Goal: Information Seeking & Learning: Learn about a topic

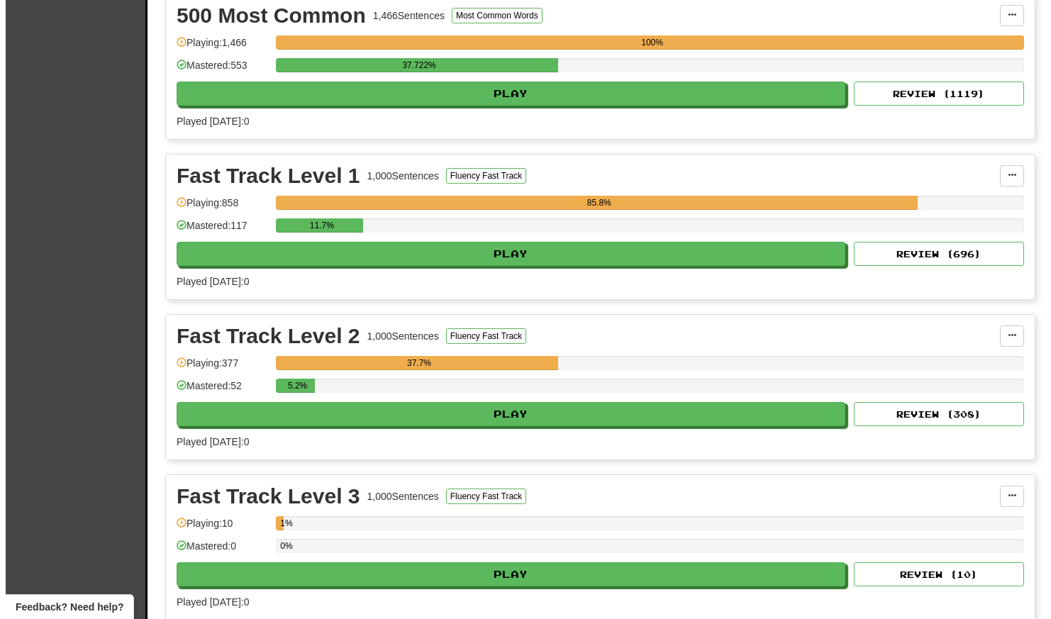
scroll to position [1805, 0]
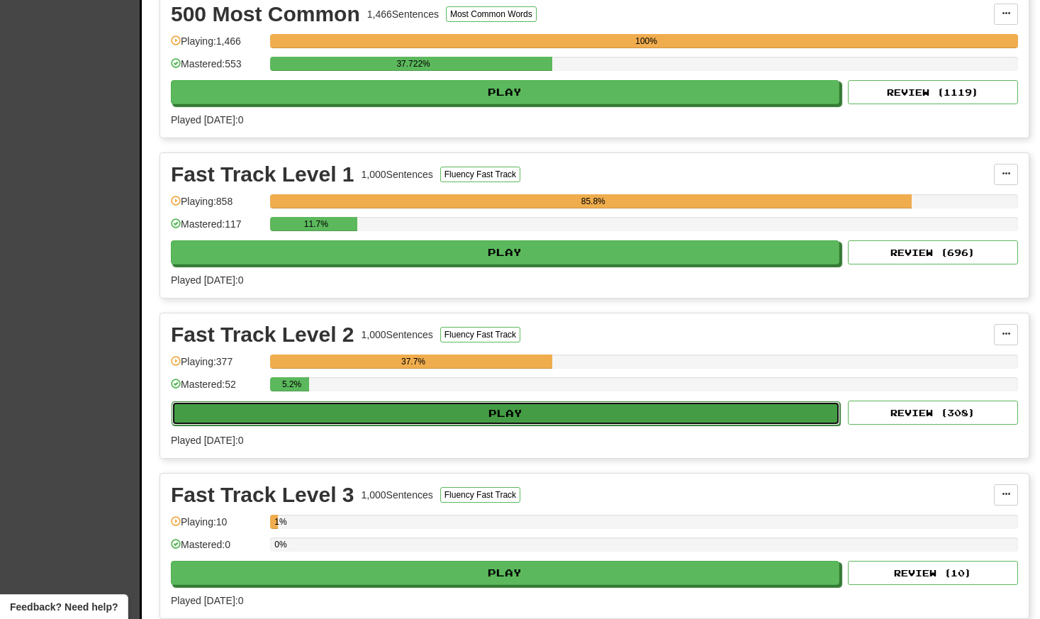
click at [491, 417] on button "Play" at bounding box center [506, 413] width 669 height 24
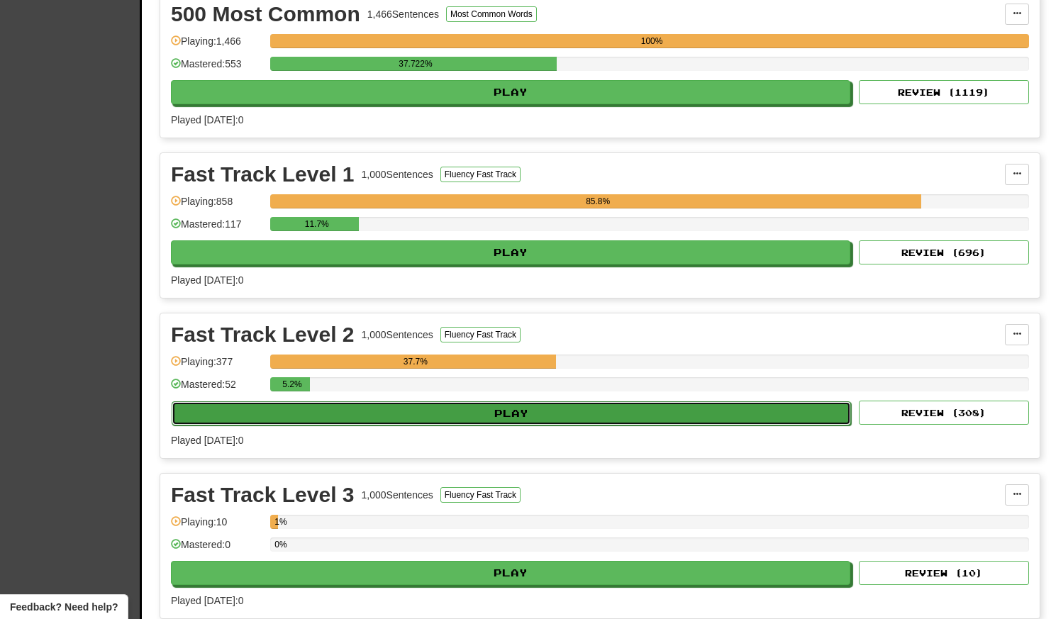
select select "**"
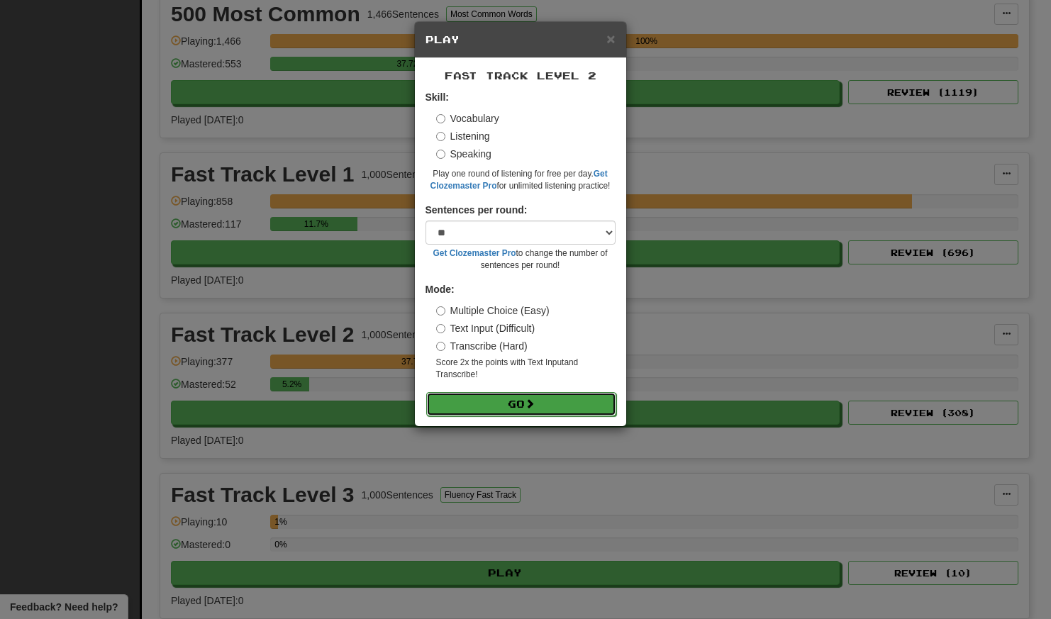
click at [461, 401] on button "Go" at bounding box center [521, 404] width 190 height 24
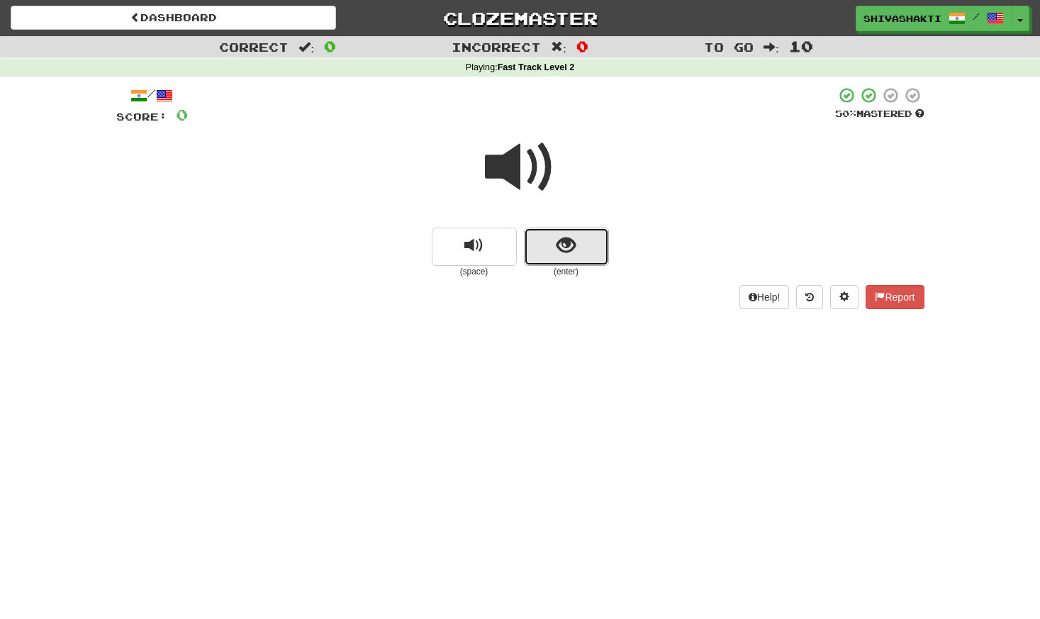
click at [556, 252] on button "show sentence" at bounding box center [566, 247] width 85 height 38
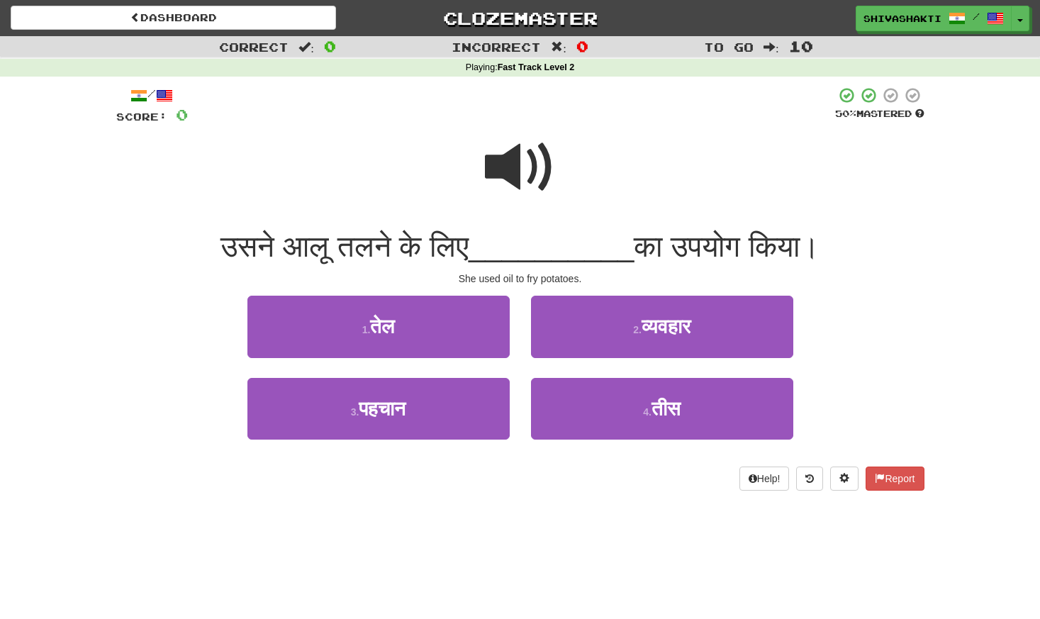
click at [539, 184] on span at bounding box center [520, 167] width 71 height 71
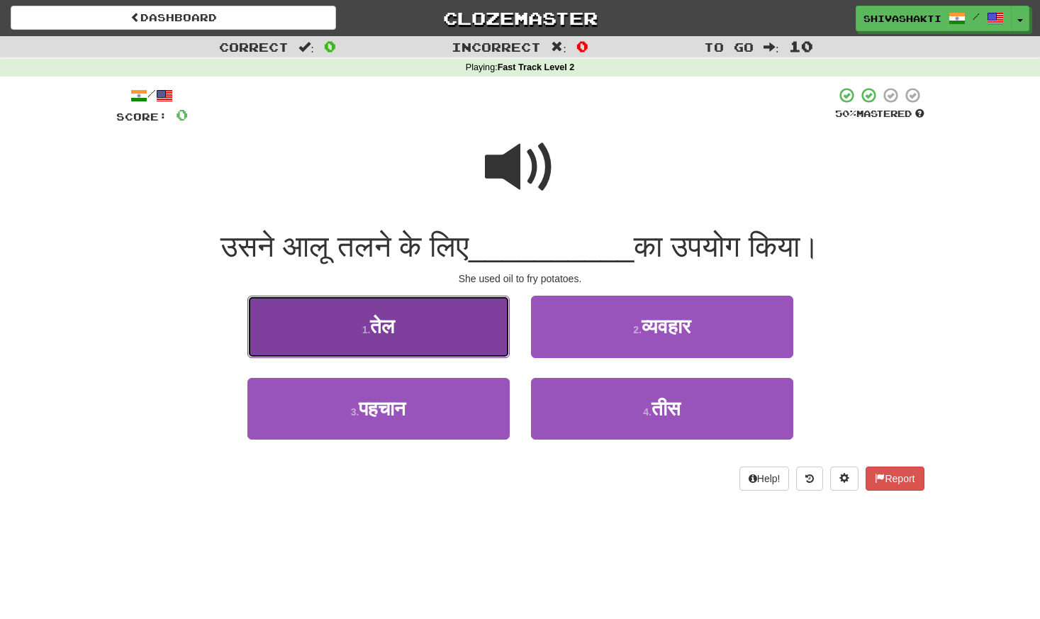
click at [374, 321] on span "तेल" at bounding box center [382, 327] width 24 height 22
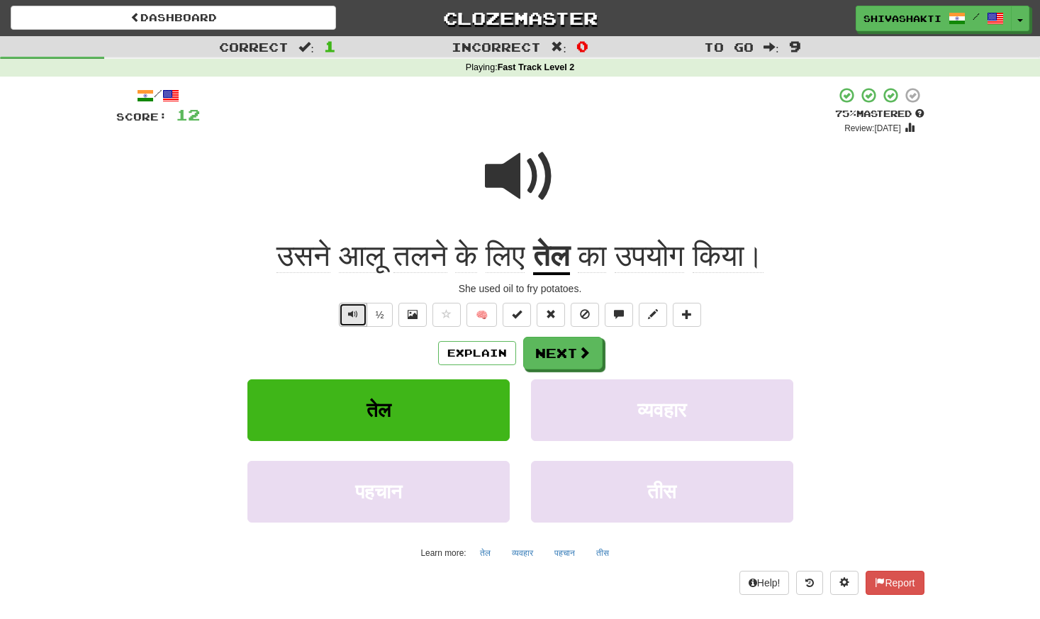
click at [354, 317] on span "Text-to-speech controls" at bounding box center [353, 314] width 10 height 10
drag, startPoint x: 433, startPoint y: 251, endPoint x: 390, endPoint y: 255, distance: 42.8
click at [394, 255] on span "तलने" at bounding box center [421, 256] width 54 height 34
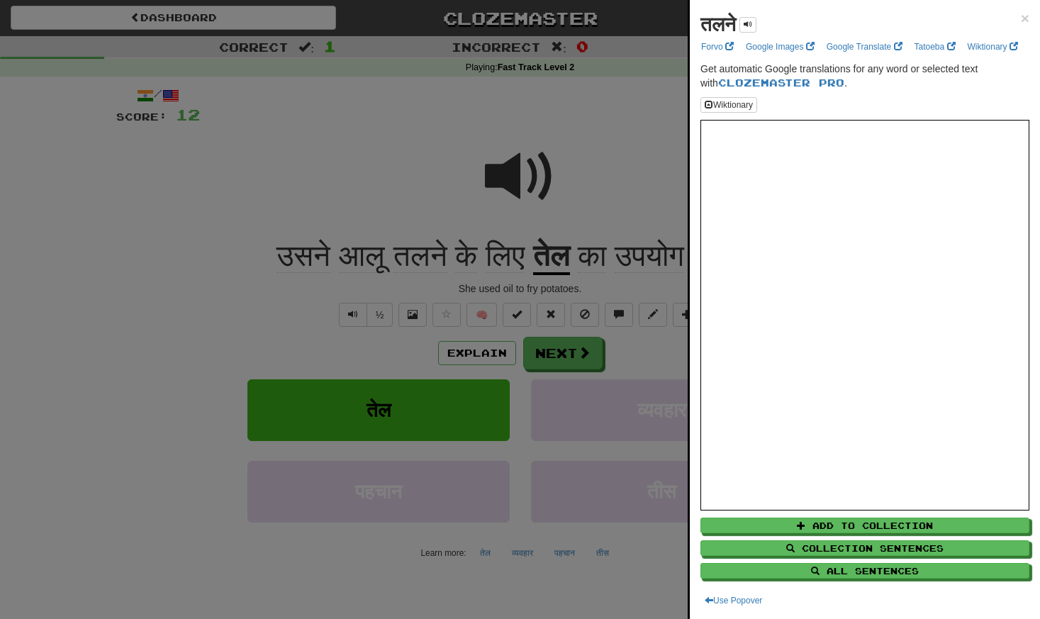
click at [402, 194] on div at bounding box center [520, 309] width 1040 height 619
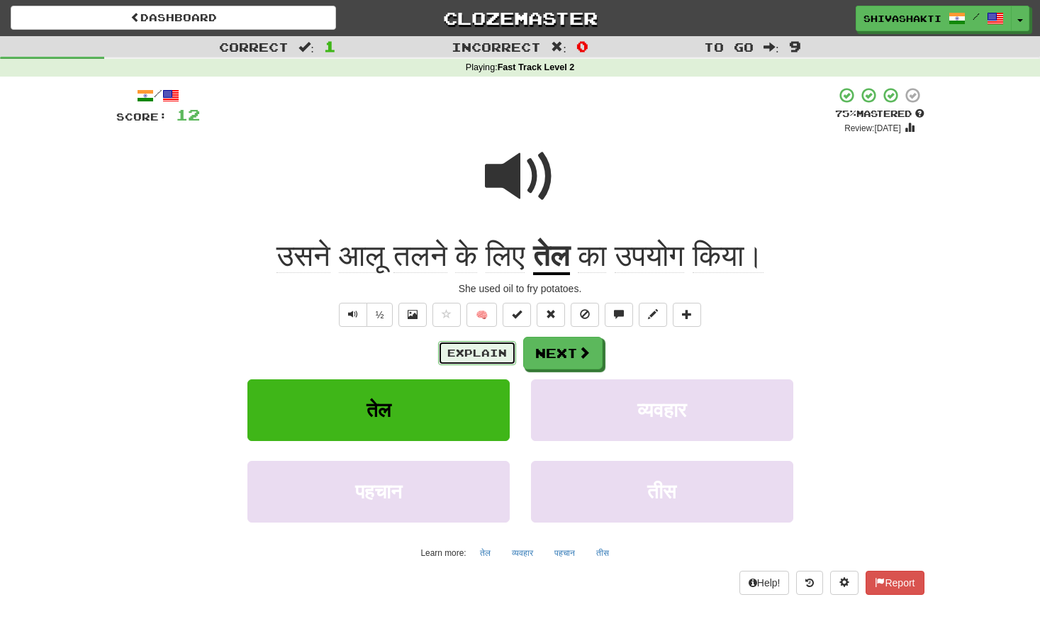
click at [467, 354] on button "Explain" at bounding box center [477, 353] width 78 height 24
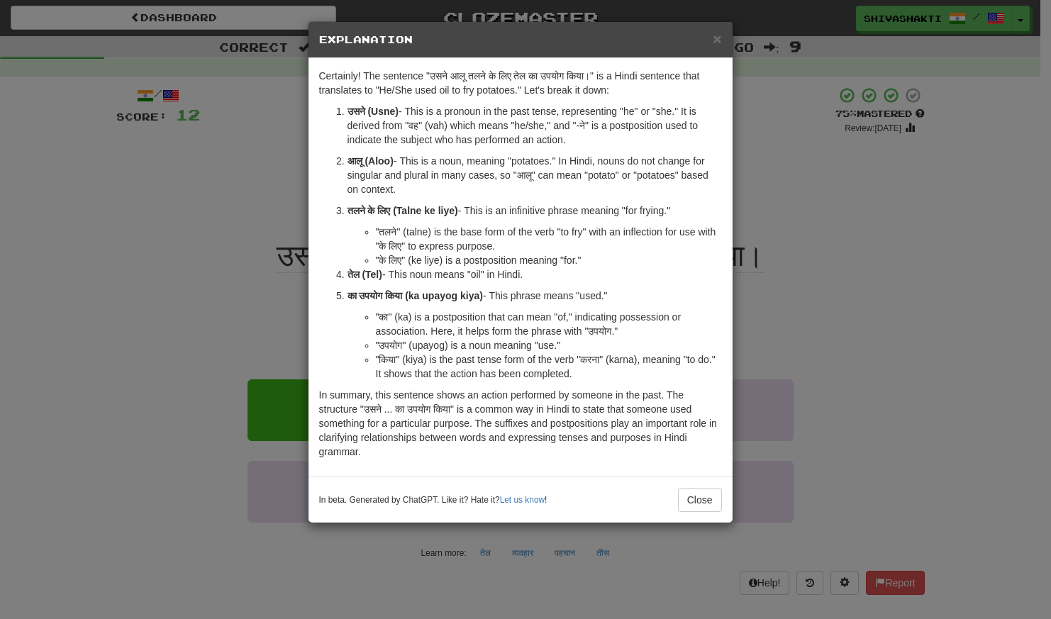
click at [167, 162] on div "× Explanation Certainly! The sentence "उसने आलू तलने के लिए तेल का उपयोग किया।"…" at bounding box center [525, 309] width 1051 height 619
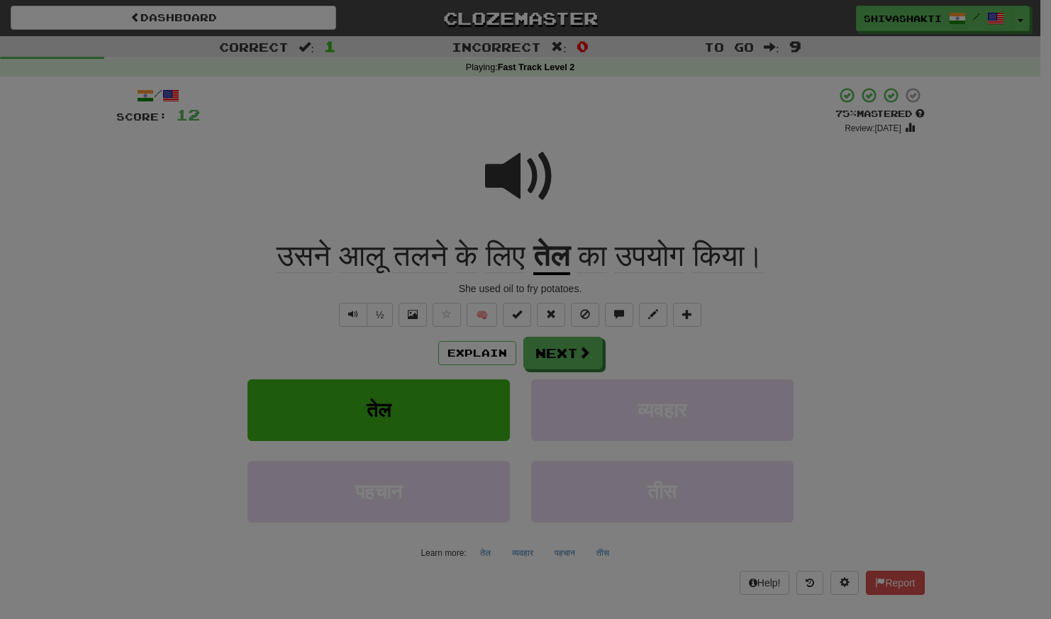
click at [167, 162] on div "× Explanation Certainly! The sentence "उसने आलू तलने के लिए तेल का उपयोग किया।"…" at bounding box center [525, 309] width 1051 height 619
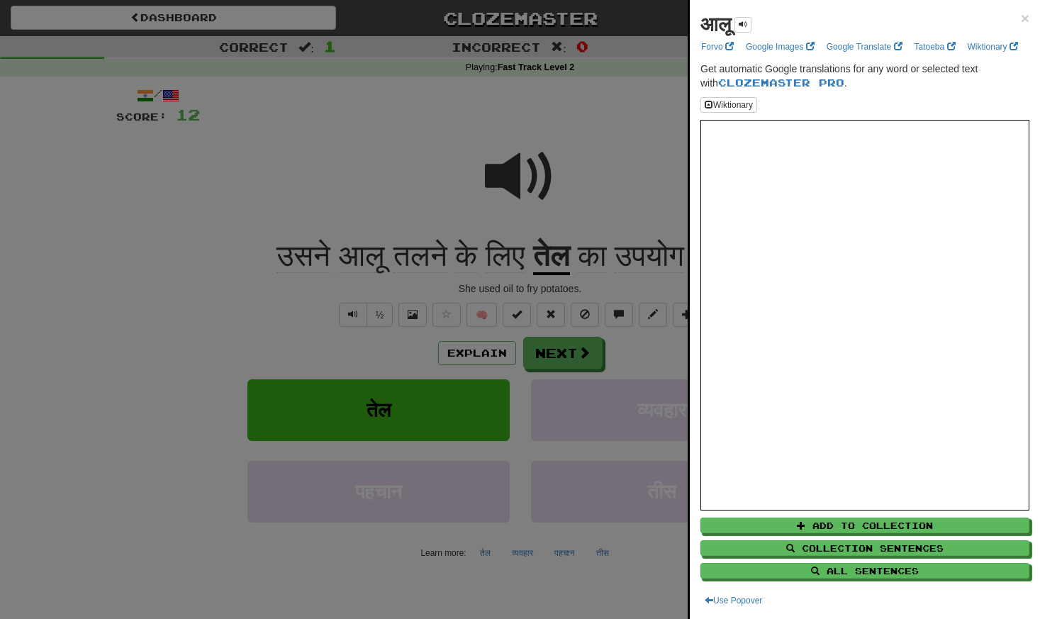
click at [599, 124] on div at bounding box center [520, 309] width 1040 height 619
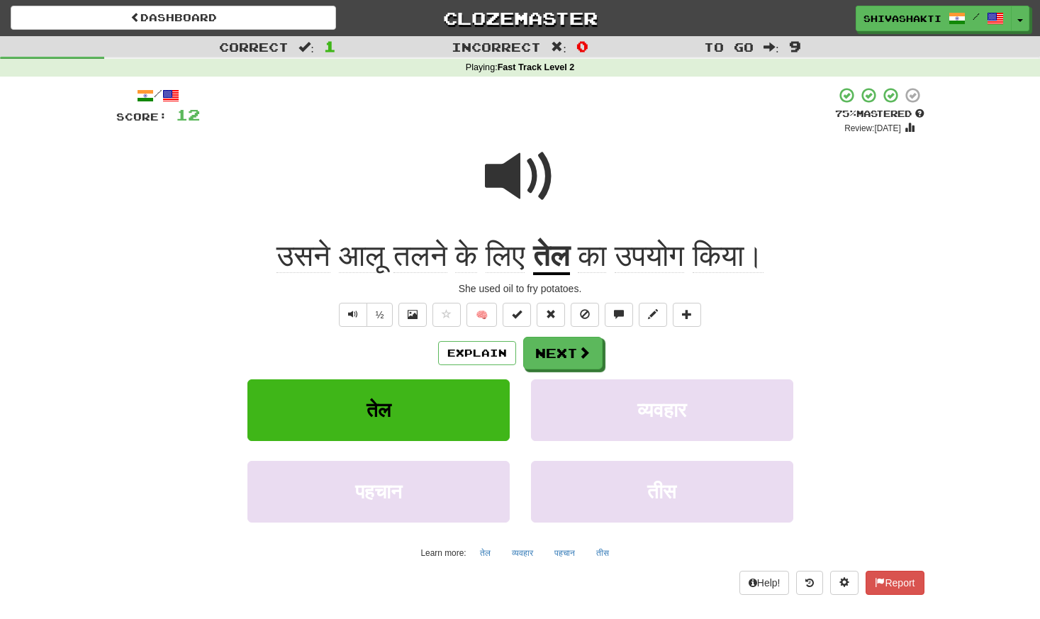
click at [506, 177] on span at bounding box center [520, 176] width 71 height 71
click at [555, 355] on button "Next" at bounding box center [563, 354] width 79 height 33
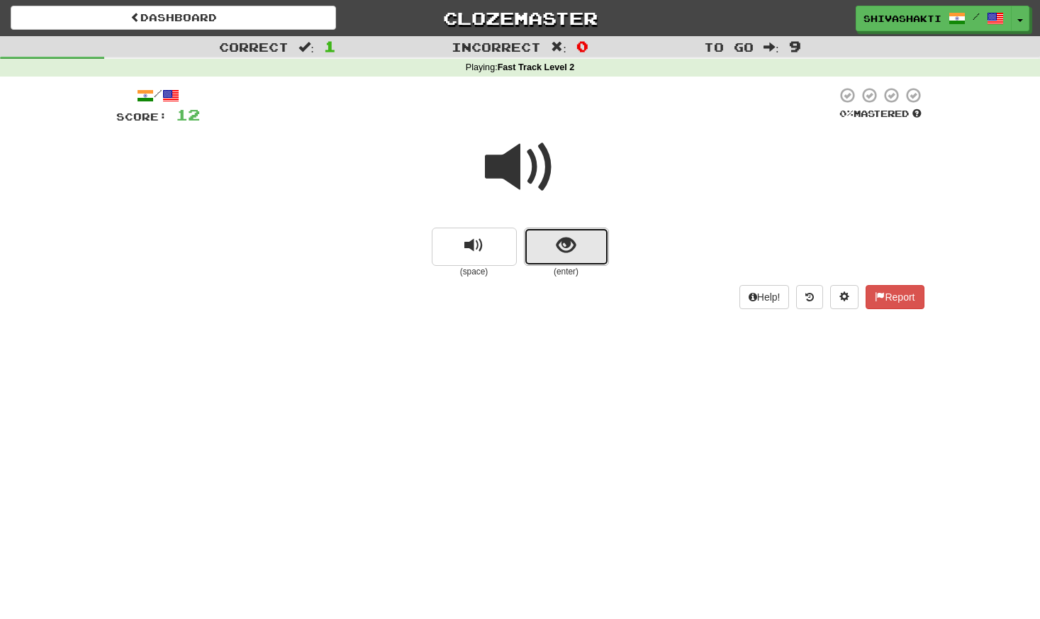
click at [557, 243] on span "show sentence" at bounding box center [566, 245] width 19 height 19
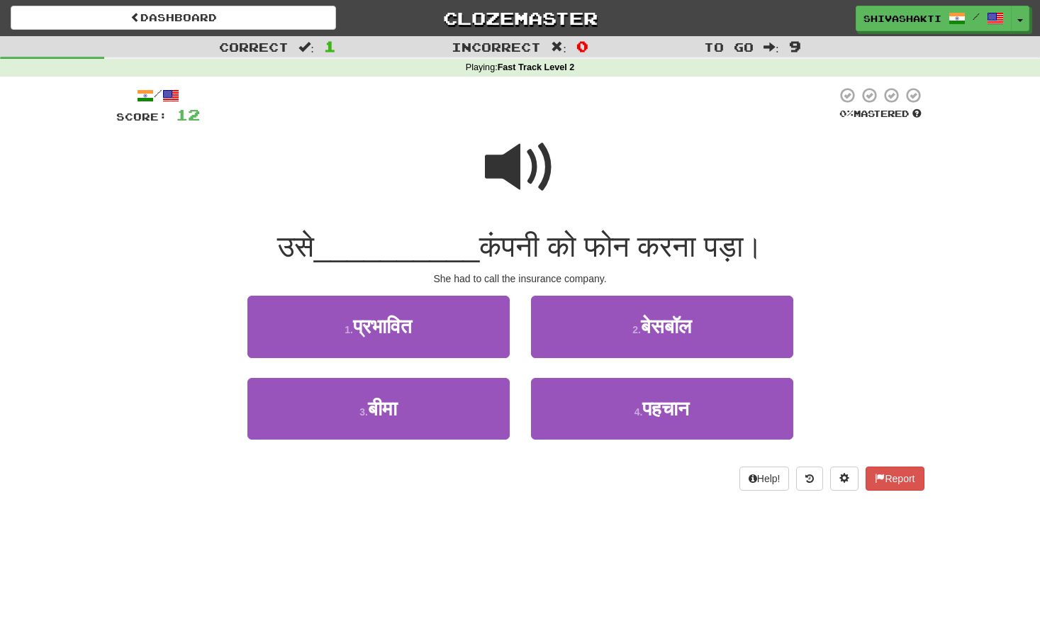
click at [537, 178] on span at bounding box center [520, 167] width 71 height 71
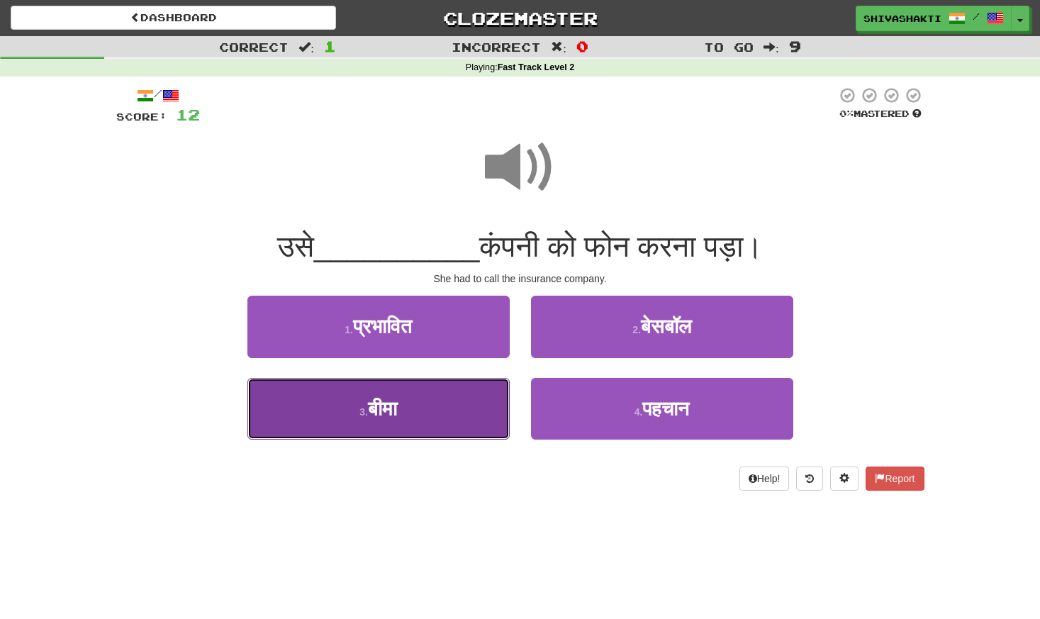
click at [425, 411] on button "3 . बीमा" at bounding box center [378, 409] width 262 height 62
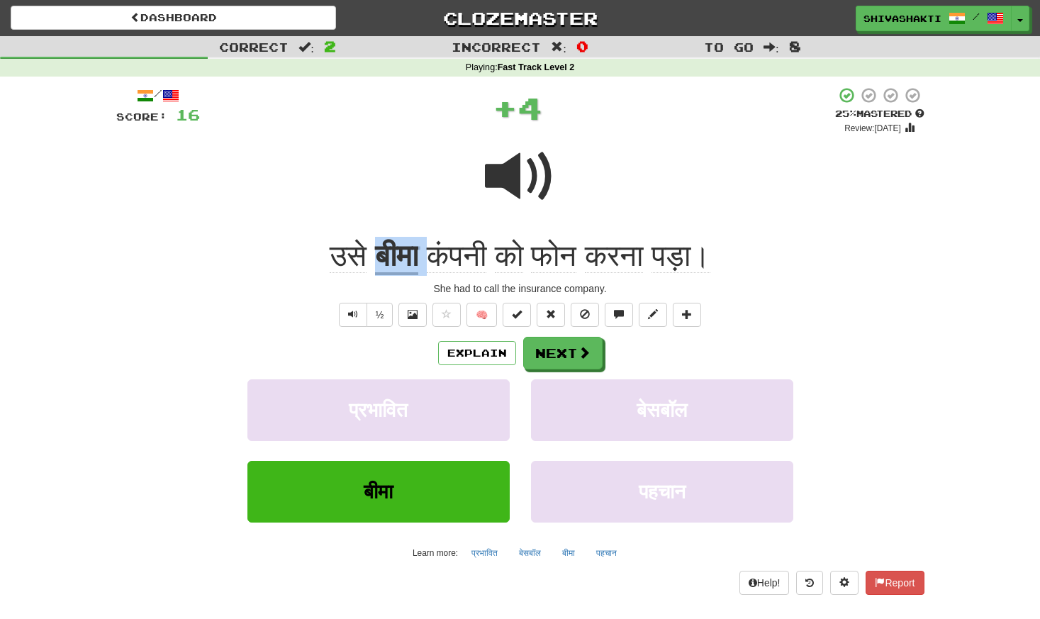
drag, startPoint x: 424, startPoint y: 263, endPoint x: 365, endPoint y: 264, distance: 58.9
click at [364, 263] on div "उसे बीमा कंपनी को फोन करना पड़ा।" at bounding box center [520, 256] width 808 height 39
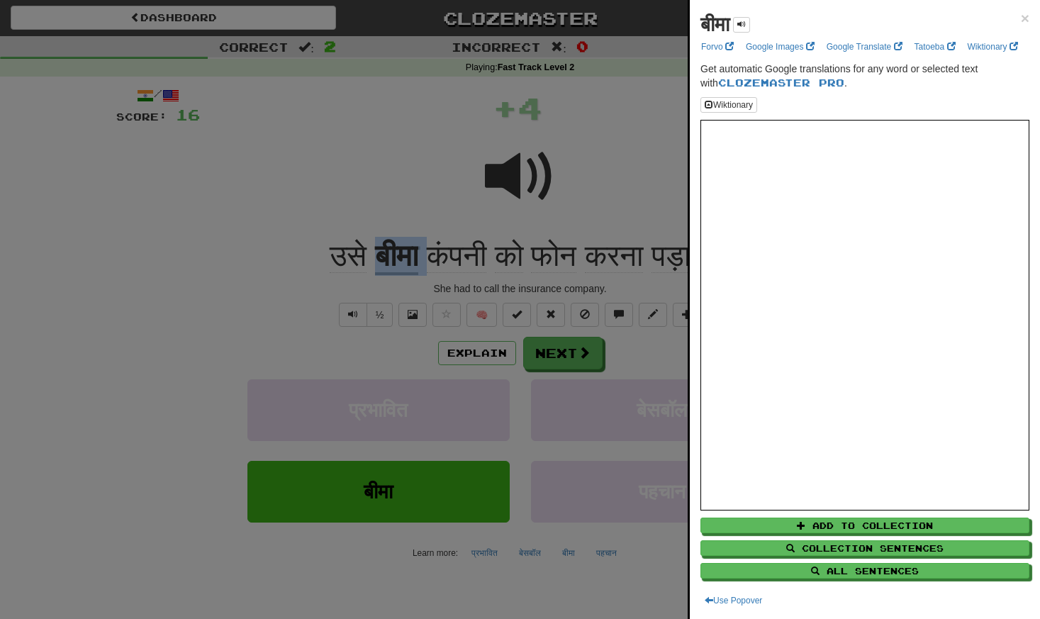
copy div "बीमा"
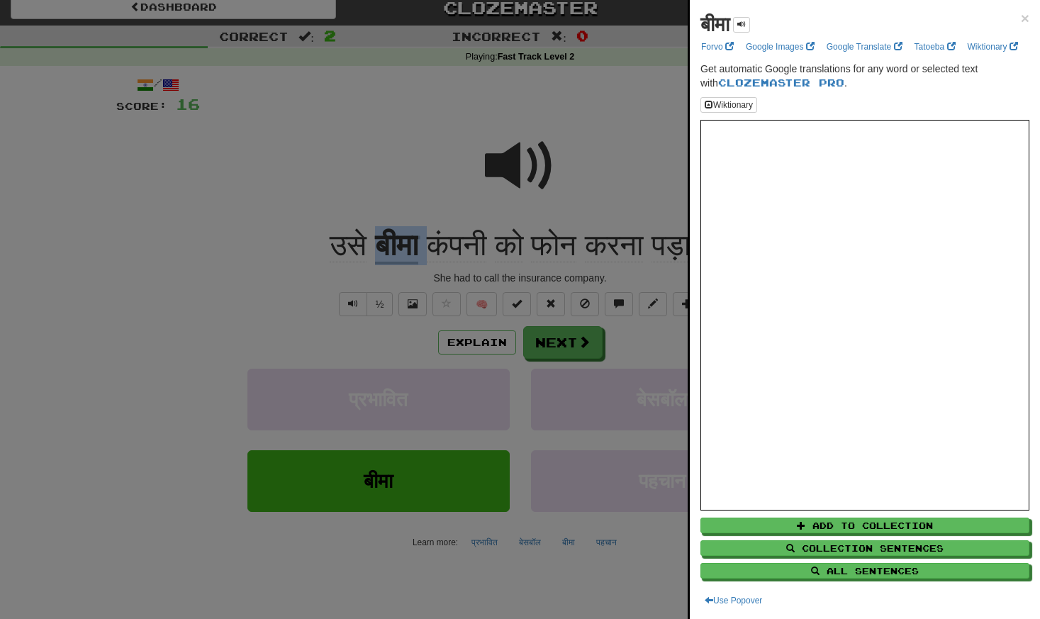
click at [477, 345] on div at bounding box center [520, 309] width 1040 height 619
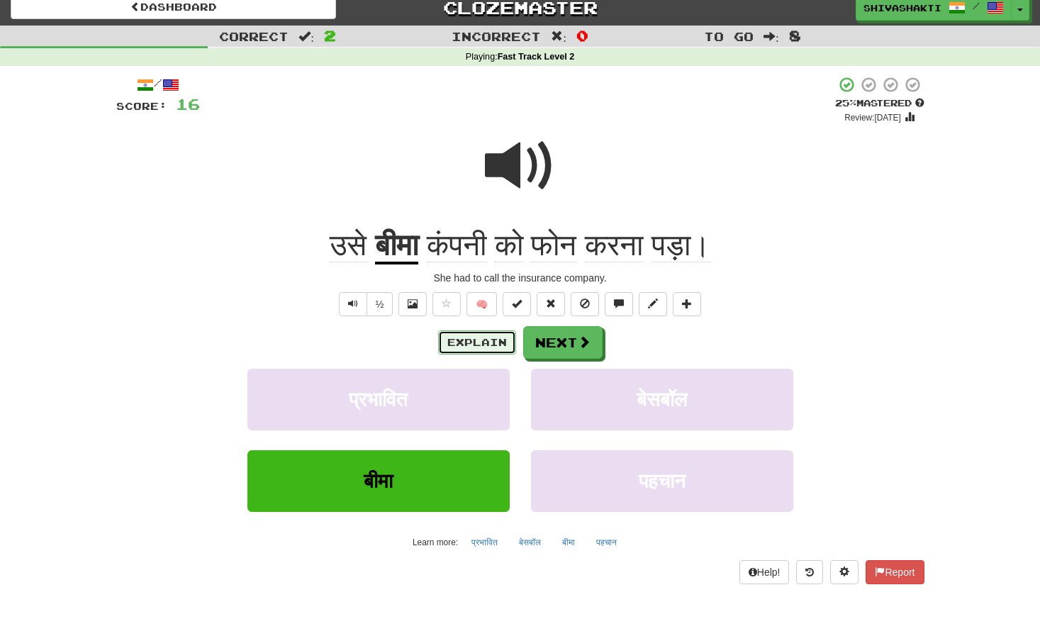
click at [477, 345] on button "Explain" at bounding box center [477, 342] width 78 height 24
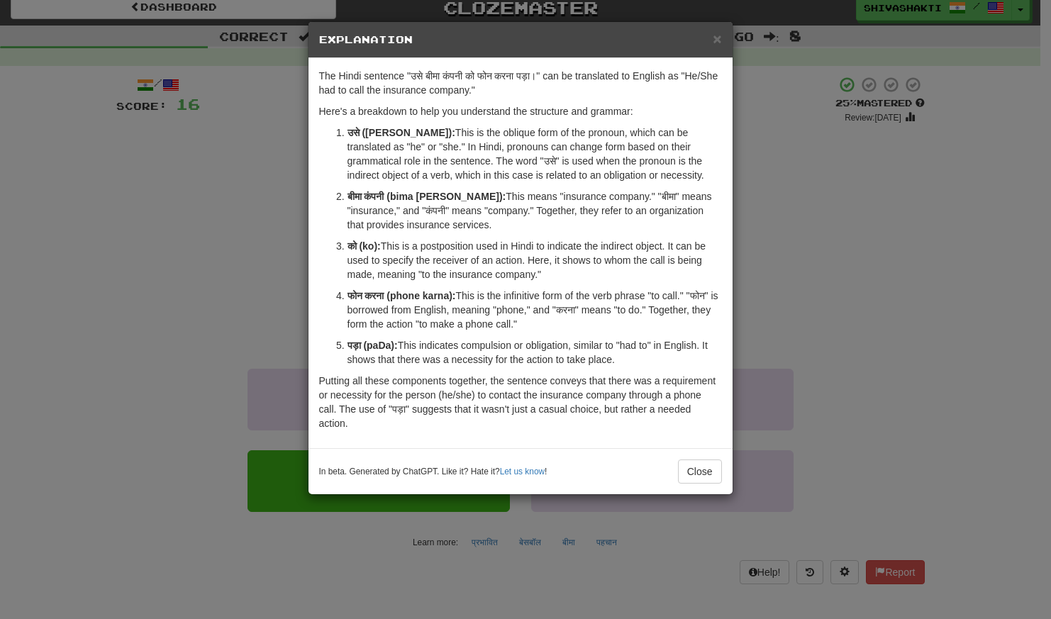
click at [215, 241] on div "× Explanation The Hindi sentence "उसे बीमा कंपनी को फोन करना पड़ा।" can be tran…" at bounding box center [525, 309] width 1051 height 619
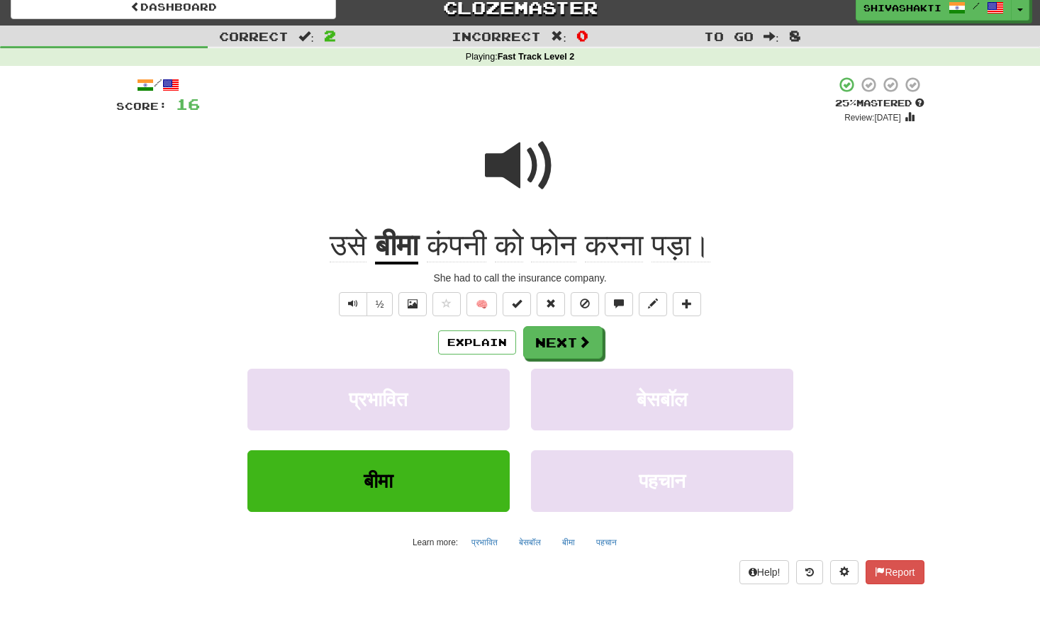
click at [514, 170] on span at bounding box center [520, 165] width 71 height 71
click at [469, 338] on button "Explain" at bounding box center [477, 342] width 78 height 24
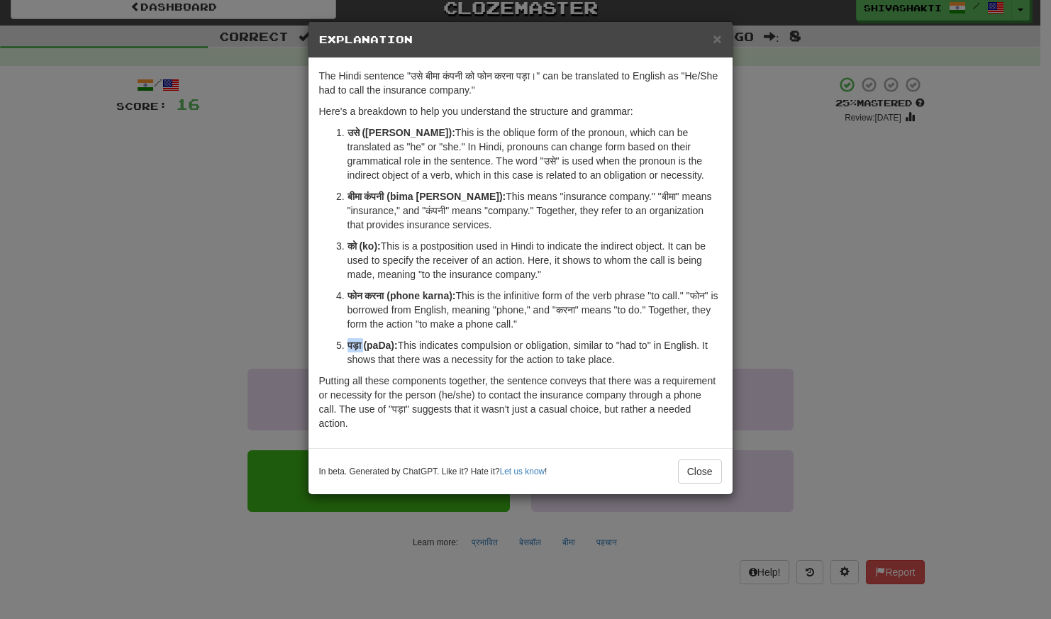
drag, startPoint x: 365, startPoint y: 346, endPoint x: 343, endPoint y: 346, distance: 22.7
click at [347, 346] on li "पड़ा (paDa): This indicates compulsion or obligation, similar to "had to" in En…" at bounding box center [534, 352] width 374 height 28
copy strong "पड़ा"
drag, startPoint x: 628, startPoint y: 357, endPoint x: 341, endPoint y: 355, distance: 287.2
click at [341, 355] on ol "उसे (usey): This is the oblique form of the pronoun, which can be translated as…" at bounding box center [520, 246] width 403 height 241
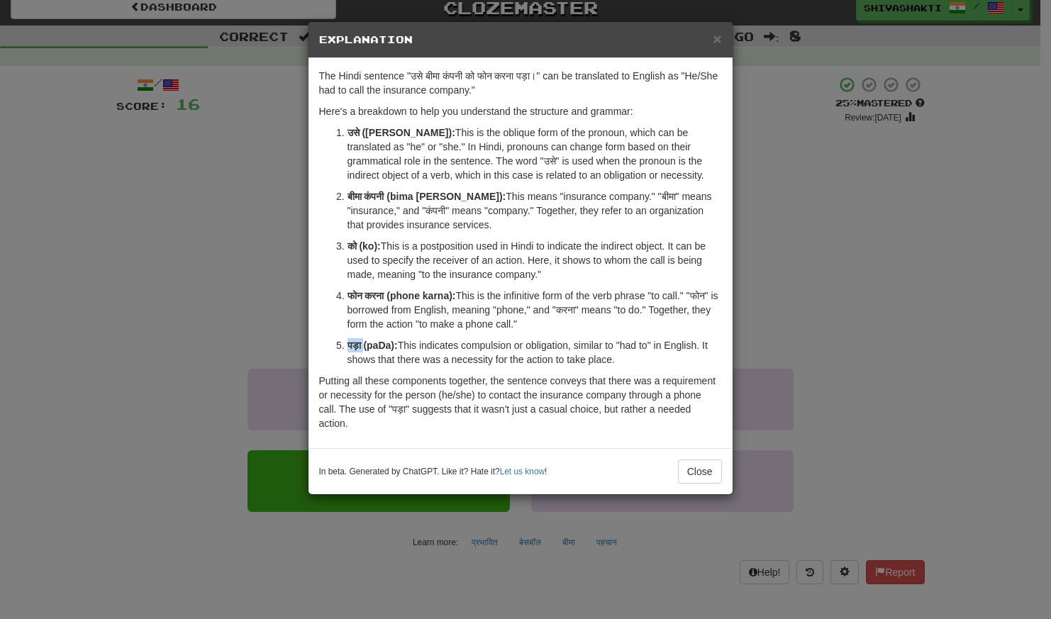
click at [633, 360] on p "पड़ा (paDa): This indicates compulsion or obligation, similar to "had to" in En…" at bounding box center [534, 352] width 374 height 28
drag, startPoint x: 630, startPoint y: 360, endPoint x: 345, endPoint y: 342, distance: 285.6
click at [347, 342] on li "पड़ा (paDa): This indicates compulsion or obligation, similar to "had to" in En…" at bounding box center [534, 352] width 374 height 28
copy p "पड़ा (paDa): This indicates compulsion or obligation, similar to "had to" in En…"
click at [106, 228] on div "× Explanation The Hindi sentence "उसे बीमा कंपनी को फोन करना पड़ा।" can be tran…" at bounding box center [525, 309] width 1051 height 619
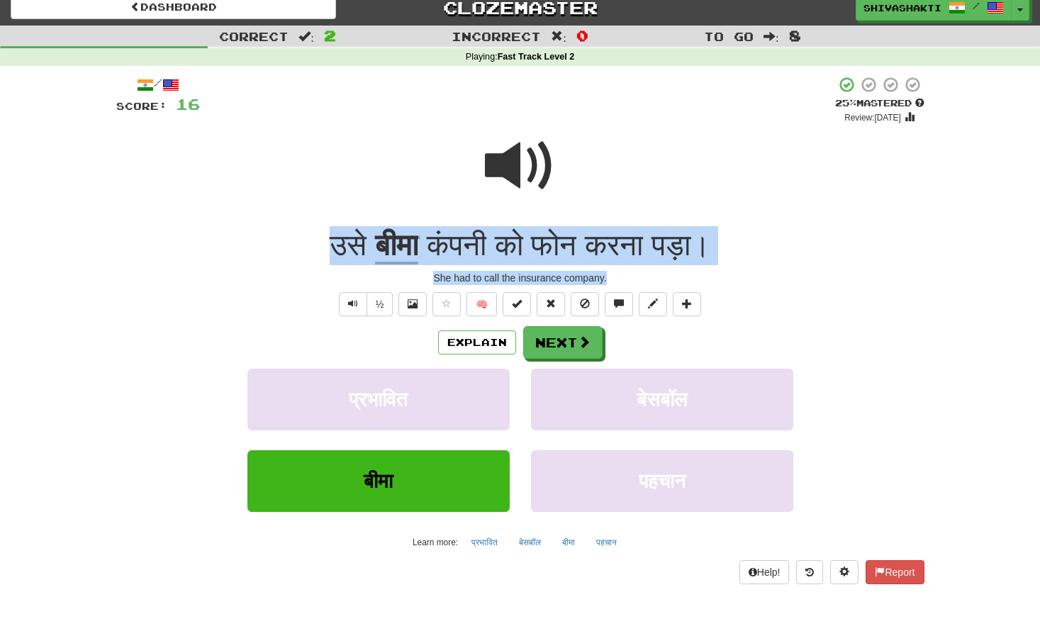
drag, startPoint x: 626, startPoint y: 277, endPoint x: 318, endPoint y: 234, distance: 310.7
click at [318, 234] on div "/ Score: 16 + 4 25 % Mastered Review: 2025-09-22 उसे बीमा कंपनी को फोन करना पड़…" at bounding box center [520, 330] width 808 height 508
copy div "उसे बीमा कंपनी को फोन करना पड़ा। She had to call the insurance company."
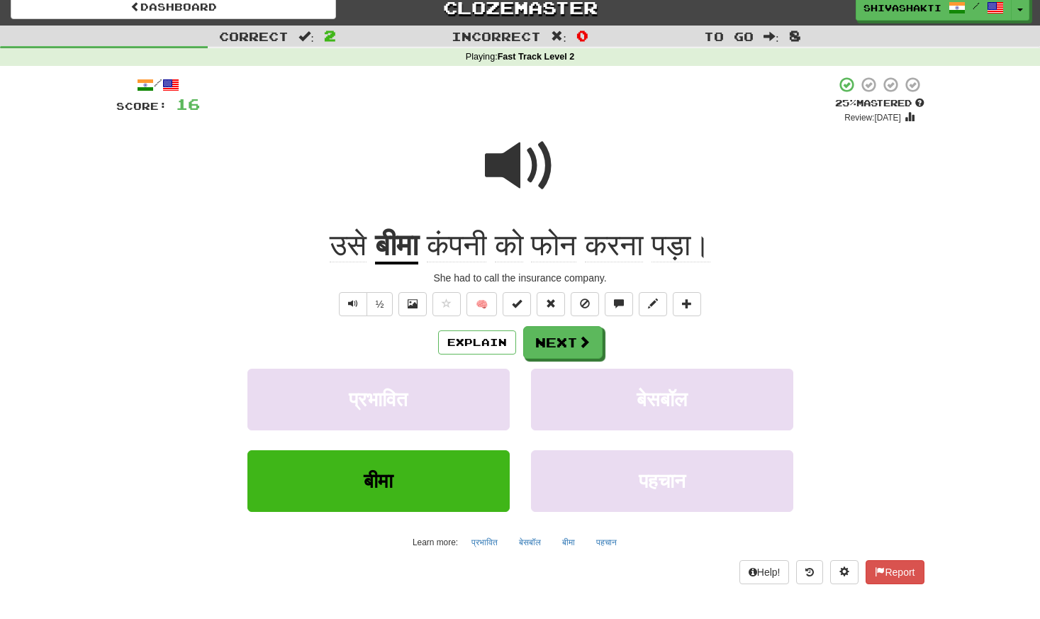
click at [511, 168] on span at bounding box center [520, 165] width 71 height 71
click at [535, 350] on button "Next" at bounding box center [563, 343] width 79 height 33
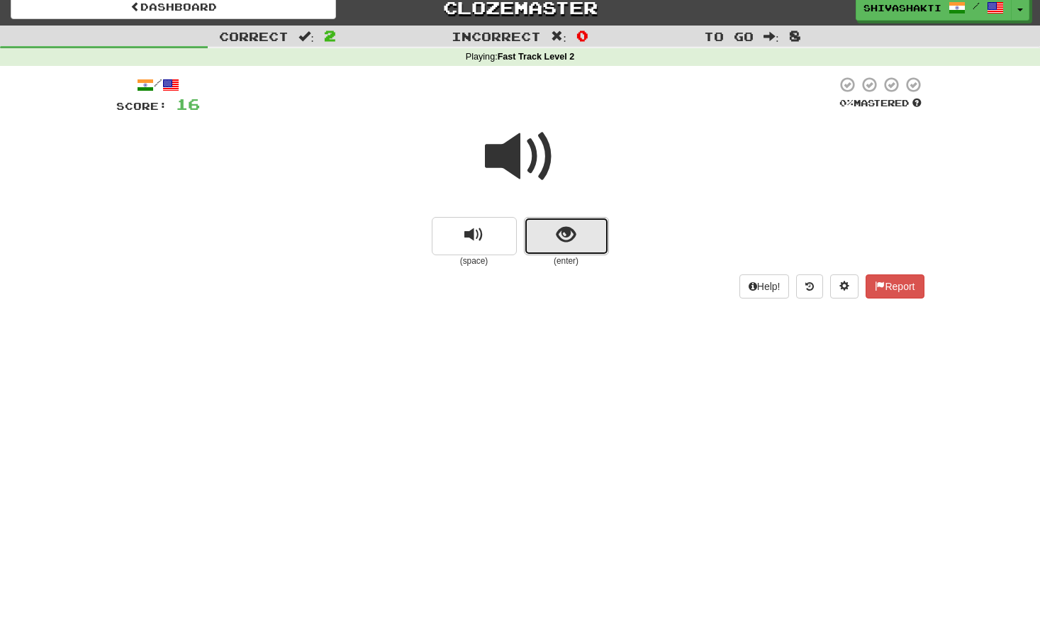
click at [552, 235] on button "show sentence" at bounding box center [566, 236] width 85 height 38
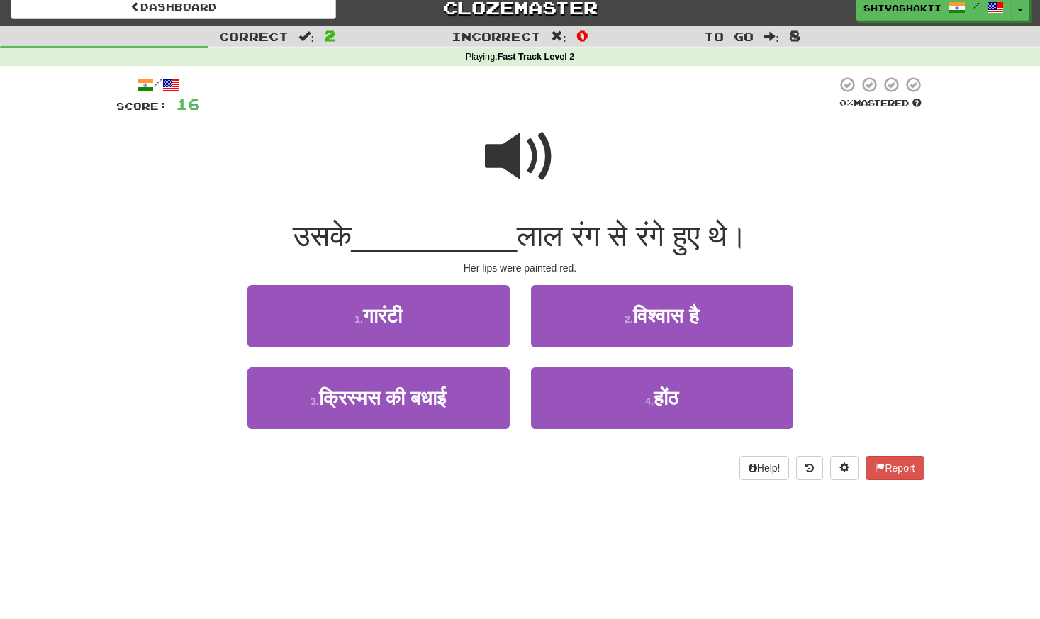
click at [508, 154] on span at bounding box center [520, 156] width 71 height 71
click at [509, 154] on span at bounding box center [520, 156] width 71 height 71
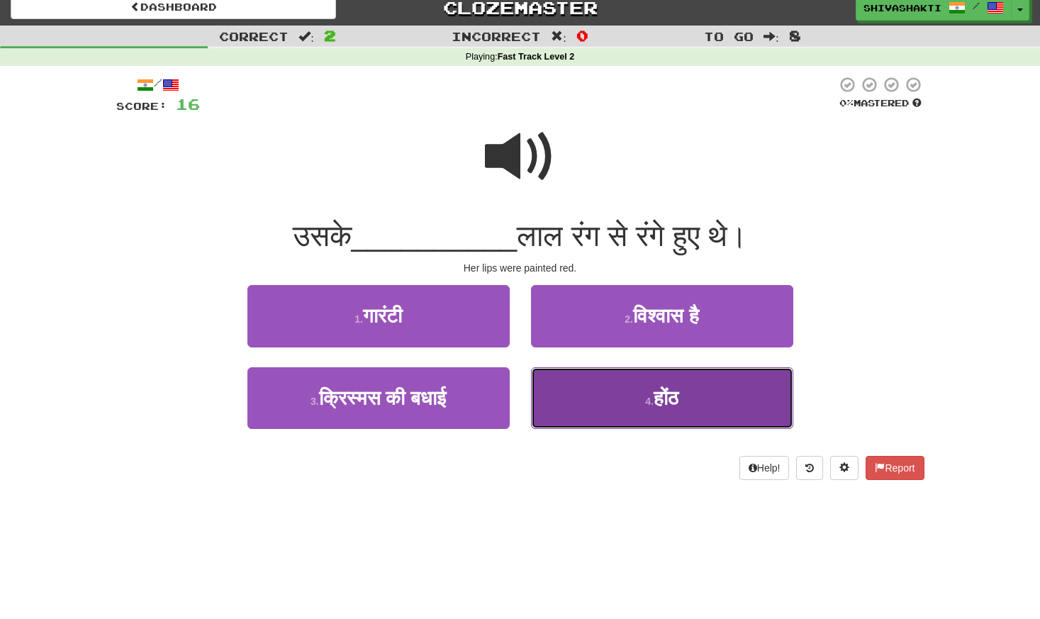
click at [635, 401] on button "4 . होंठ" at bounding box center [662, 398] width 262 height 62
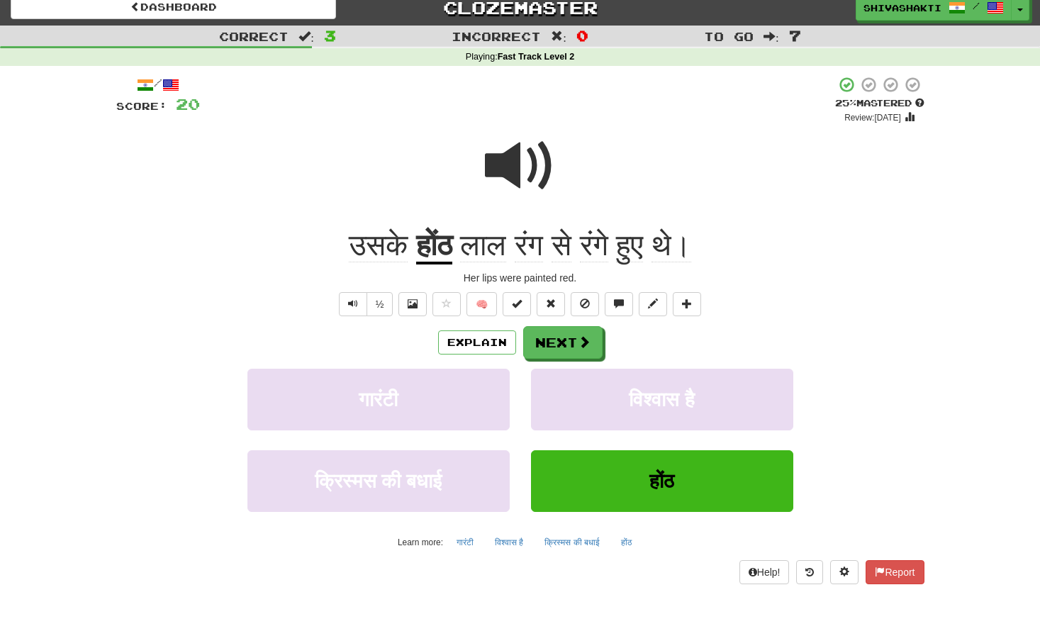
click at [116, 192] on div at bounding box center [520, 175] width 808 height 101
click at [560, 340] on button "Next" at bounding box center [563, 343] width 79 height 33
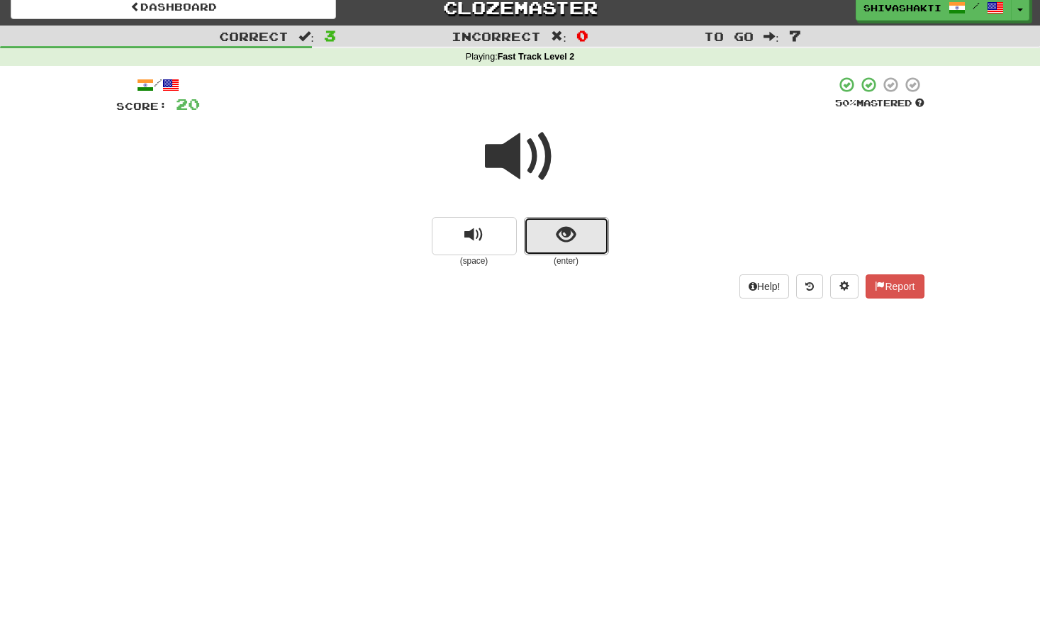
click at [557, 238] on span "show sentence" at bounding box center [566, 235] width 19 height 19
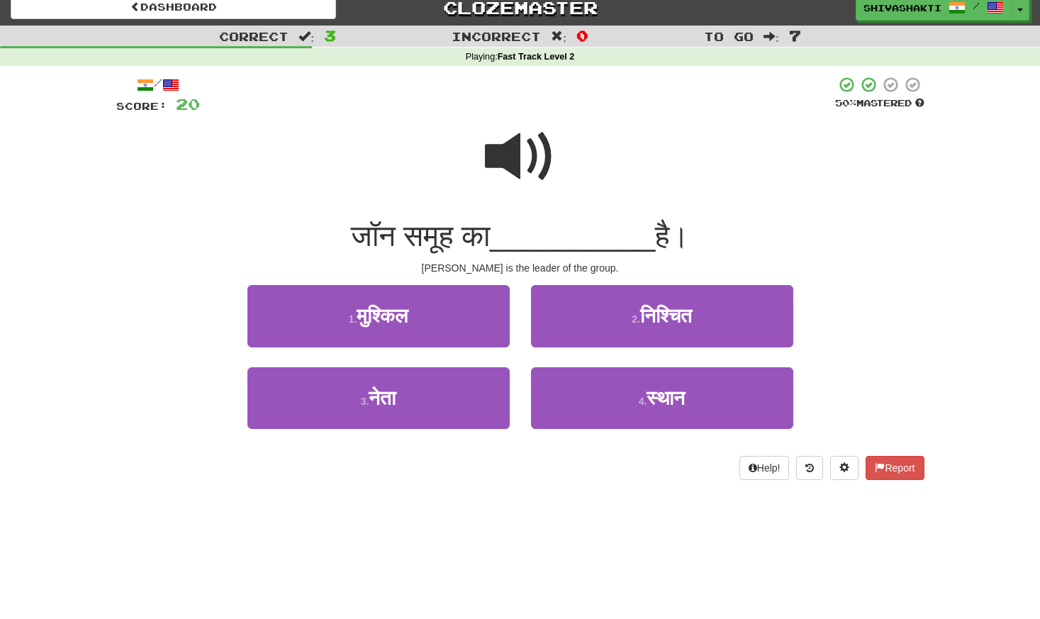
click at [519, 159] on span at bounding box center [520, 156] width 71 height 71
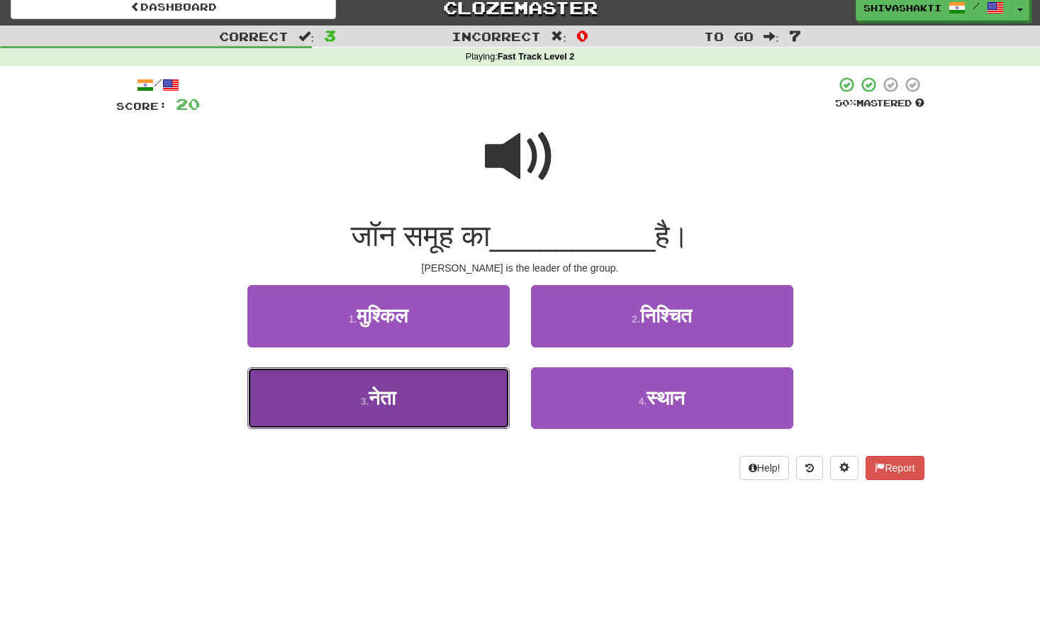
click at [404, 410] on button "3 . नेता" at bounding box center [378, 398] width 262 height 62
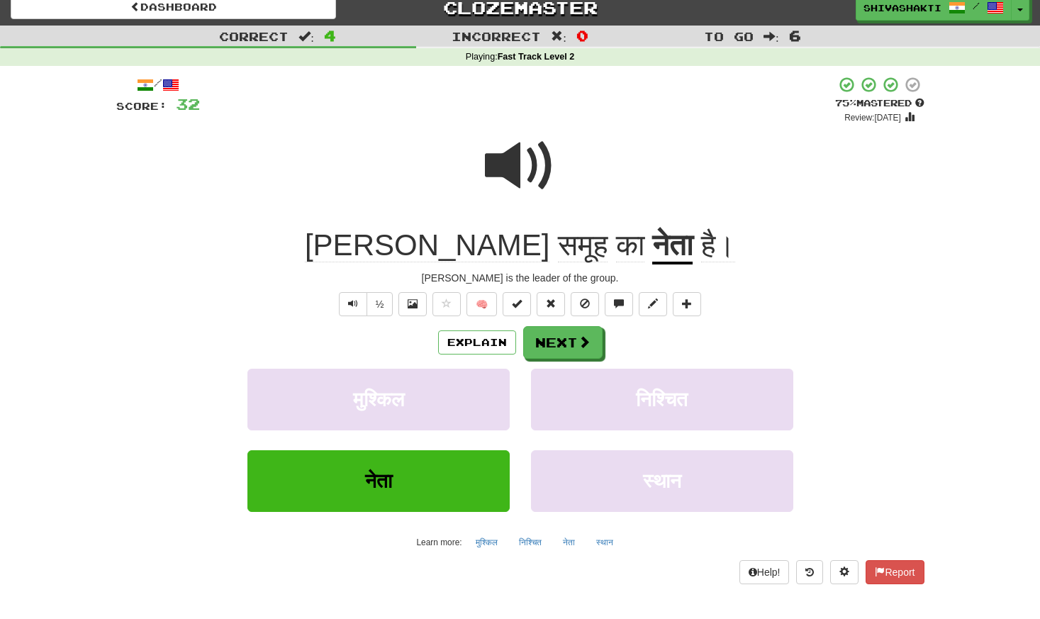
click at [404, 157] on div at bounding box center [520, 175] width 808 height 101
click at [579, 347] on span at bounding box center [585, 342] width 13 height 13
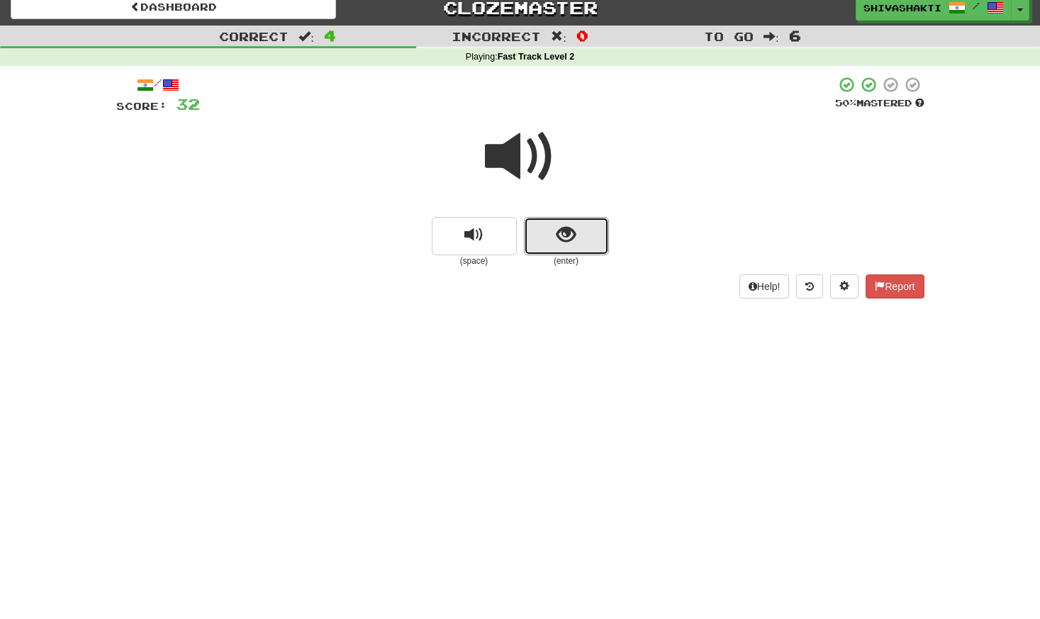
click at [554, 221] on button "show sentence" at bounding box center [566, 236] width 85 height 38
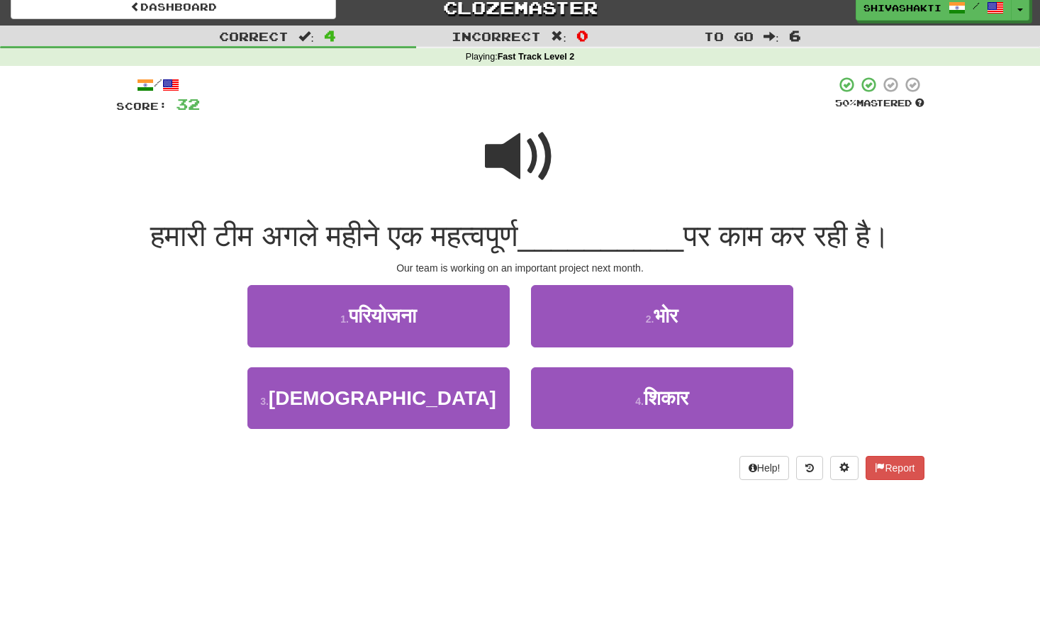
click at [539, 151] on span at bounding box center [520, 156] width 71 height 71
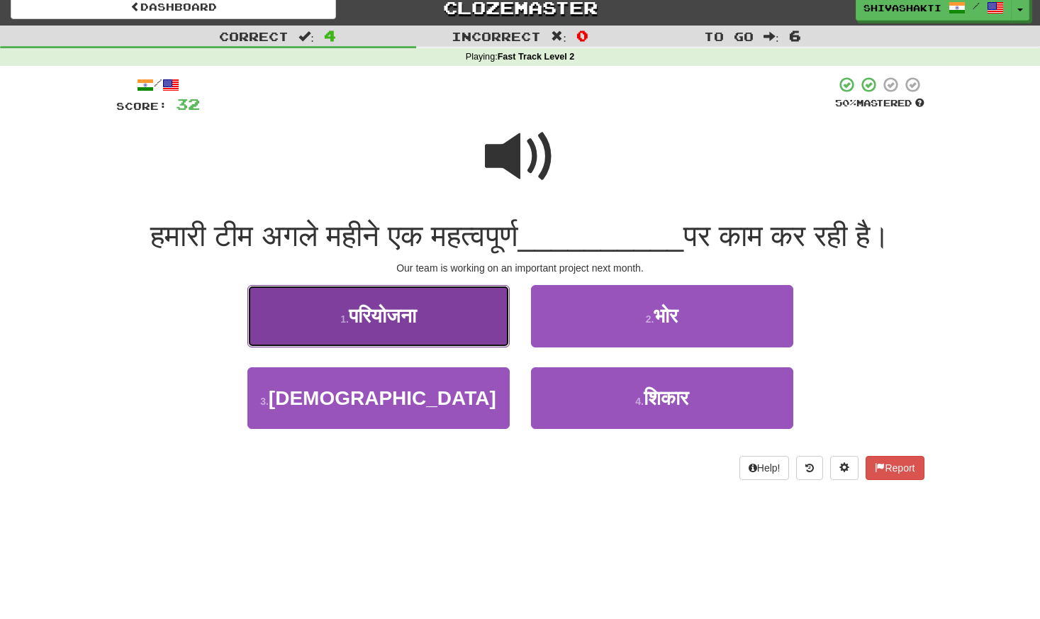
click at [384, 293] on button "1 . परियोजना" at bounding box center [378, 316] width 262 height 62
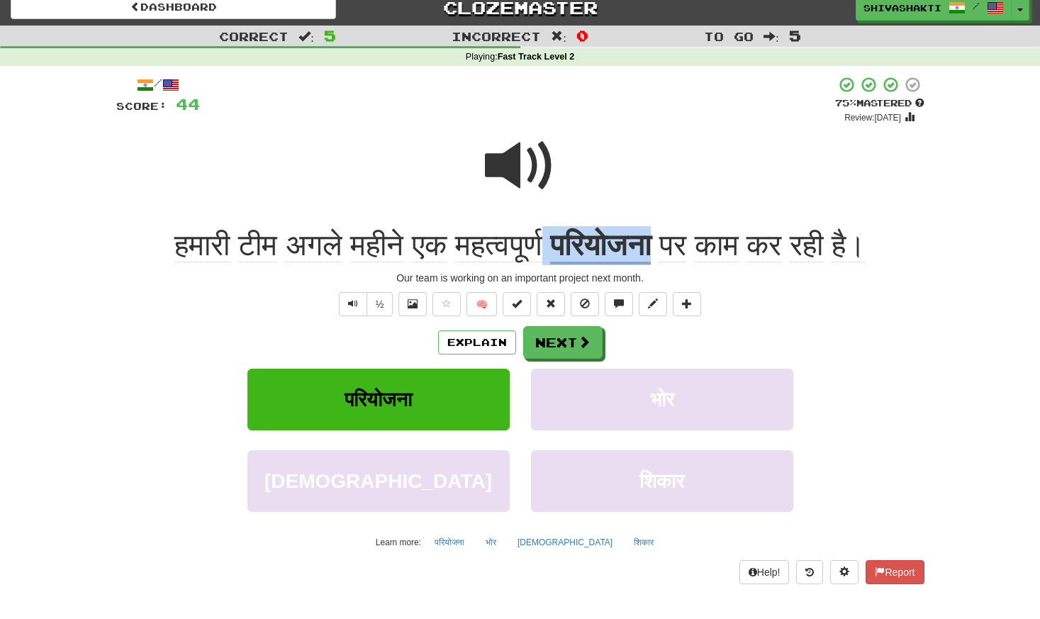
drag, startPoint x: 670, startPoint y: 244, endPoint x: 547, endPoint y: 240, distance: 122.8
click at [547, 240] on div "हमारी टीम अगले महीने एक महत्वपूर्ण परियोजना पर काम कर रही है।" at bounding box center [520, 245] width 808 height 39
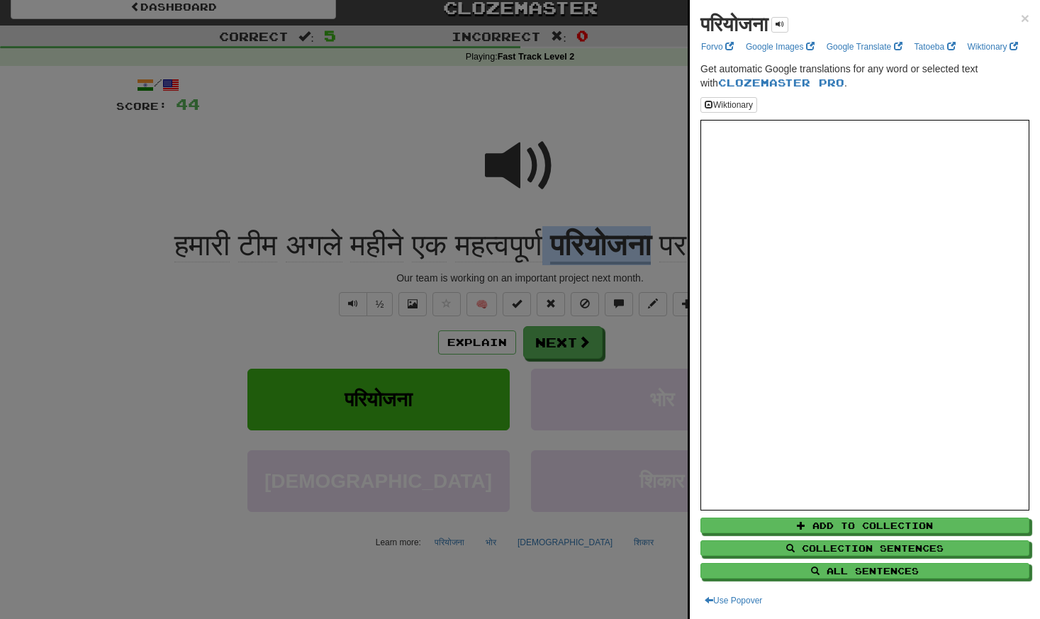
copy div "परियोजना"
click at [419, 151] on div at bounding box center [520, 309] width 1040 height 619
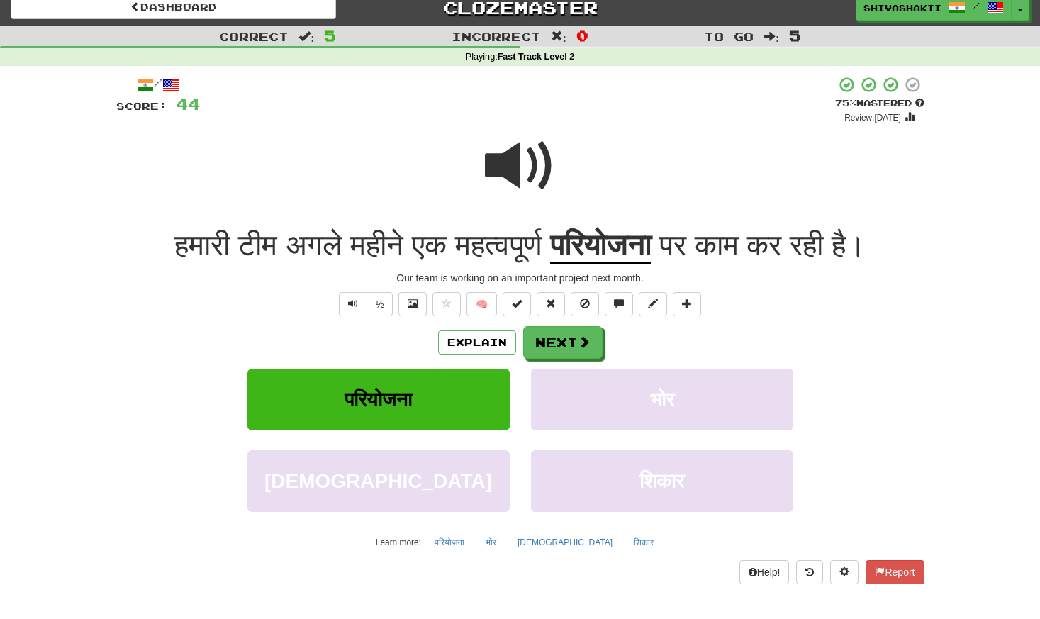
click at [491, 178] on span at bounding box center [520, 165] width 71 height 71
click at [465, 347] on button "Explain" at bounding box center [477, 342] width 78 height 24
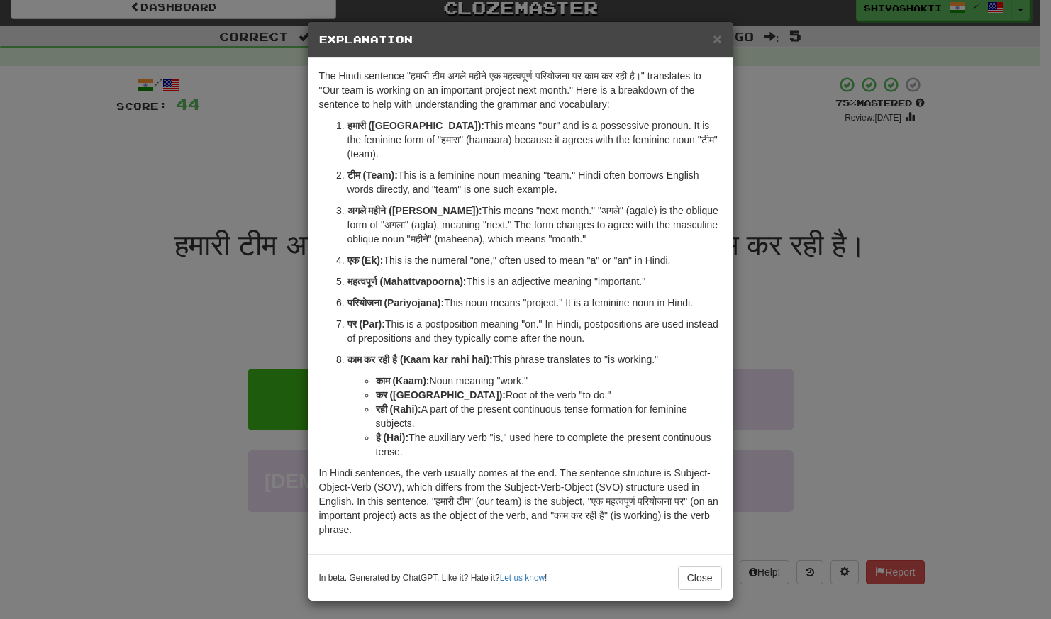
click at [86, 321] on div "× Explanation The Hindi sentence "हमारी टीम अगले महीने एक महत्वपूर्ण परियोजना प…" at bounding box center [525, 309] width 1051 height 619
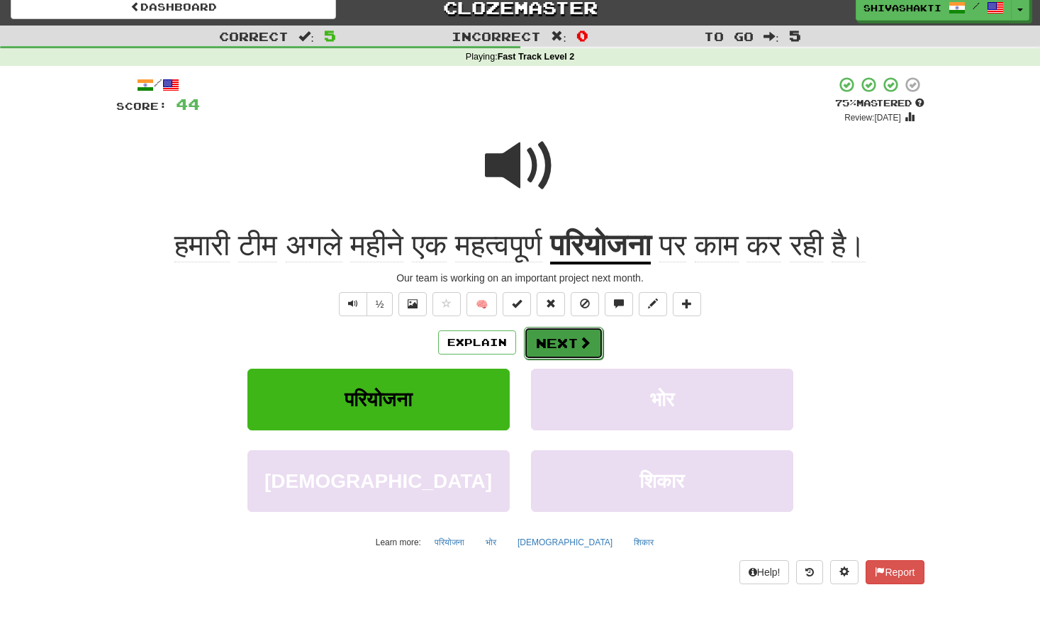
click at [547, 330] on button "Next" at bounding box center [563, 343] width 79 height 33
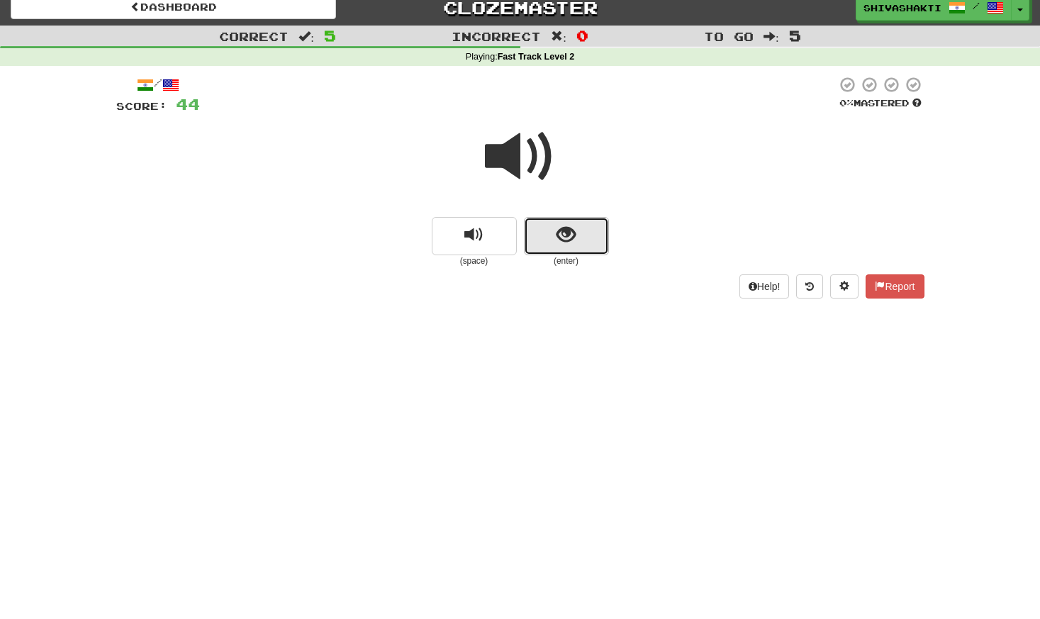
click at [568, 247] on button "show sentence" at bounding box center [566, 236] width 85 height 38
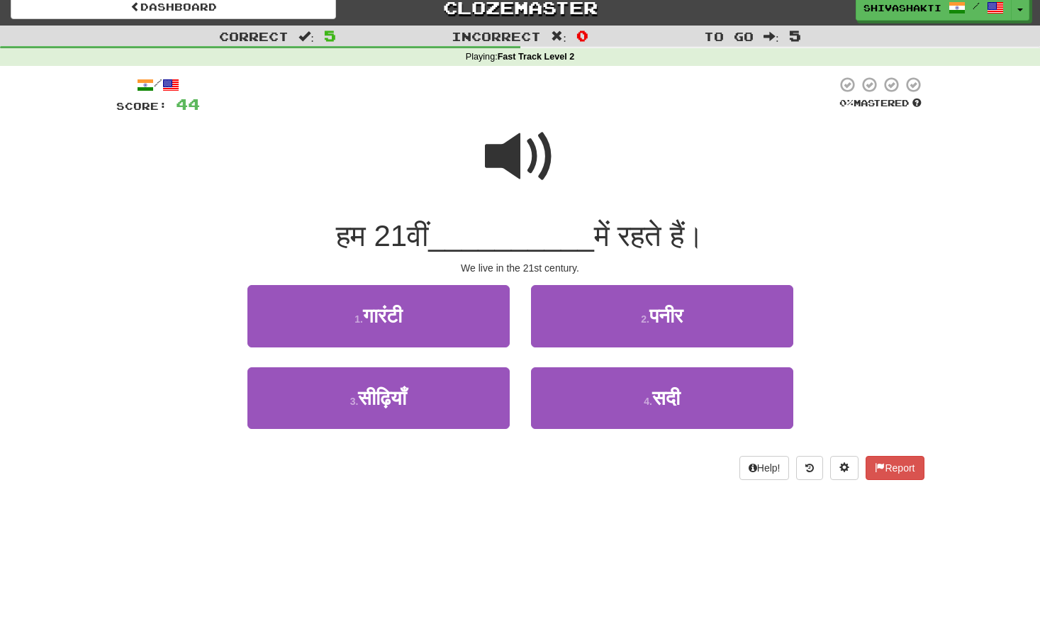
click at [510, 152] on span at bounding box center [520, 156] width 71 height 71
click at [516, 173] on span at bounding box center [520, 156] width 71 height 71
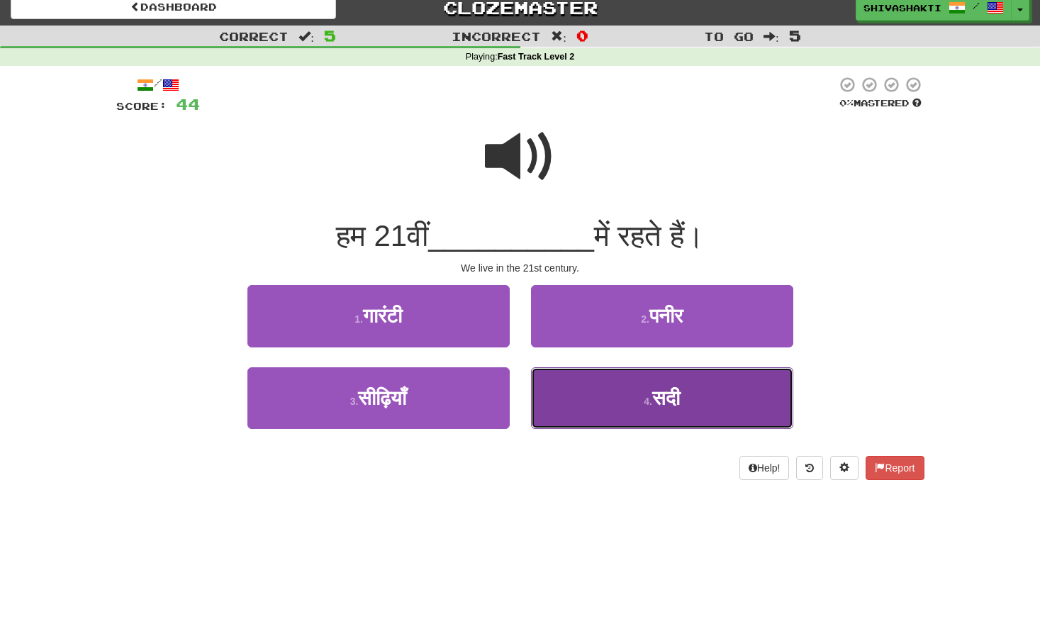
click at [701, 395] on button "4 . सदी" at bounding box center [662, 398] width 262 height 62
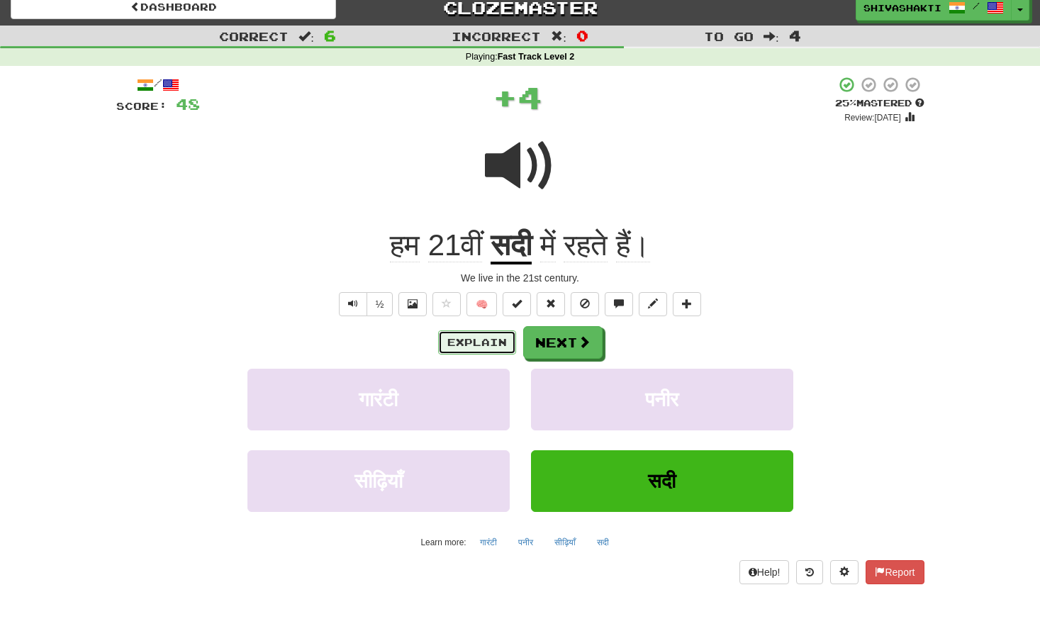
click at [486, 337] on button "Explain" at bounding box center [477, 342] width 78 height 24
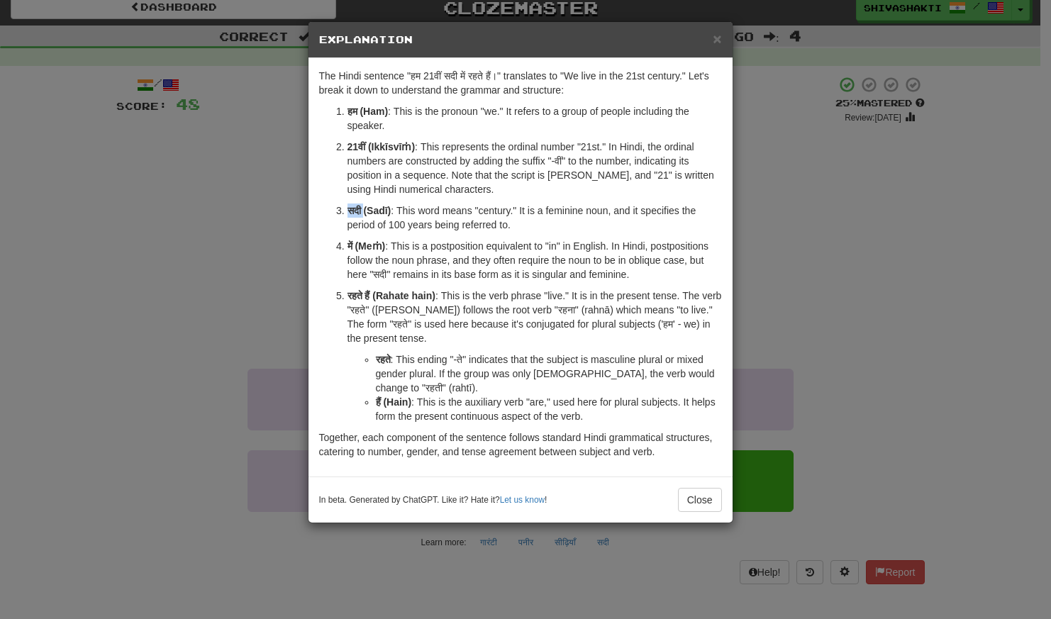
drag, startPoint x: 365, startPoint y: 210, endPoint x: 343, endPoint y: 209, distance: 22.7
click at [347, 209] on li "सदी (Sadī) : This word means "century." It is a feminine noun, and it specifies…" at bounding box center [534, 218] width 374 height 28
copy strong "सदी"
click at [261, 196] on div "× Explanation The Hindi sentence "हम 21वीं सदी में रहते हैं।" translates to "We…" at bounding box center [525, 309] width 1051 height 619
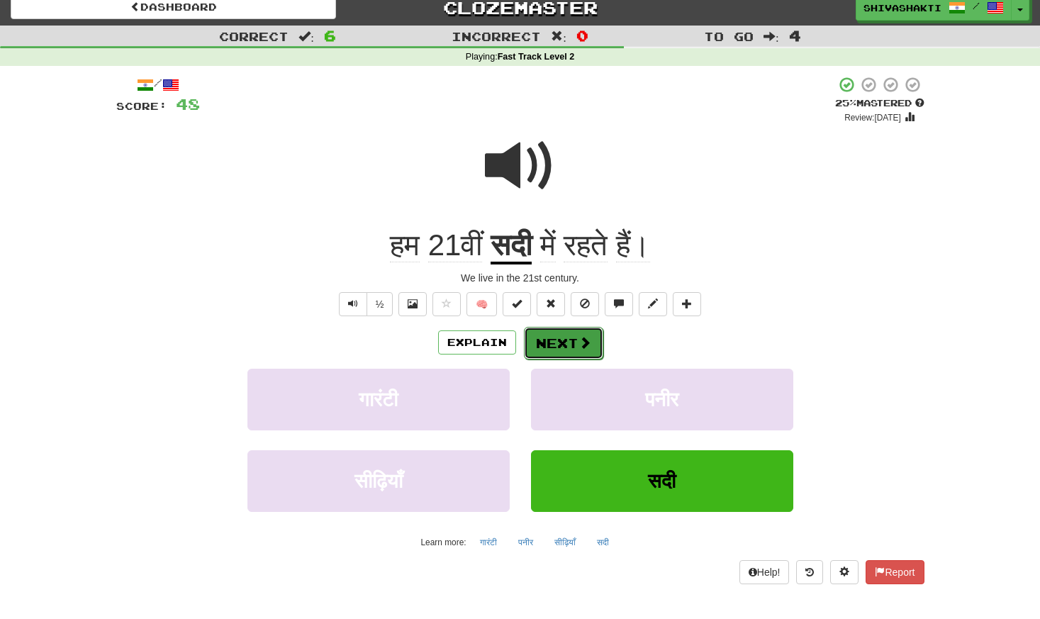
click at [572, 346] on button "Next" at bounding box center [563, 343] width 79 height 33
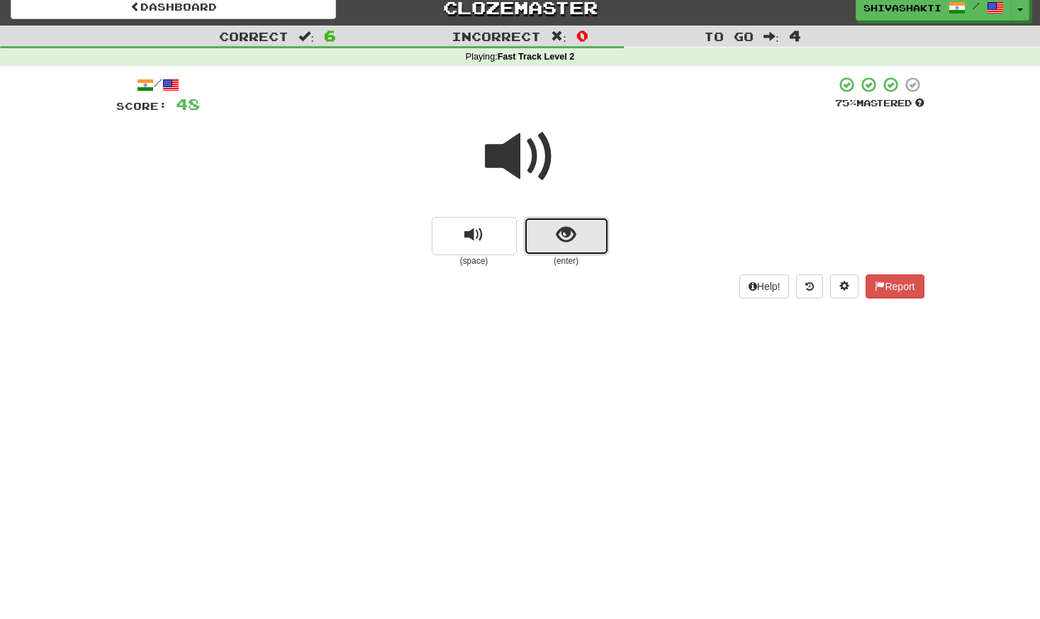
click at [555, 243] on button "show sentence" at bounding box center [566, 236] width 85 height 38
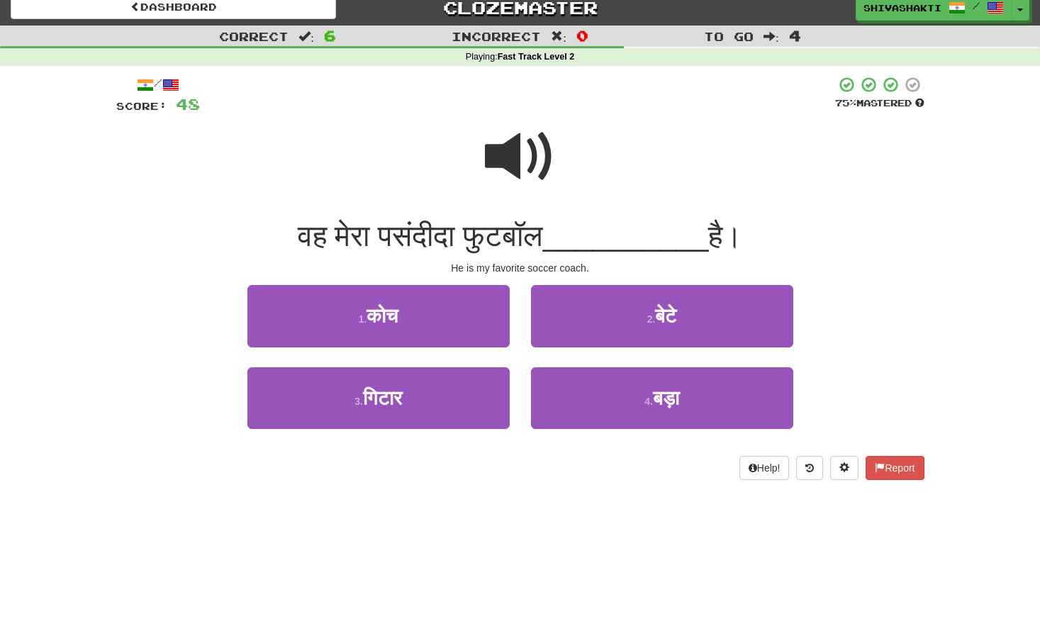
click at [510, 139] on span at bounding box center [520, 156] width 71 height 71
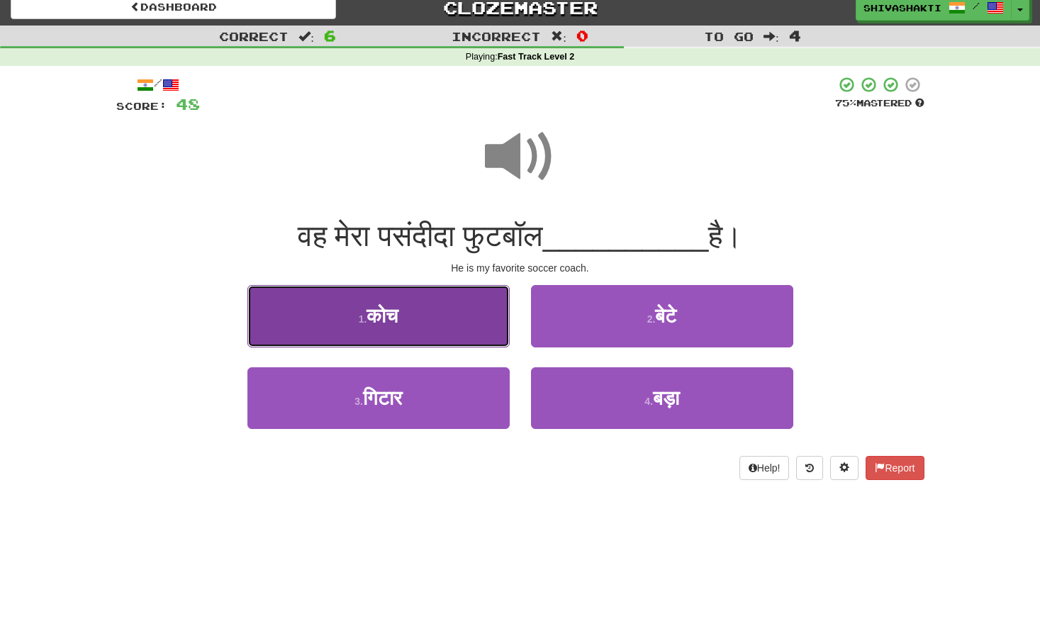
click at [353, 309] on button "1 . कोच" at bounding box center [378, 316] width 262 height 62
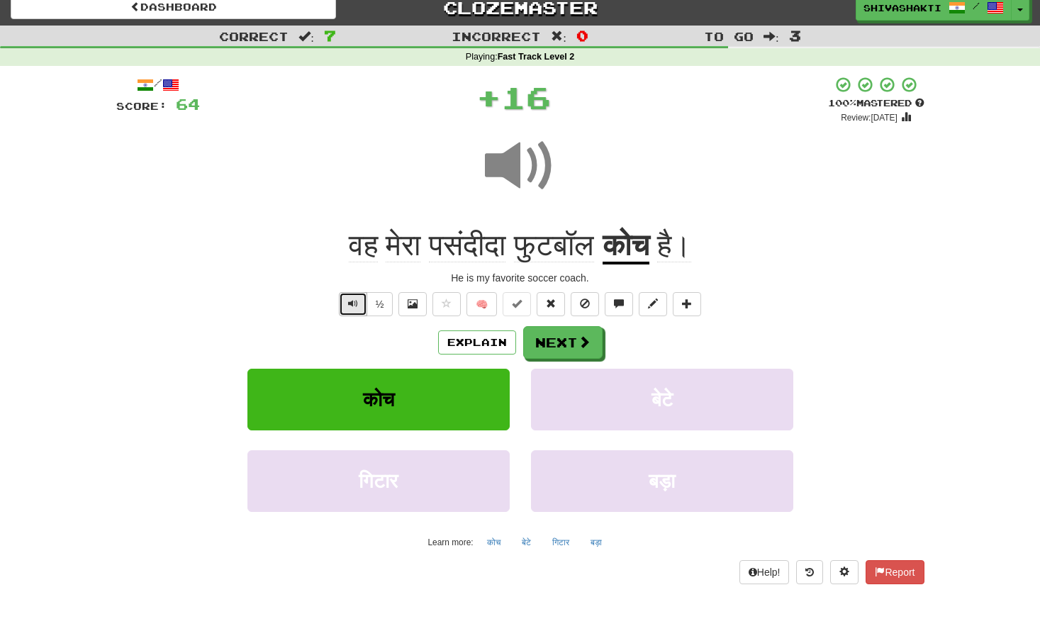
click at [344, 306] on button "Text-to-speech controls" at bounding box center [353, 304] width 28 height 24
click at [584, 354] on button "Next" at bounding box center [563, 343] width 79 height 33
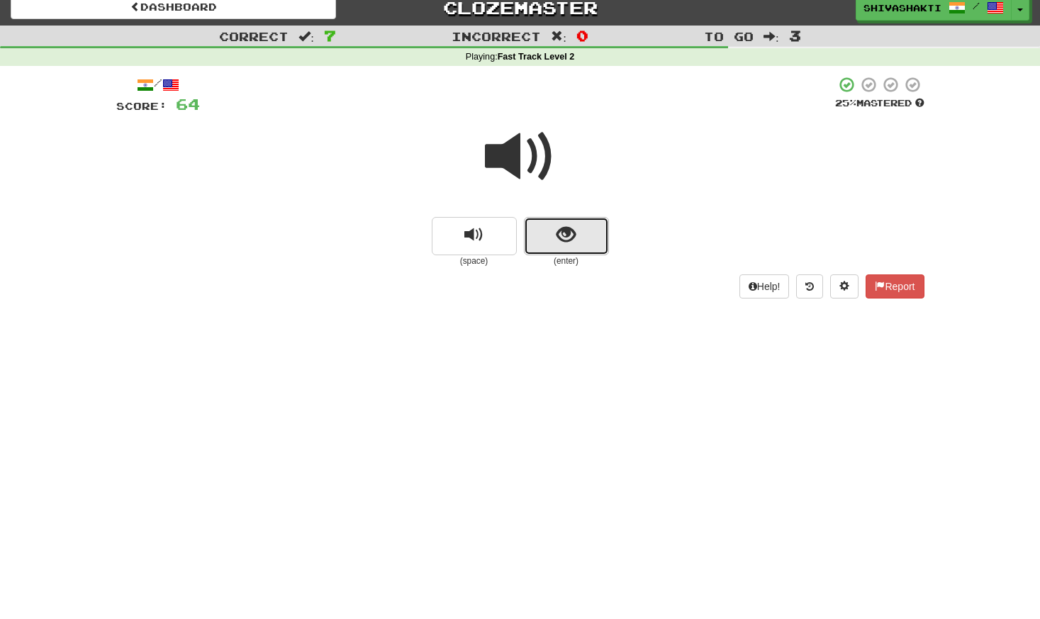
click at [578, 231] on button "show sentence" at bounding box center [566, 236] width 85 height 38
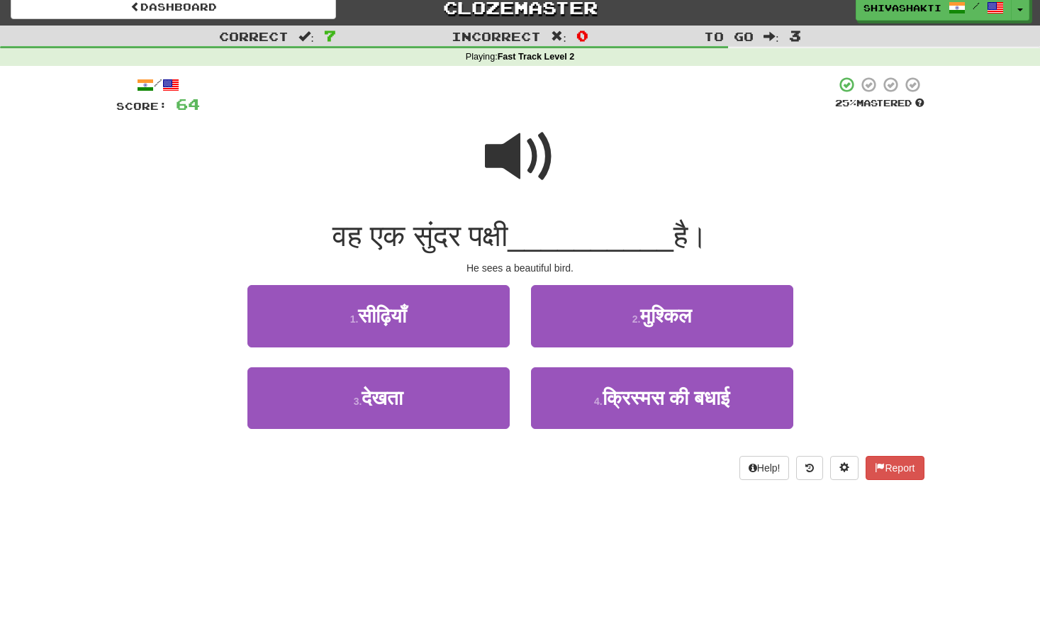
click at [512, 143] on span at bounding box center [520, 156] width 71 height 71
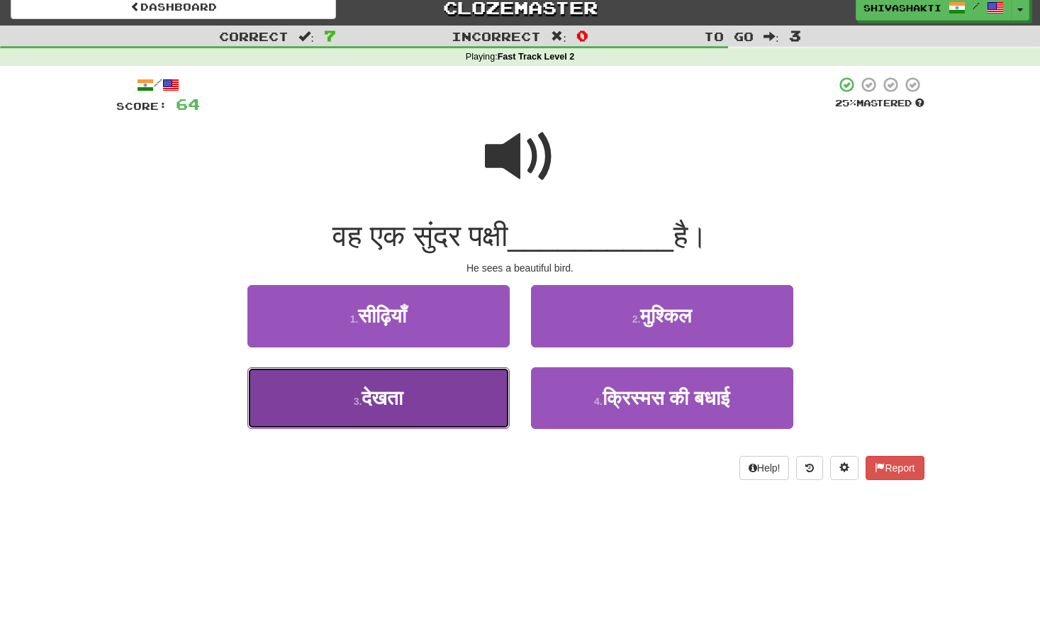
click at [416, 393] on button "3 . देखता" at bounding box center [378, 398] width 262 height 62
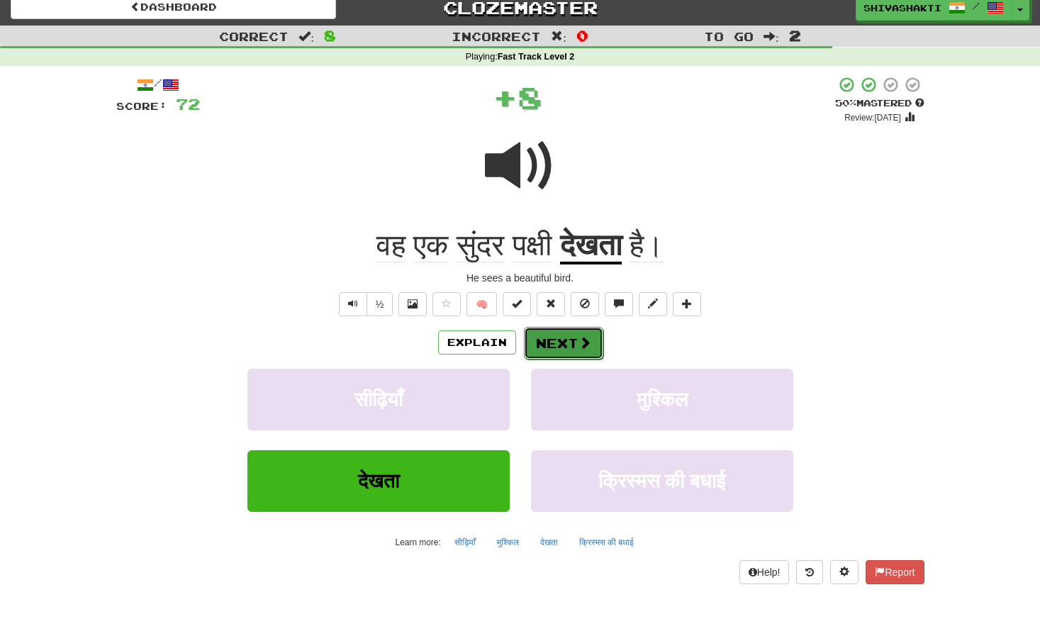
click at [580, 340] on span at bounding box center [585, 342] width 13 height 13
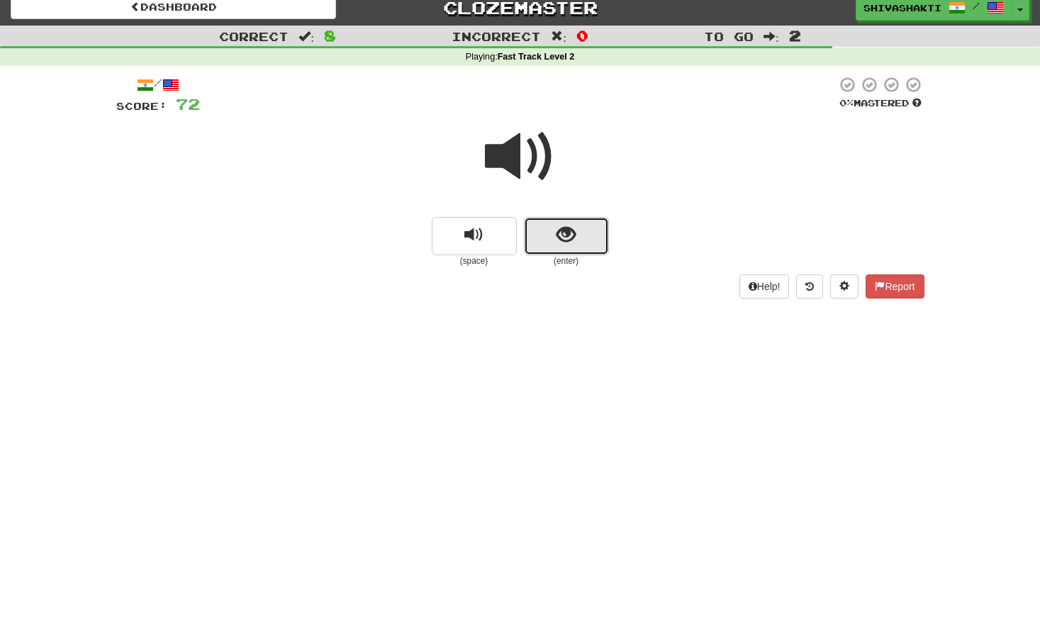
click at [571, 247] on button "show sentence" at bounding box center [566, 236] width 85 height 38
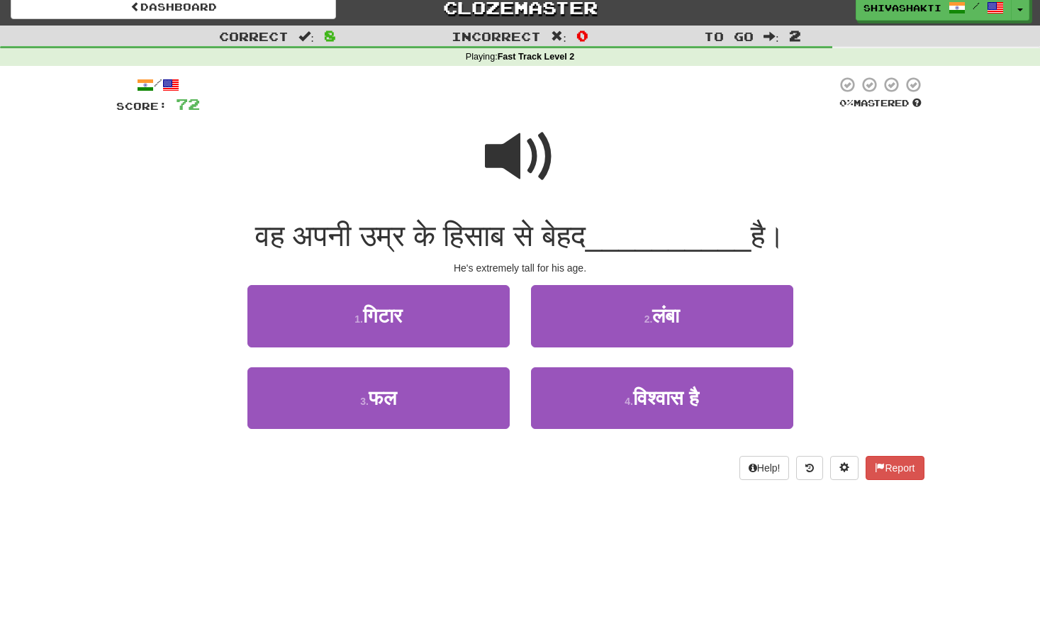
click at [535, 166] on span at bounding box center [520, 156] width 71 height 71
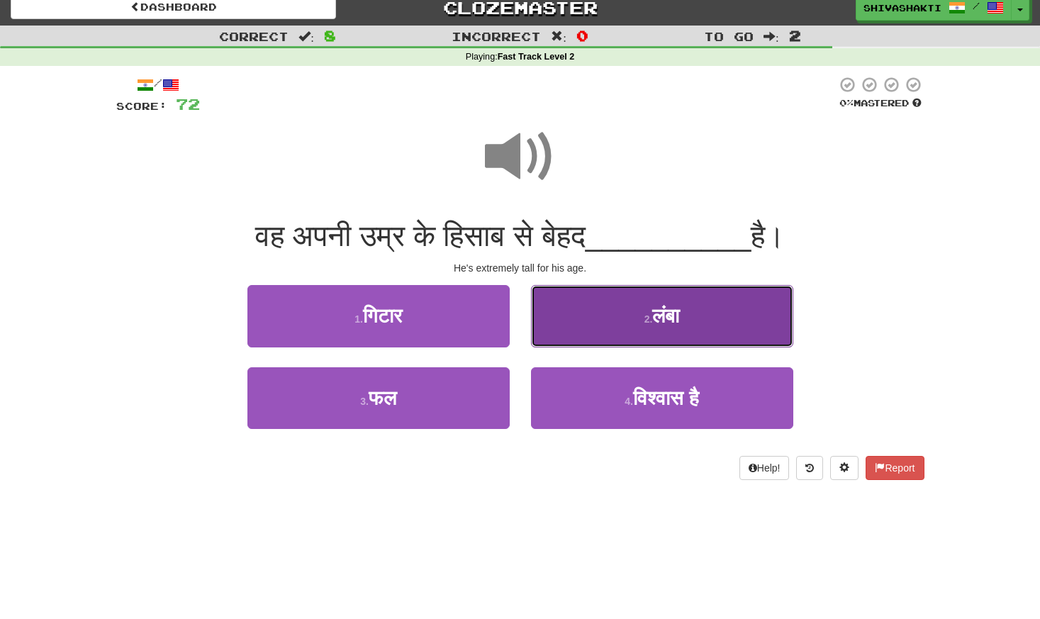
click at [657, 323] on span "लंबा" at bounding box center [665, 316] width 27 height 22
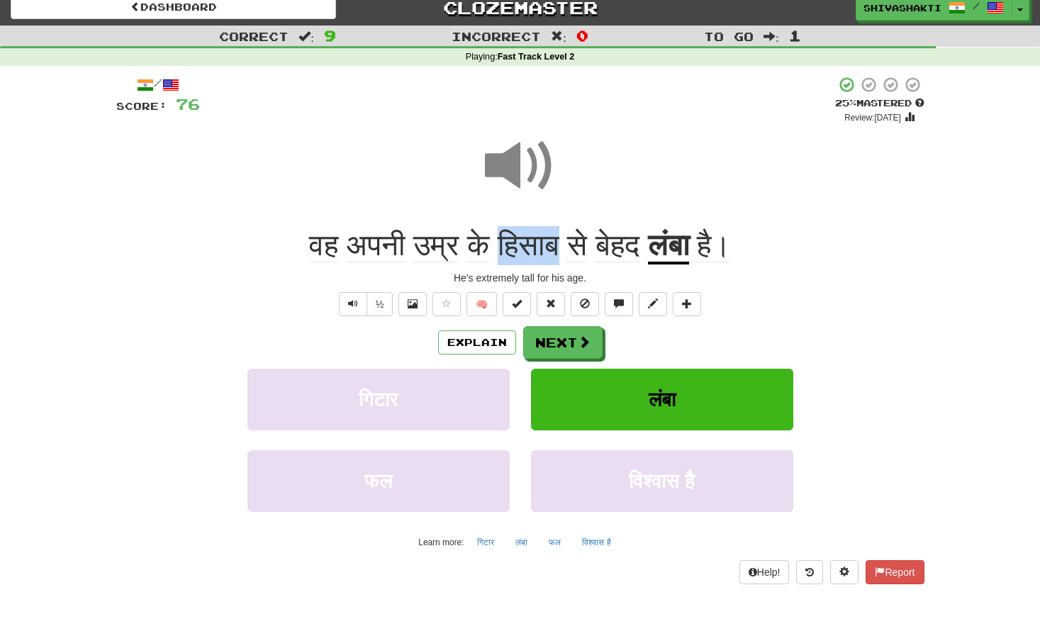
drag, startPoint x: 555, startPoint y: 245, endPoint x: 492, endPoint y: 244, distance: 62.4
click at [498, 244] on span "हिसाब" at bounding box center [529, 245] width 62 height 34
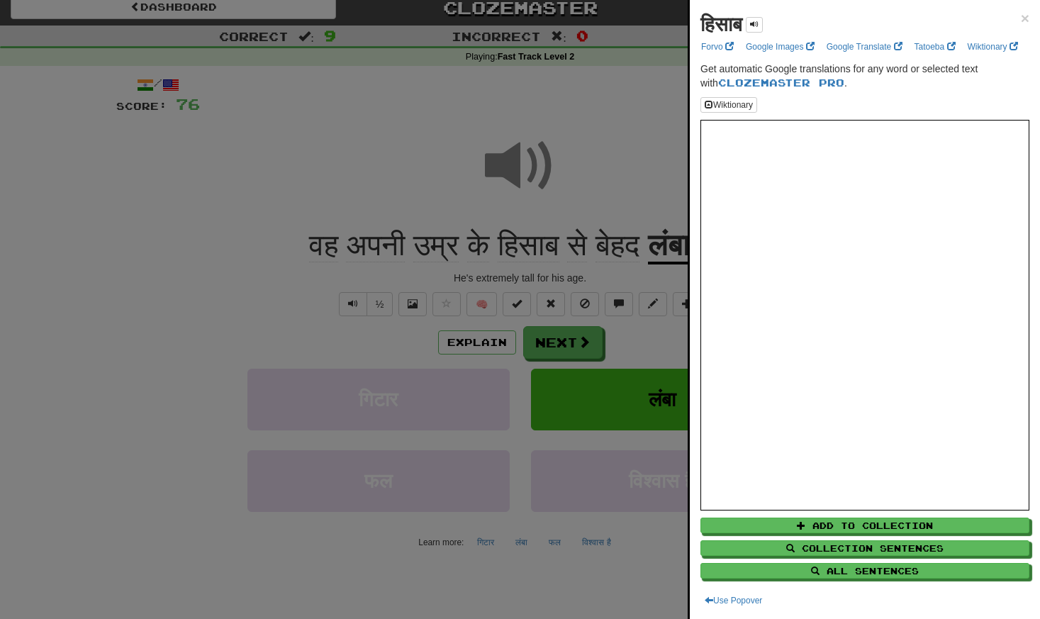
click at [412, 135] on div at bounding box center [520, 309] width 1040 height 619
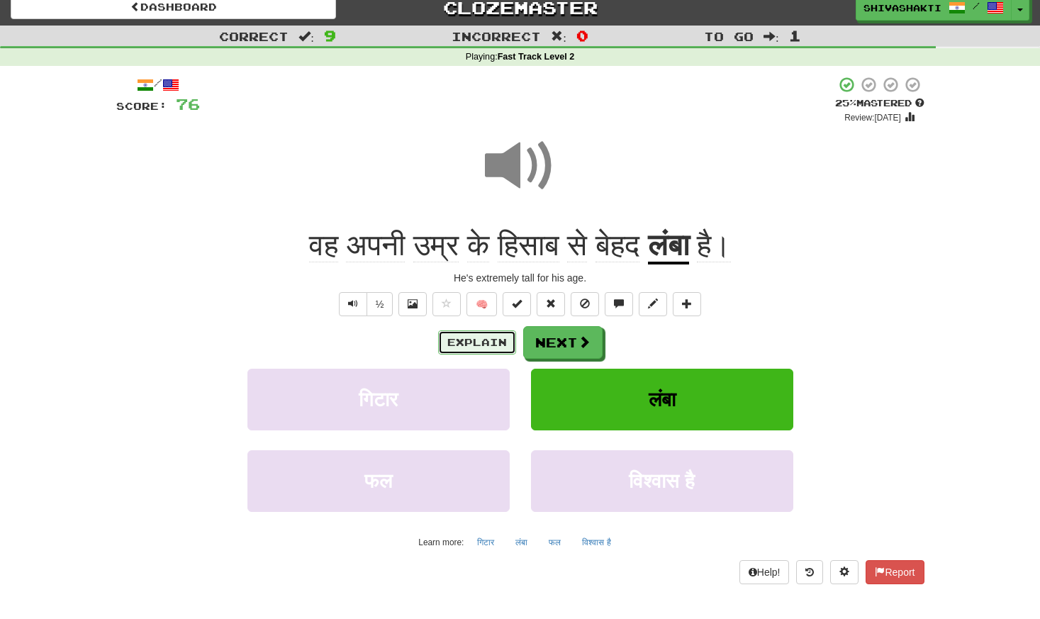
click at [488, 345] on button "Explain" at bounding box center [477, 342] width 78 height 24
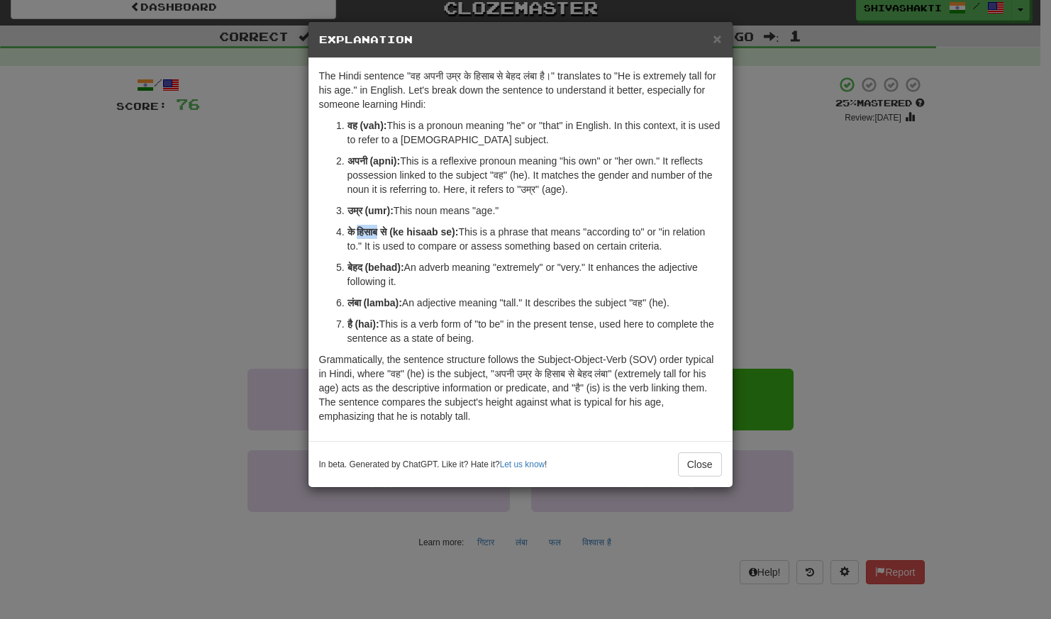
drag, startPoint x: 382, startPoint y: 231, endPoint x: 357, endPoint y: 232, distance: 25.5
click at [357, 232] on strong "के हिसाब से (ke hisaab se):" at bounding box center [402, 231] width 111 height 11
copy strong "हिसाब"
drag, startPoint x: 674, startPoint y: 228, endPoint x: 671, endPoint y: 245, distance: 17.3
click at [671, 245] on p "के हिसाब से (ke hisaab se): This is a phrase that means "according to" or "in r…" at bounding box center [534, 239] width 374 height 28
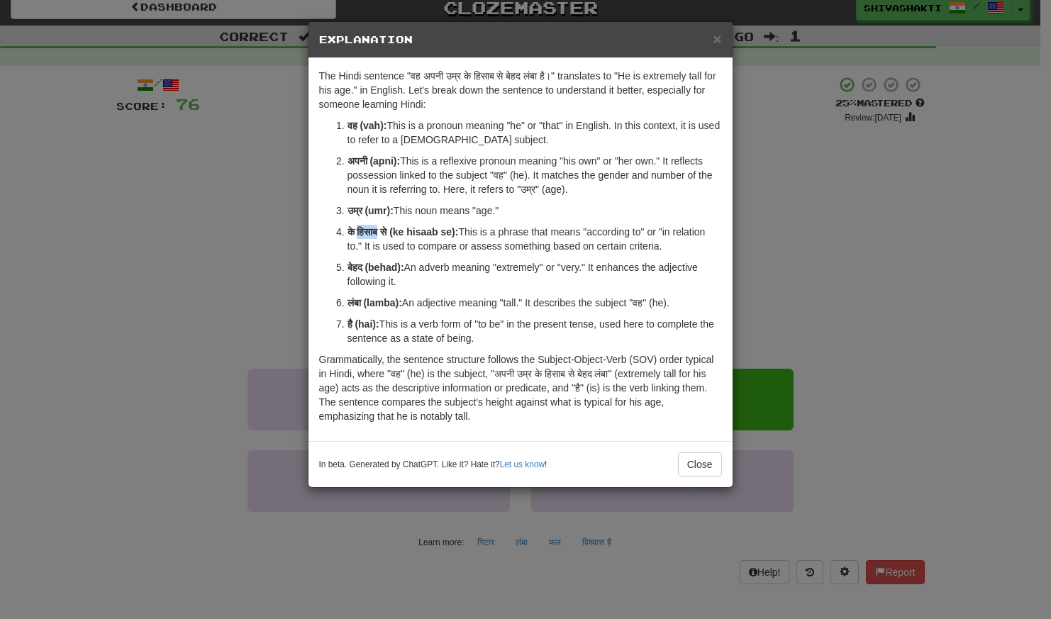
copy p "n relation to." It is used to compare or assess something based on certain crit…"
click at [139, 136] on div "× Explanation The Hindi sentence "वह अपनी उम्र के हिसाब से बेहद लंबा है।" trans…" at bounding box center [525, 309] width 1051 height 619
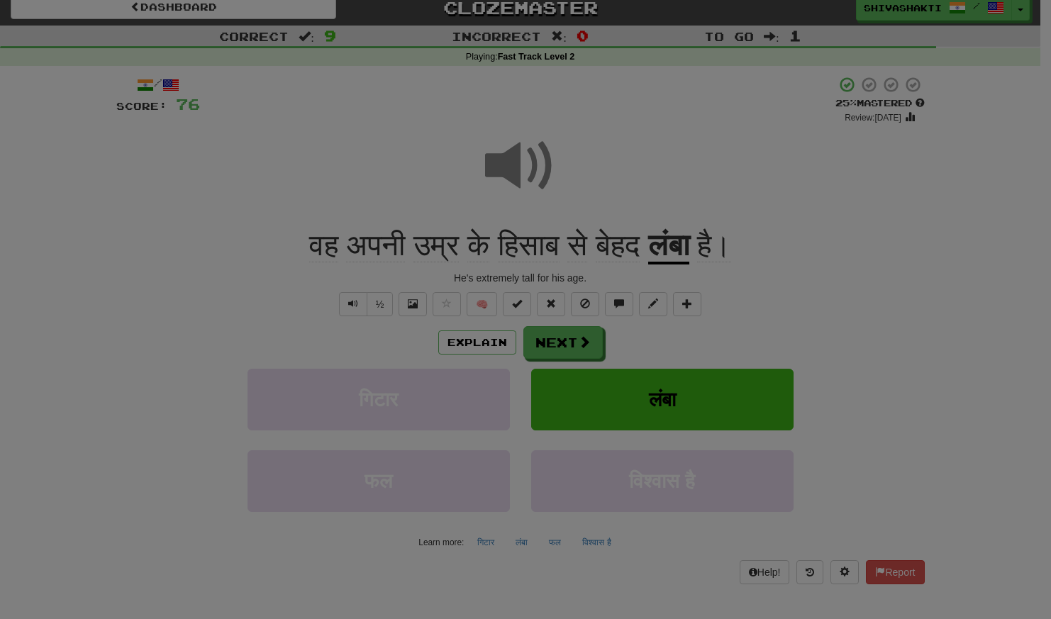
click at [139, 136] on div "× Explanation The Hindi sentence "वह अपनी उम्र के हिसाब से बेहद लंबा है।" trans…" at bounding box center [525, 309] width 1051 height 619
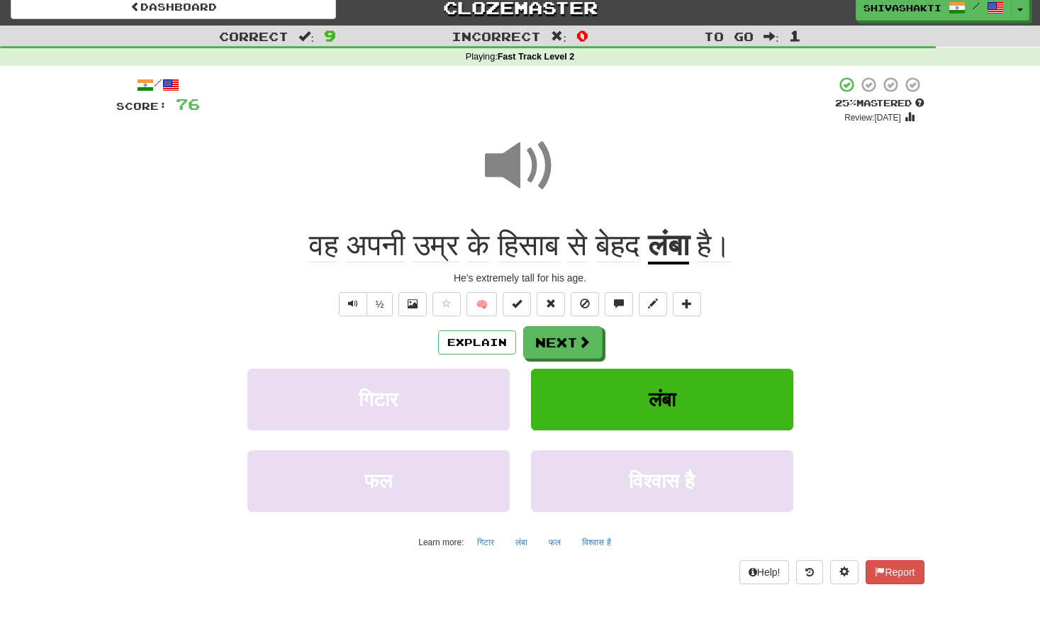
click at [500, 166] on span at bounding box center [520, 165] width 71 height 71
click at [464, 341] on button "Explain" at bounding box center [477, 342] width 78 height 24
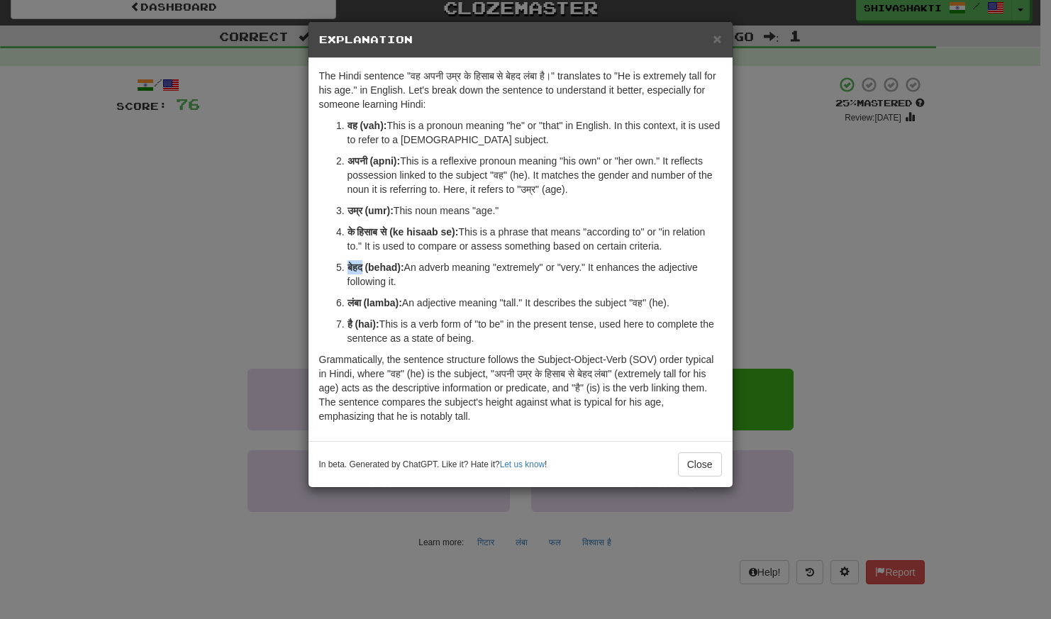
drag, startPoint x: 364, startPoint y: 268, endPoint x: 345, endPoint y: 267, distance: 18.5
click at [347, 267] on li "बेहद (behad): An adverb meaning "extremely" or "very." It enhances the adjectiv…" at bounding box center [534, 274] width 374 height 28
copy strong "बेहद"
click at [196, 240] on div "× Explanation The Hindi sentence "वह अपनी उम्र के हिसाब से बेहद लंबा है।" trans…" at bounding box center [525, 309] width 1051 height 619
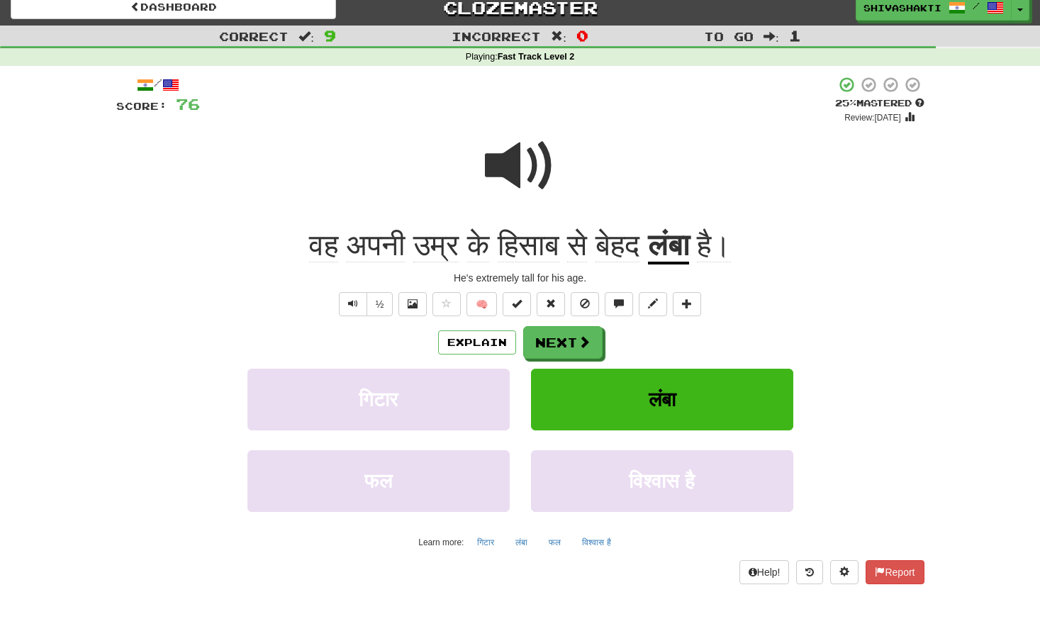
click at [557, 171] on div at bounding box center [520, 175] width 808 height 101
click at [540, 344] on button "Next" at bounding box center [563, 343] width 79 height 33
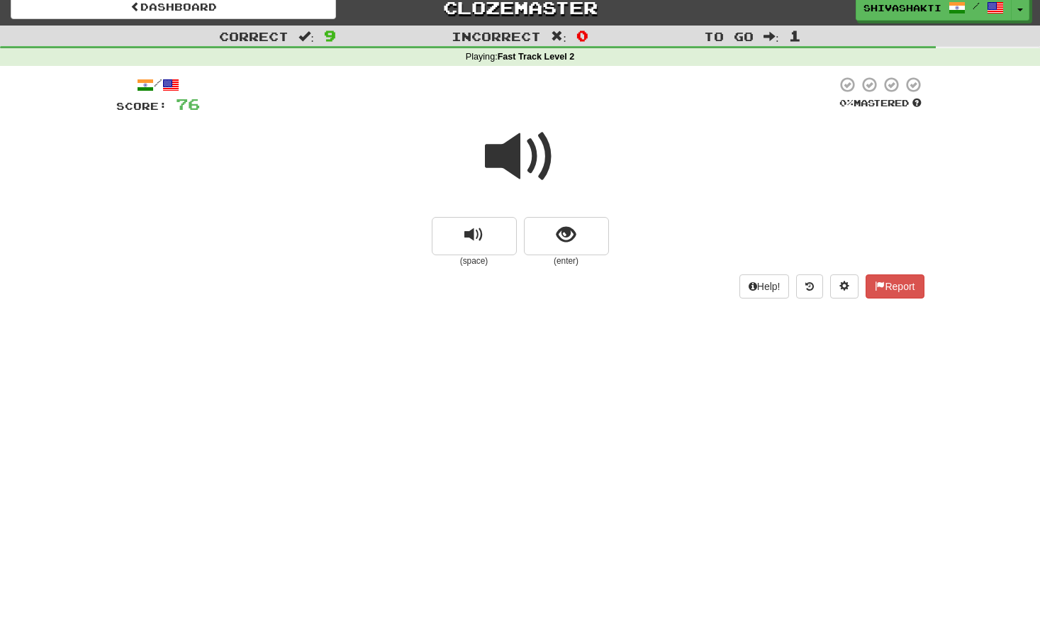
click at [601, 255] on small "(enter)" at bounding box center [566, 261] width 85 height 12
click at [591, 234] on button "show sentence" at bounding box center [566, 236] width 85 height 38
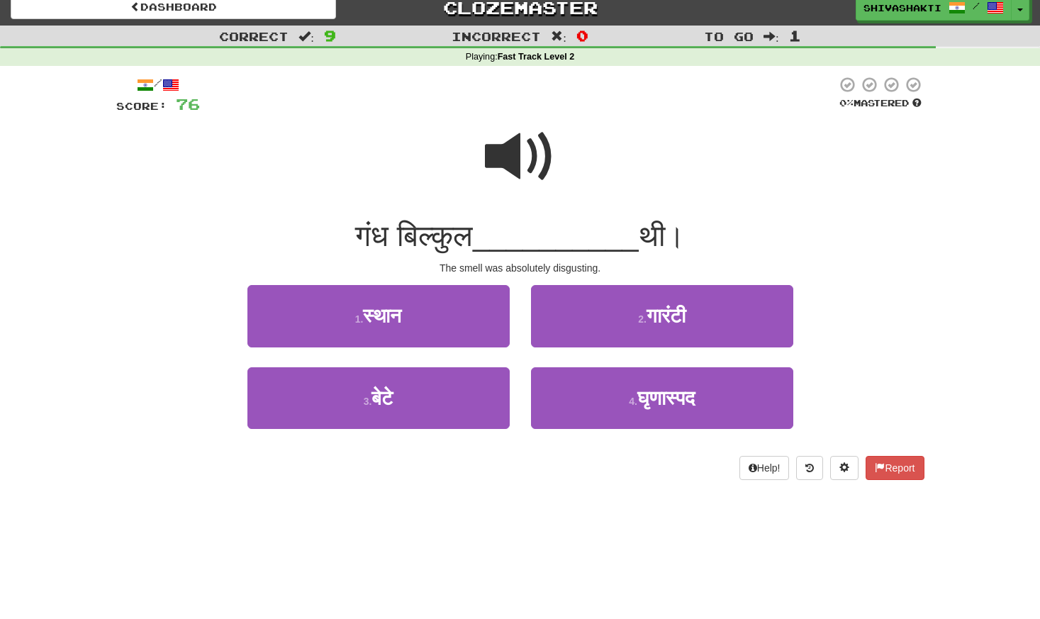
click at [536, 128] on span at bounding box center [520, 156] width 71 height 71
drag, startPoint x: 388, startPoint y: 235, endPoint x: 340, endPoint y: 228, distance: 48.0
click at [340, 228] on div "गंध बिल्कुल __________ थी।" at bounding box center [520, 236] width 808 height 39
copy span "गंध"
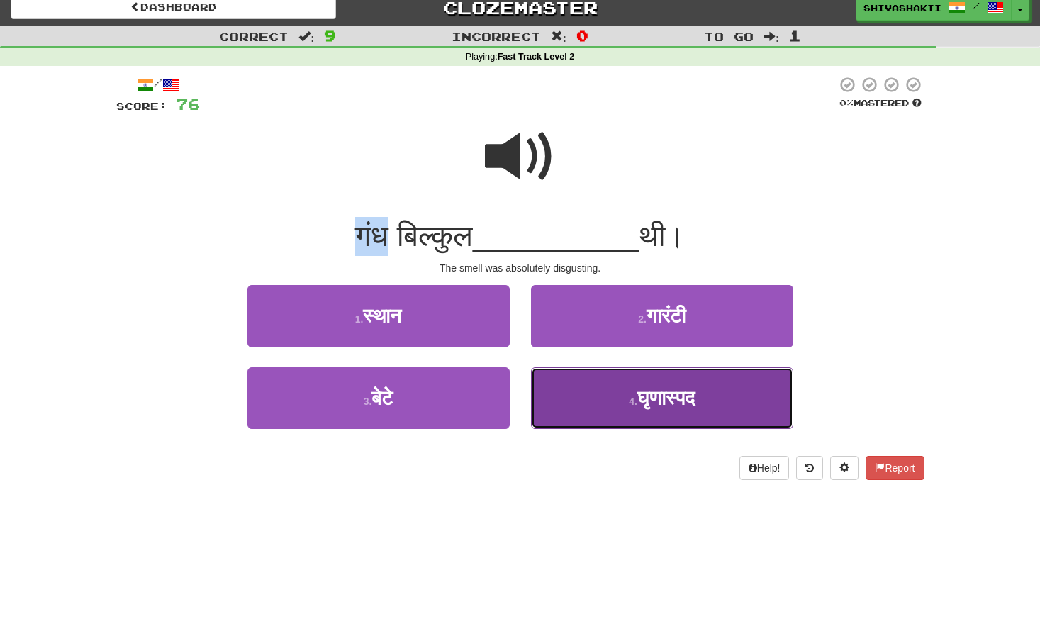
click at [608, 401] on button "4 . घृणास्पद" at bounding box center [662, 398] width 262 height 62
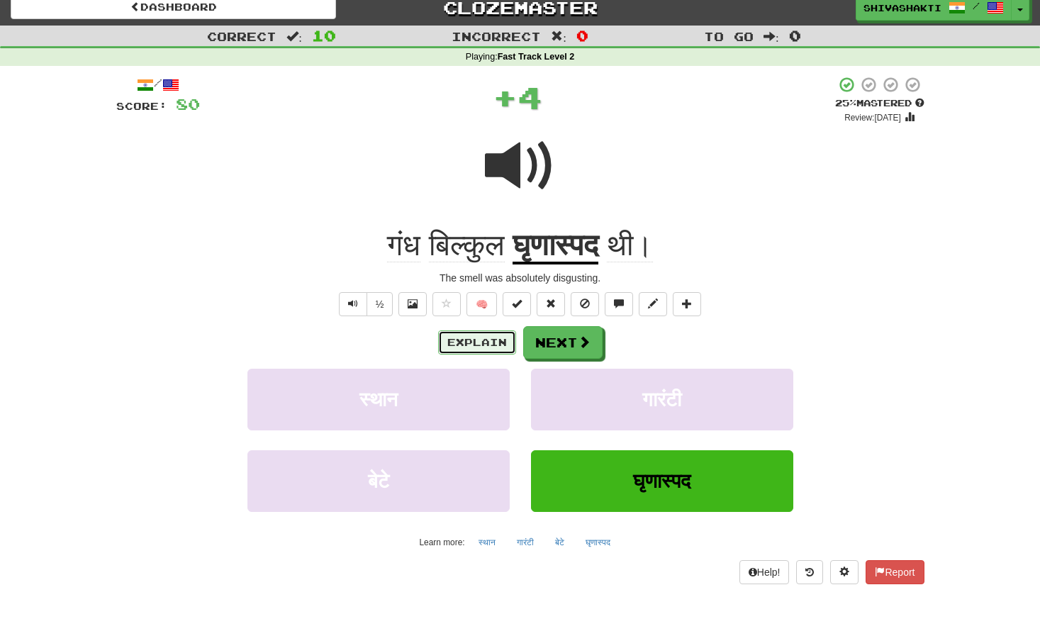
click at [477, 343] on button "Explain" at bounding box center [477, 342] width 78 height 24
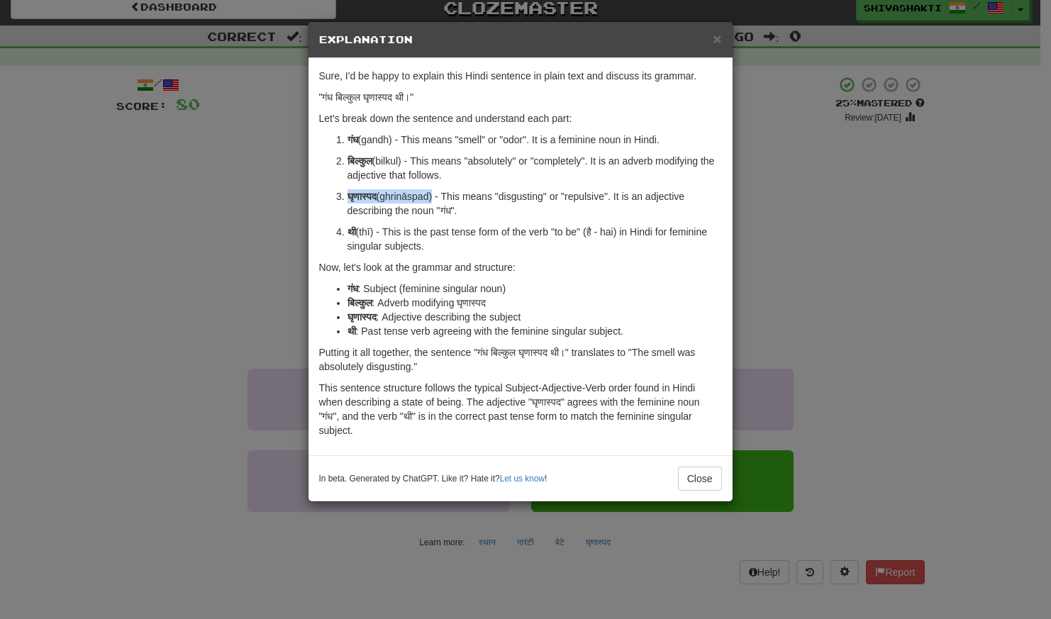
drag, startPoint x: 435, startPoint y: 196, endPoint x: 327, endPoint y: 194, distance: 107.8
click at [327, 194] on ol "गंध (gandh) - This means "smell" or "odor". It is a feminine noun in Hindi. बिल…" at bounding box center [520, 193] width 403 height 121
click at [189, 240] on div "× Explanation Sure, I'd be happy to explain this Hindi sentence in plain text a…" at bounding box center [525, 309] width 1051 height 619
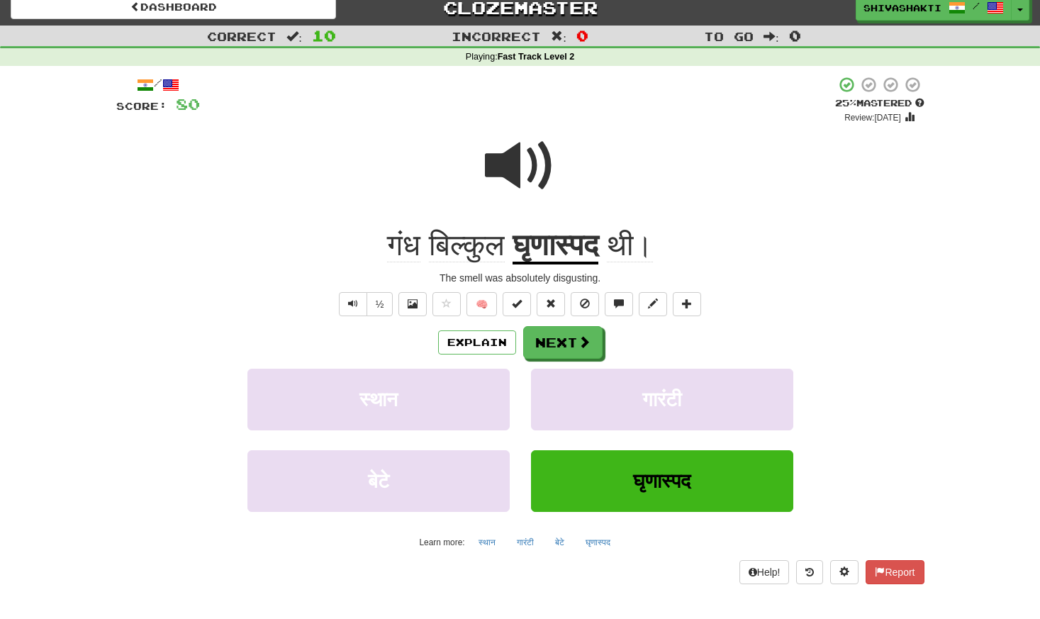
click at [492, 174] on span at bounding box center [520, 165] width 71 height 71
click at [536, 169] on span at bounding box center [520, 165] width 71 height 71
click at [538, 351] on button "Next" at bounding box center [563, 343] width 79 height 33
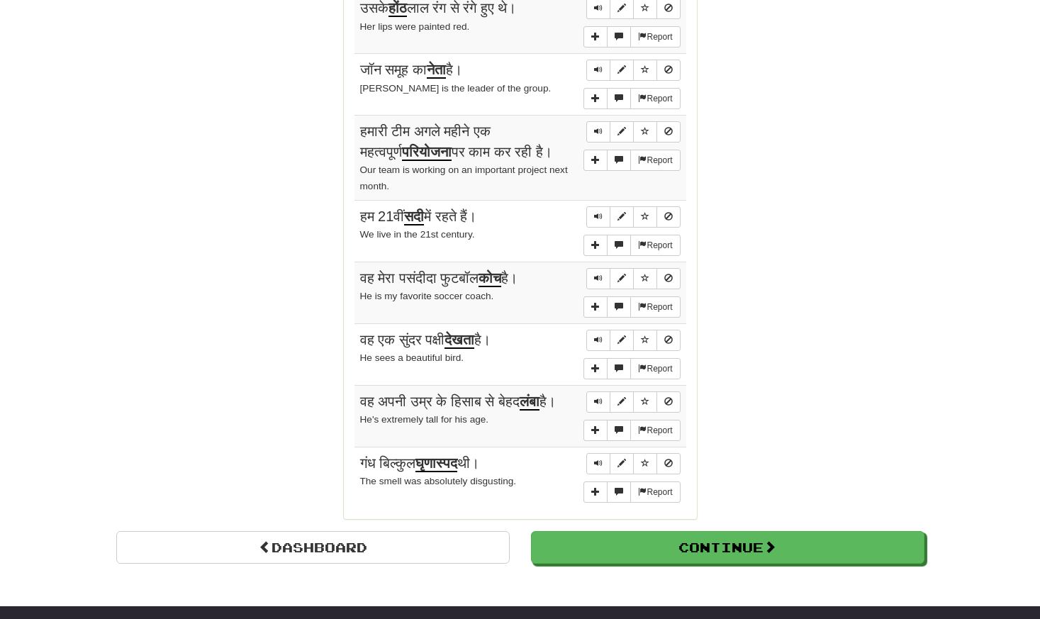
scroll to position [1113, 0]
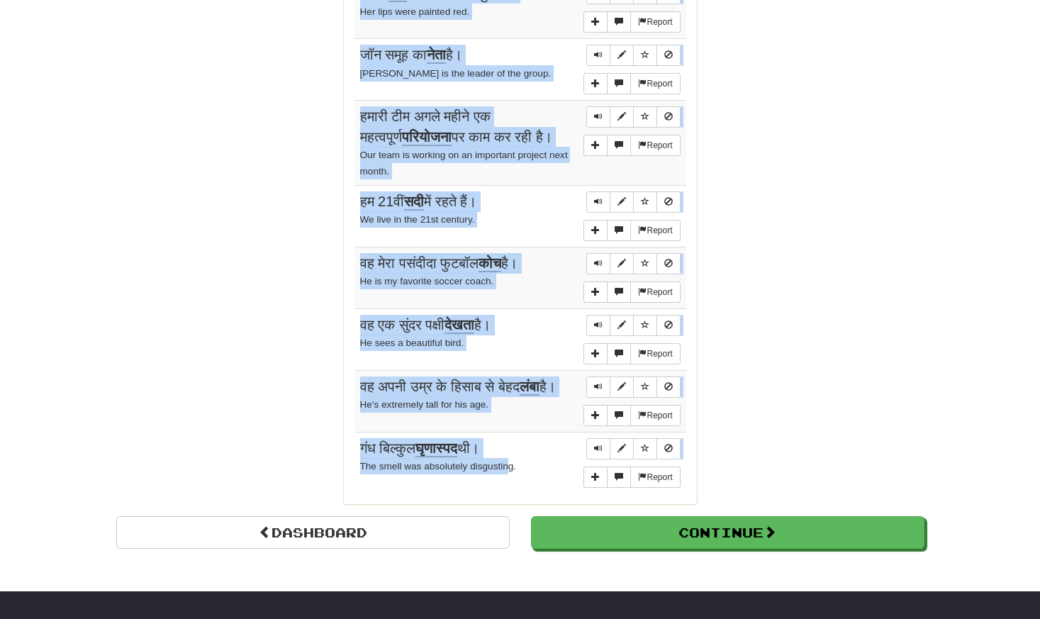
drag, startPoint x: 355, startPoint y: 221, endPoint x: 511, endPoint y: 463, distance: 287.8
click at [511, 463] on div "Sentences: Report उसने आलू तलने के लिए तेल का उपयोग किया। She used oil to fry p…" at bounding box center [521, 155] width 332 height 678
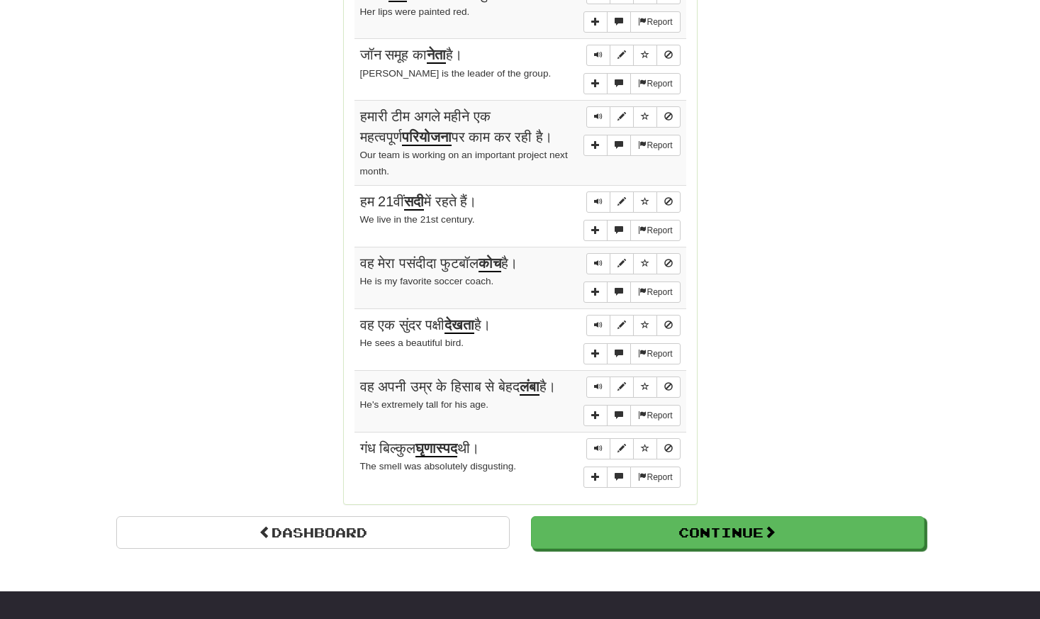
click at [533, 458] on div "The smell was absolutely disgusting." at bounding box center [520, 466] width 321 height 16
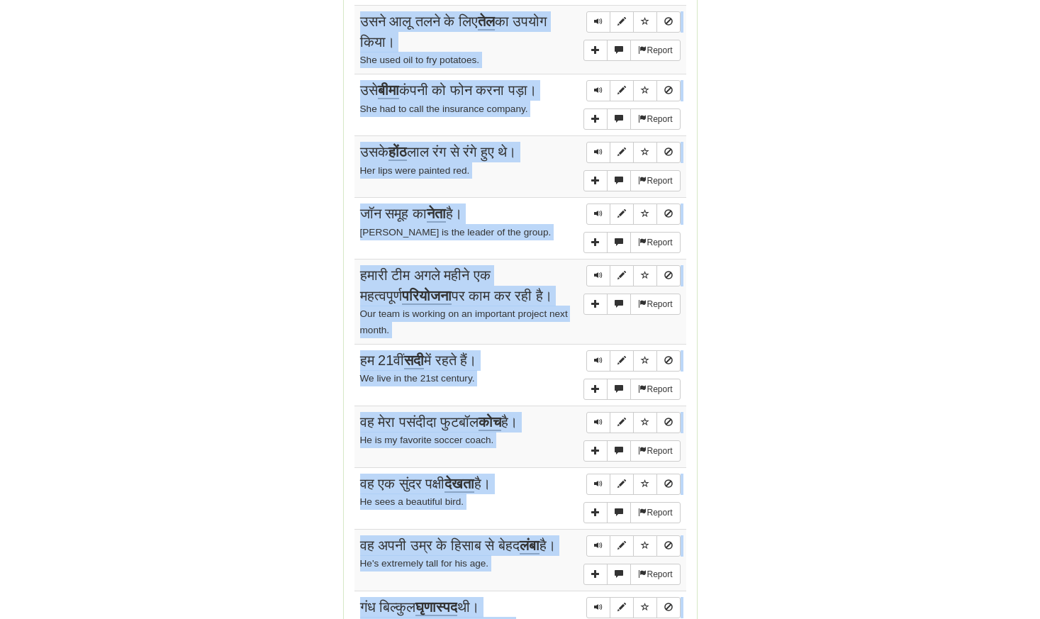
scroll to position [905, 0]
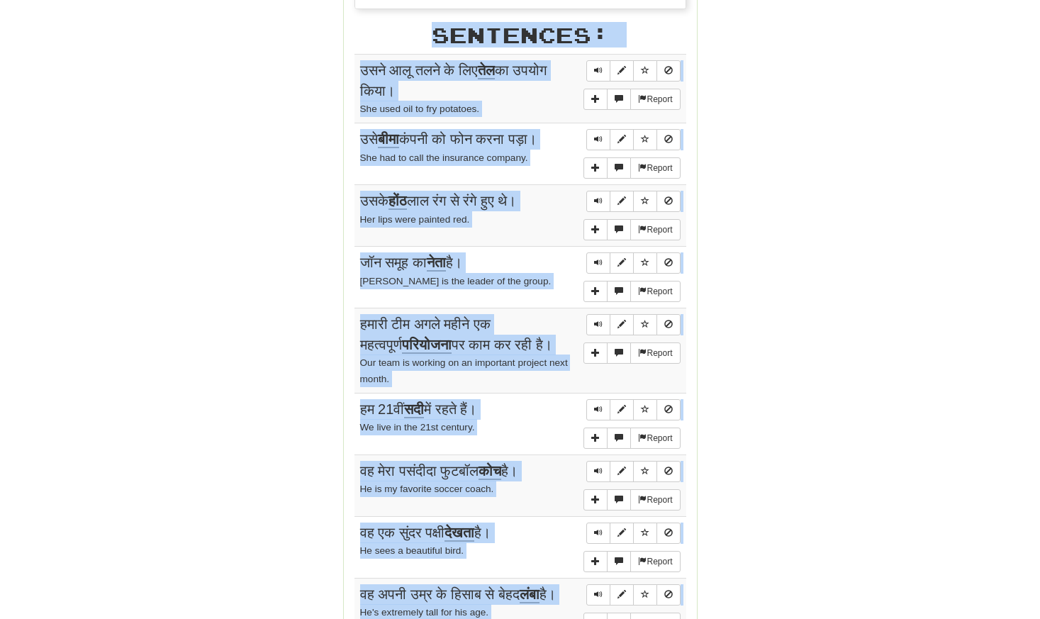
drag, startPoint x: 533, startPoint y: 457, endPoint x: 343, endPoint y: 55, distance: 444.4
click at [344, 55] on div "Stats: Score: + 80 Time: 2 : 51 New: 5 Review: 5 Correct: 10 Incorrect: 0 Get f…" at bounding box center [520, 9] width 353 height 1406
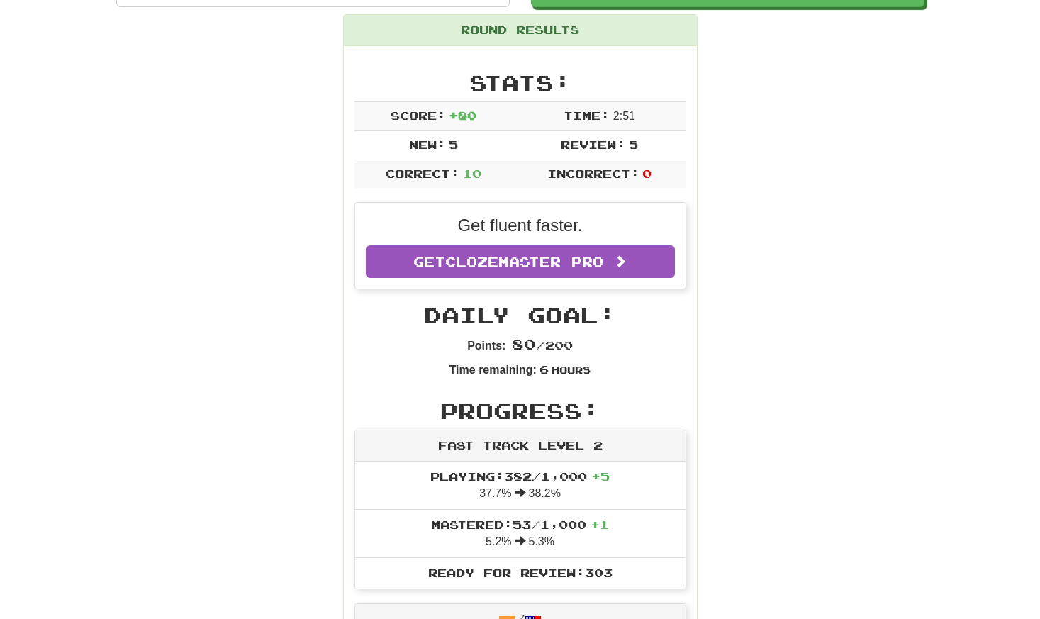
scroll to position [0, 0]
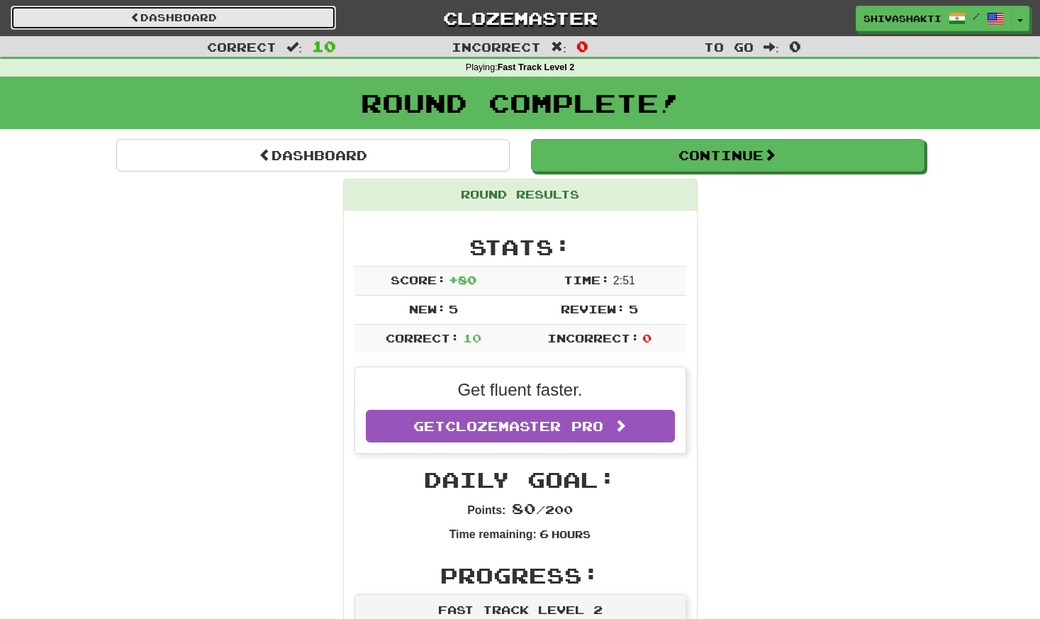
click at [224, 9] on link "Dashboard" at bounding box center [173, 18] width 325 height 24
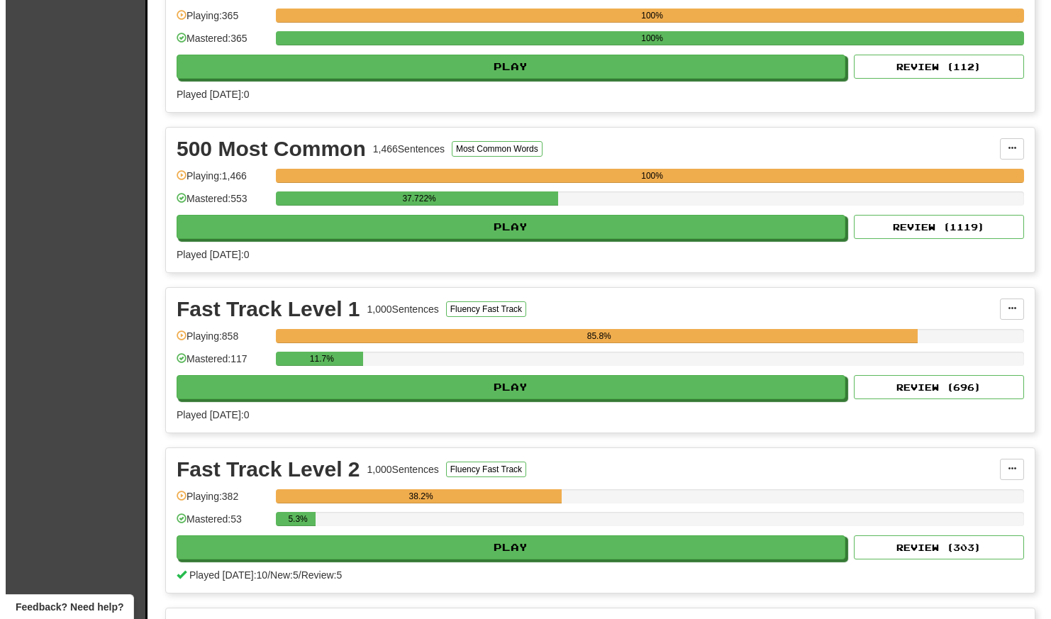
scroll to position [1671, 0]
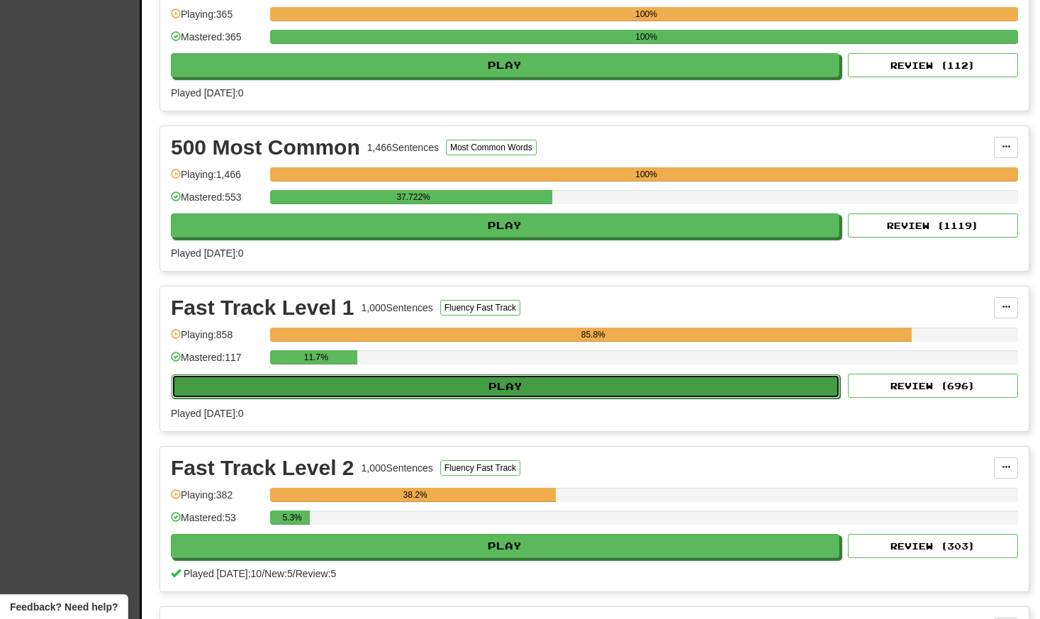
click at [485, 387] on button "Play" at bounding box center [506, 386] width 669 height 24
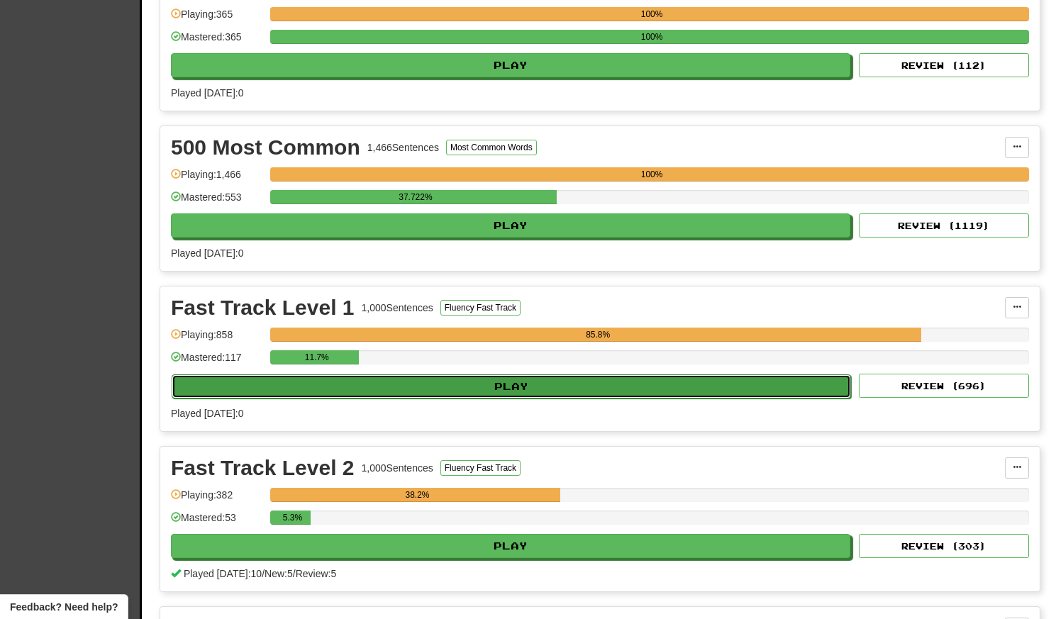
select select "**"
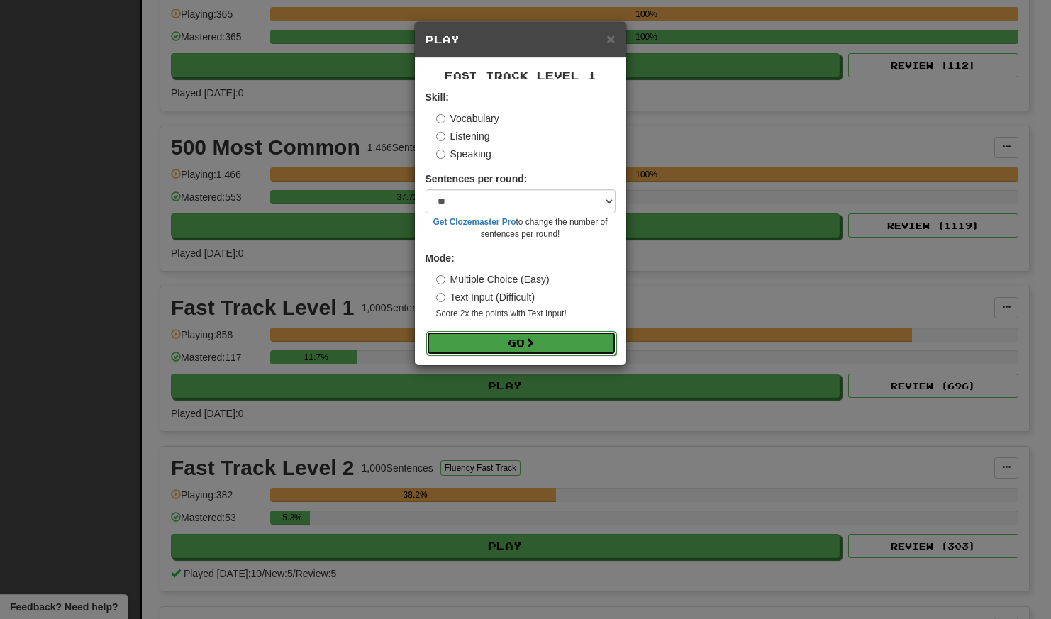
click at [508, 340] on button "Go" at bounding box center [521, 343] width 190 height 24
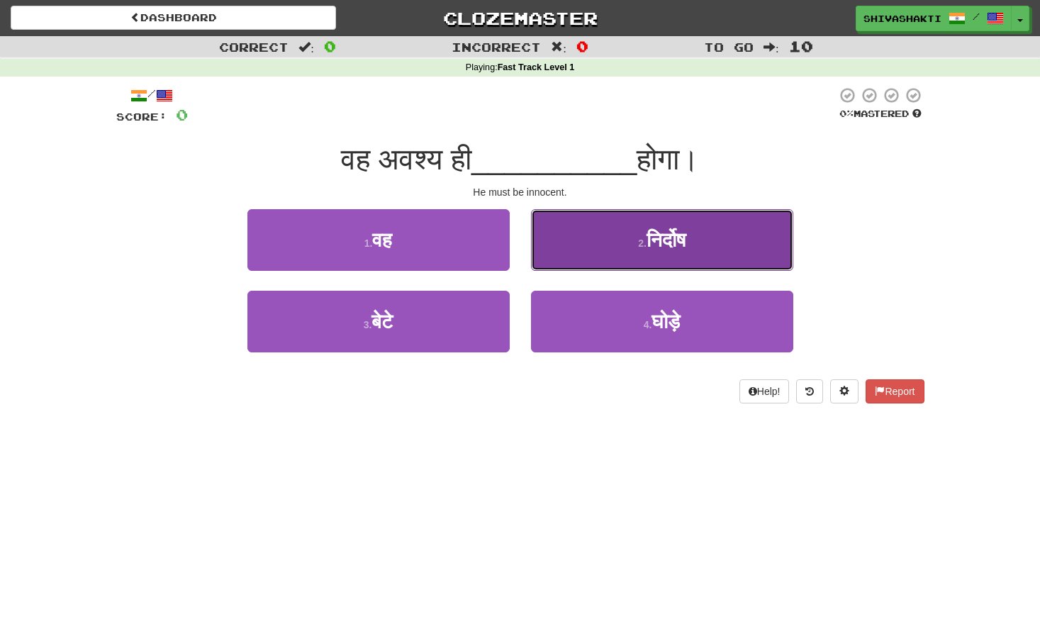
click at [671, 243] on span "निर्दोष" at bounding box center [666, 240] width 39 height 22
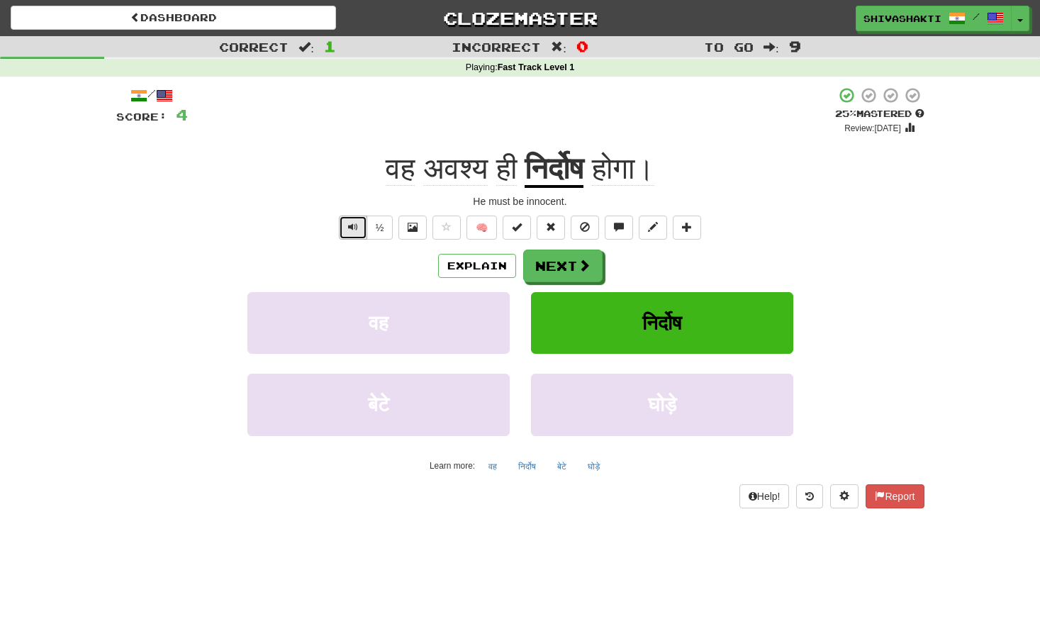
click at [352, 229] on span "Text-to-speech controls" at bounding box center [353, 227] width 10 height 10
drag, startPoint x: 593, startPoint y: 165, endPoint x: 522, endPoint y: 172, distance: 71.2
click at [522, 172] on div "वह अवश्य ही निर्दोष होगा।" at bounding box center [520, 169] width 808 height 39
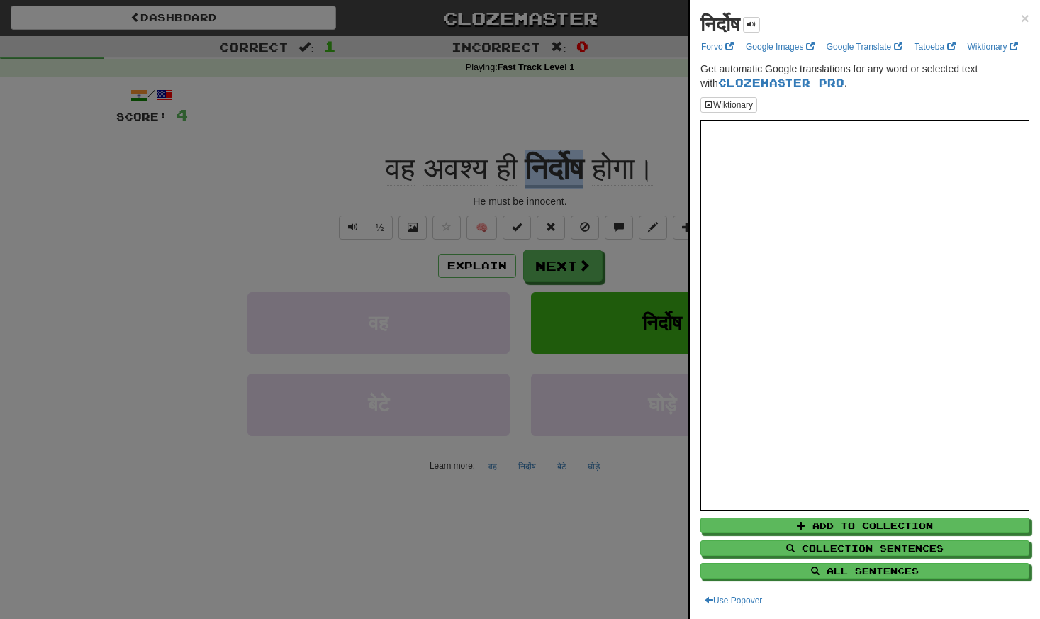
copy u "निर्दोष"
click at [221, 160] on div at bounding box center [520, 309] width 1040 height 619
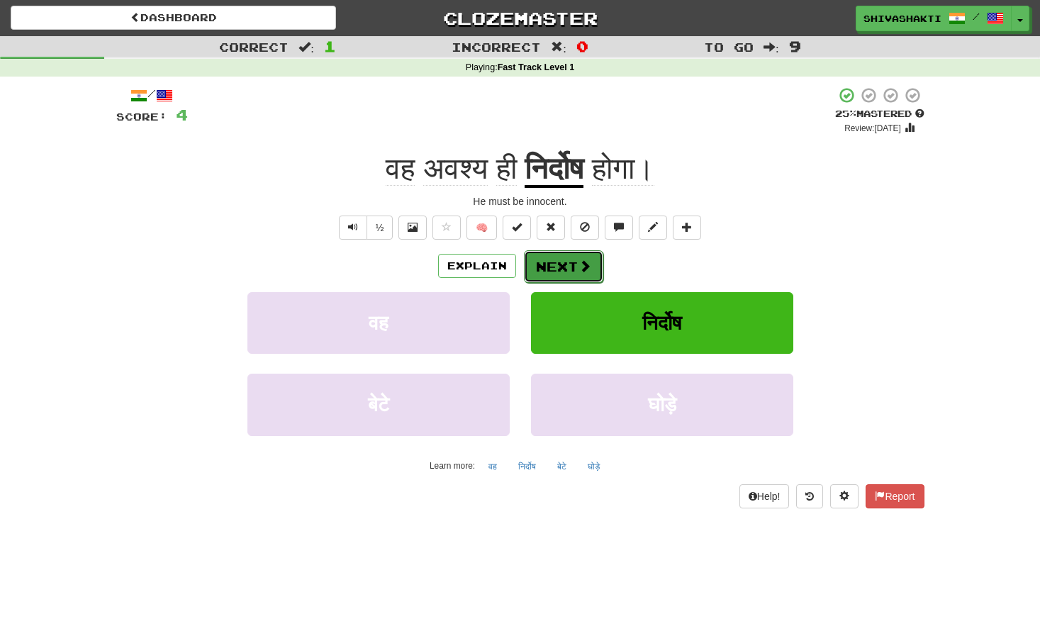
click at [566, 264] on button "Next" at bounding box center [563, 266] width 79 height 33
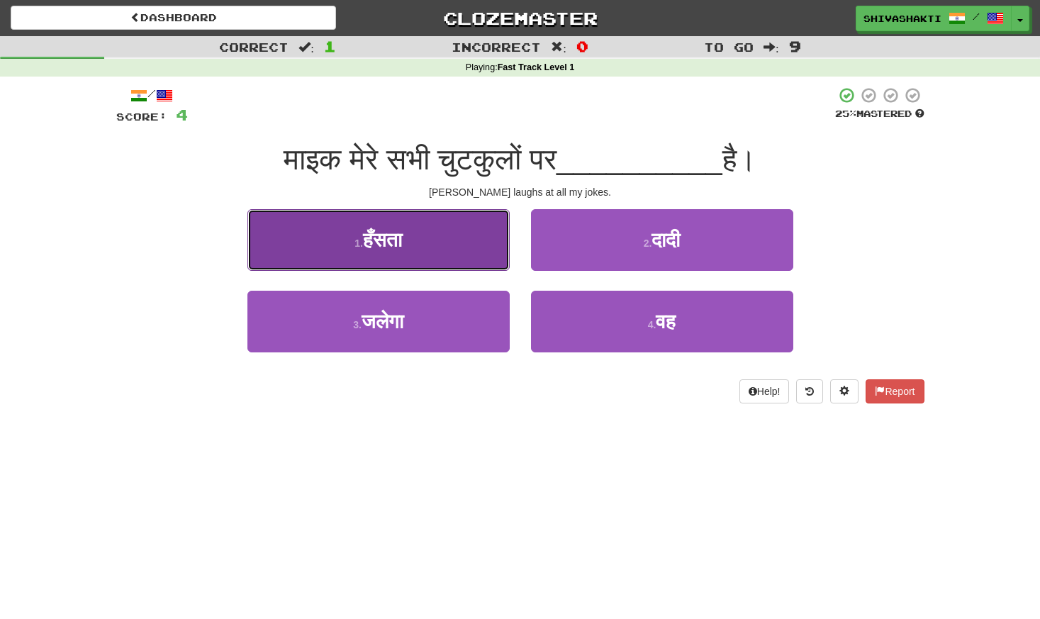
click at [438, 261] on button "1 . हँसता" at bounding box center [378, 240] width 262 height 62
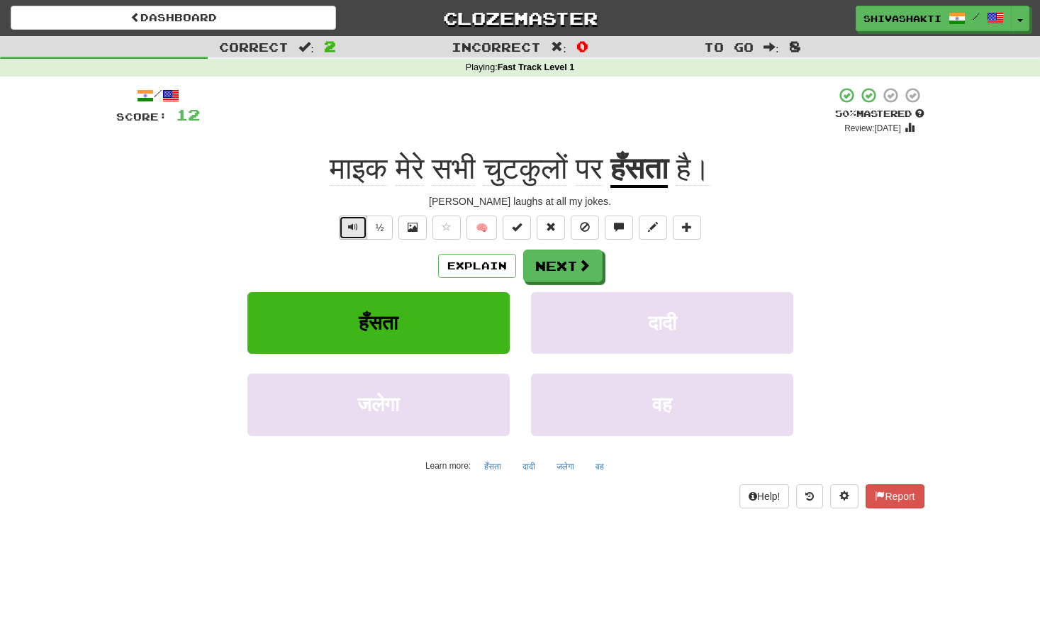
click at [358, 228] on span "Text-to-speech controls" at bounding box center [353, 227] width 10 height 10
click at [344, 226] on button "Text-to-speech controls" at bounding box center [353, 228] width 28 height 24
click at [568, 267] on button "Next" at bounding box center [563, 266] width 79 height 33
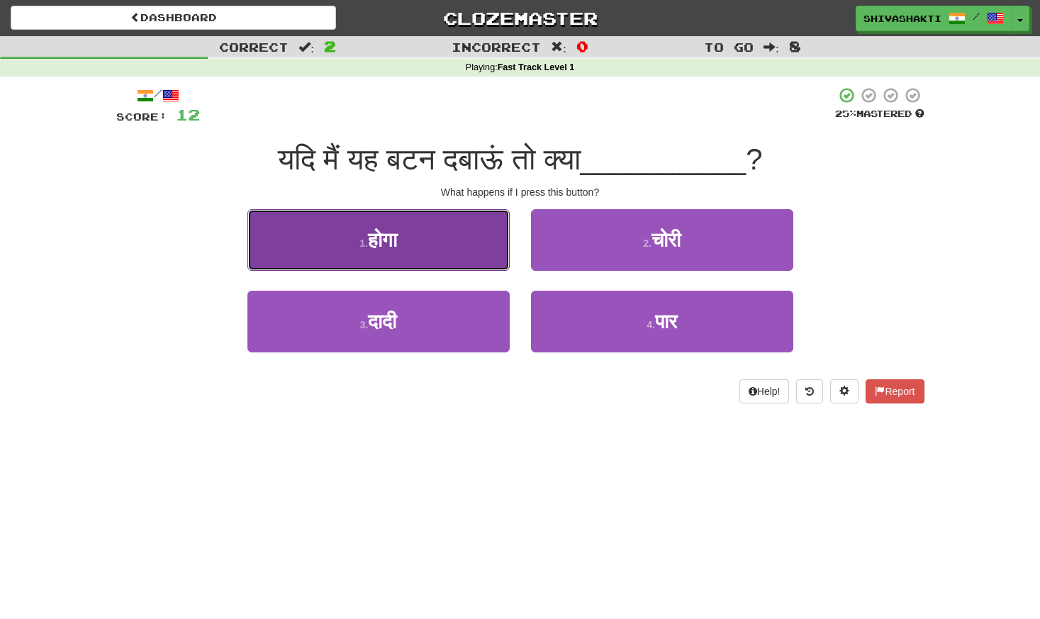
click at [372, 240] on span "होगा" at bounding box center [382, 240] width 29 height 22
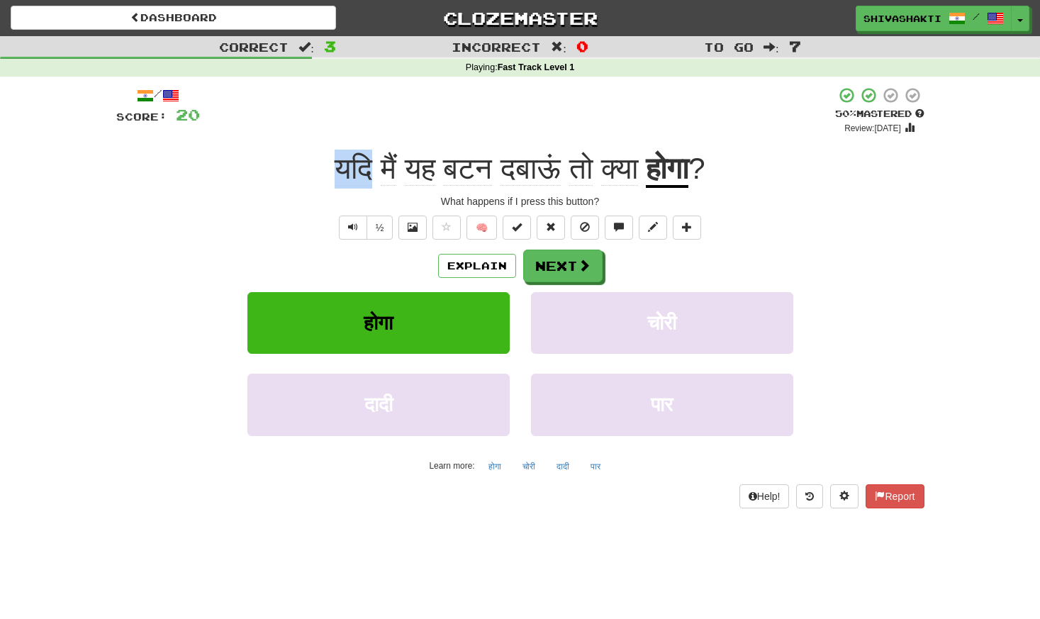
drag, startPoint x: 364, startPoint y: 166, endPoint x: 321, endPoint y: 166, distance: 43.3
click at [321, 166] on div "यदि मैं यह बटन दबाऊं तो क्या होगा ?" at bounding box center [520, 169] width 808 height 39
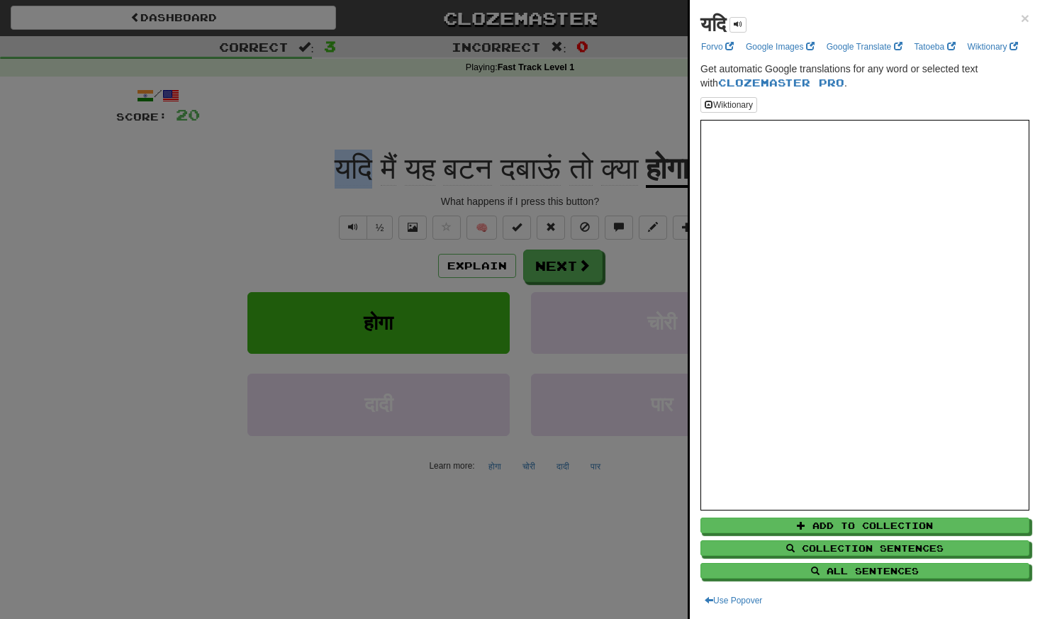
copy span "यदि"
click at [145, 179] on div at bounding box center [520, 309] width 1040 height 619
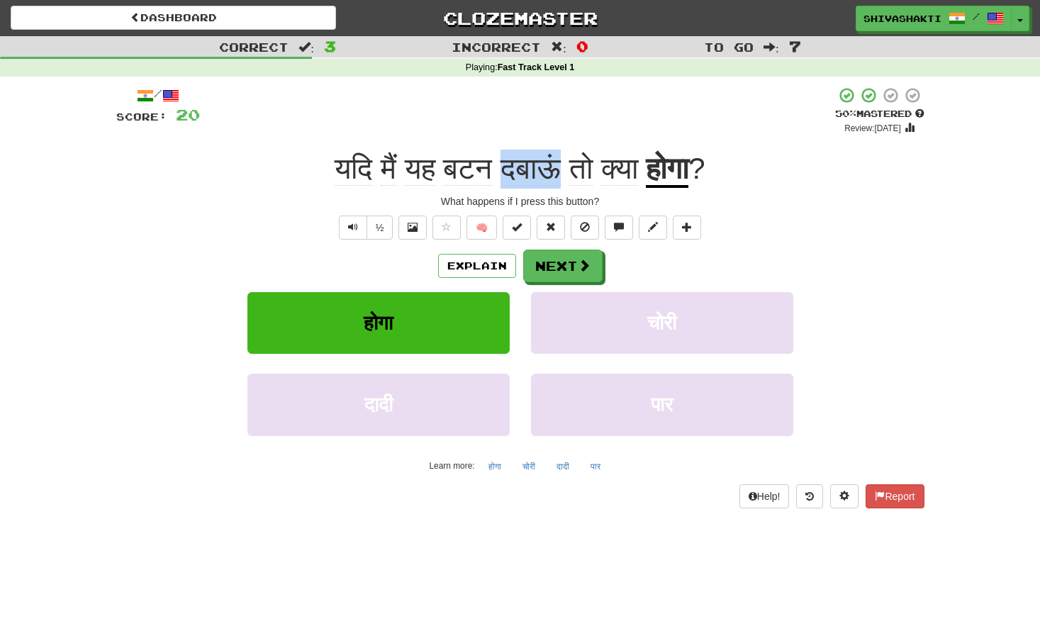
drag, startPoint x: 557, startPoint y: 170, endPoint x: 496, endPoint y: 170, distance: 60.3
click at [496, 170] on span "यदि मैं यह बटन दबाऊं तो क्या" at bounding box center [490, 169] width 311 height 34
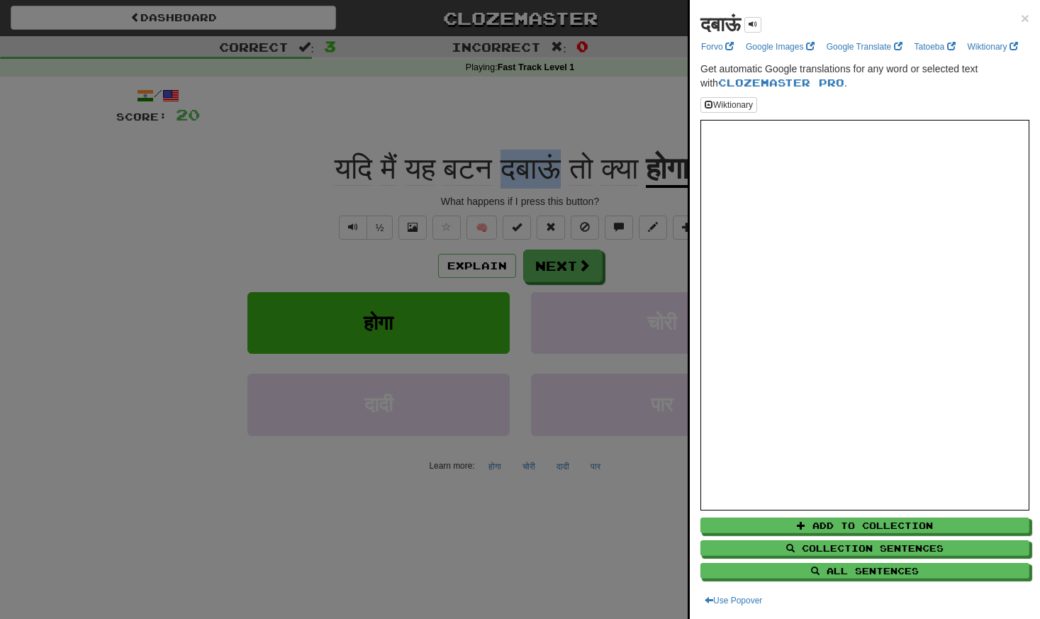
copy span "दबाऊं"
click at [478, 267] on div at bounding box center [520, 309] width 1040 height 619
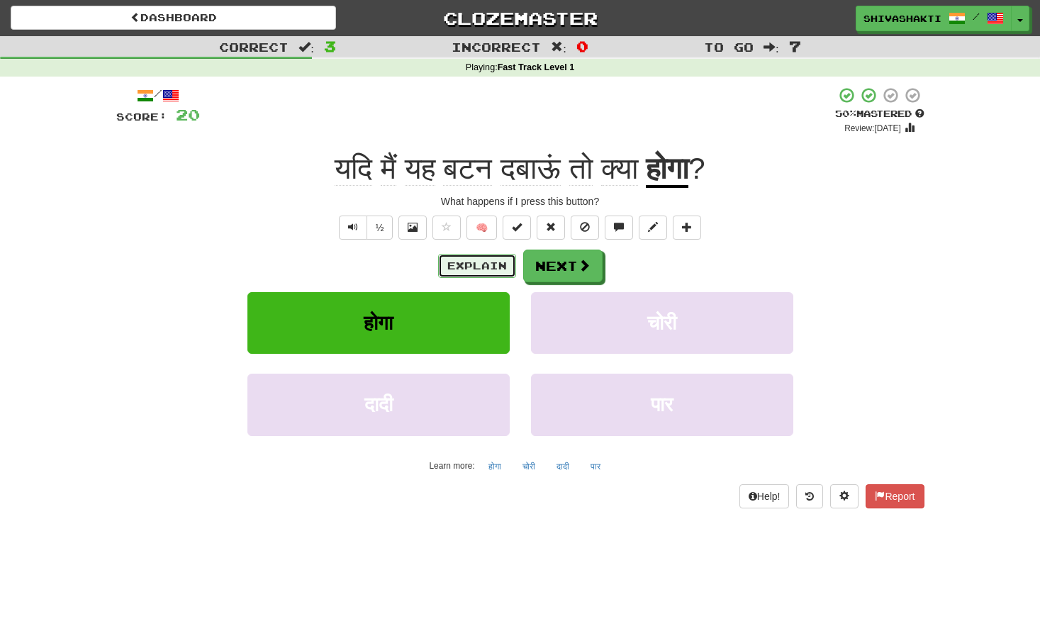
click at [478, 267] on button "Explain" at bounding box center [477, 266] width 78 height 24
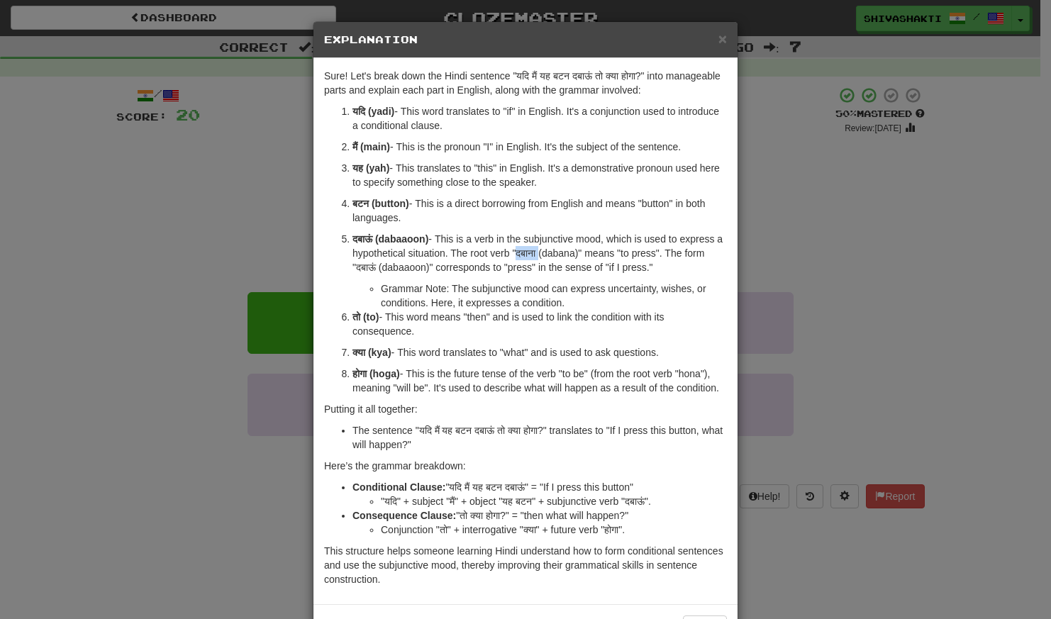
drag, startPoint x: 542, startPoint y: 252, endPoint x: 518, endPoint y: 252, distance: 24.1
click at [518, 252] on p "दबाऊं (dabaaoon) - This is a verb in the subjunctive mood, which is used to exp…" at bounding box center [539, 253] width 374 height 43
copy p ""दबाना"
click at [133, 204] on div "× Explanation Sure! Let's break down the Hindi sentence "यदि मैं यह बटन दबाऊं त…" at bounding box center [525, 309] width 1051 height 619
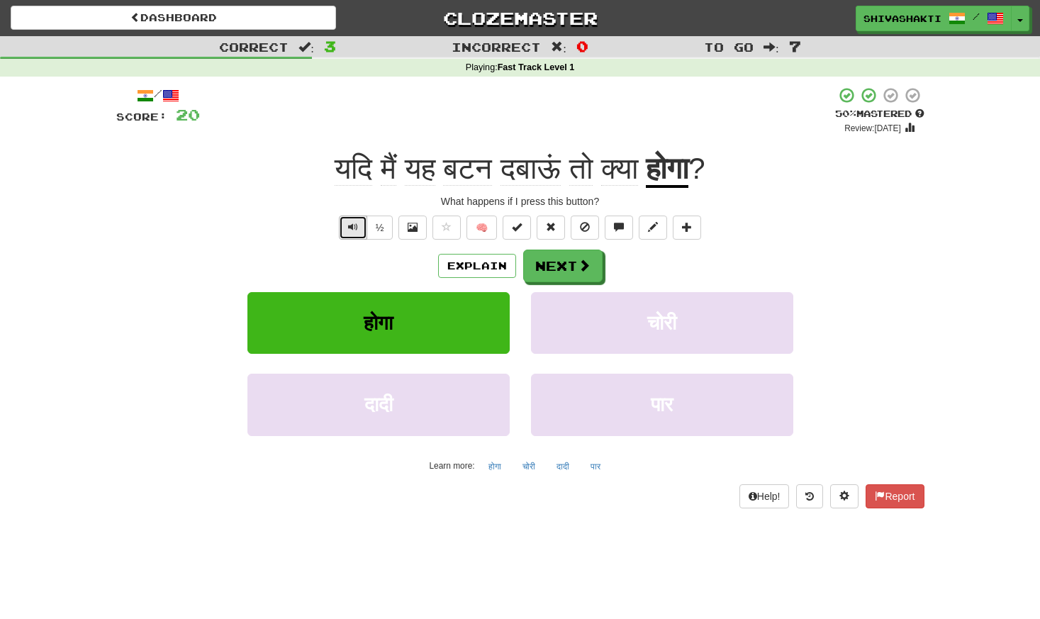
click at [348, 233] on button "Text-to-speech controls" at bounding box center [353, 228] width 28 height 24
click at [561, 271] on button "Next" at bounding box center [563, 266] width 79 height 33
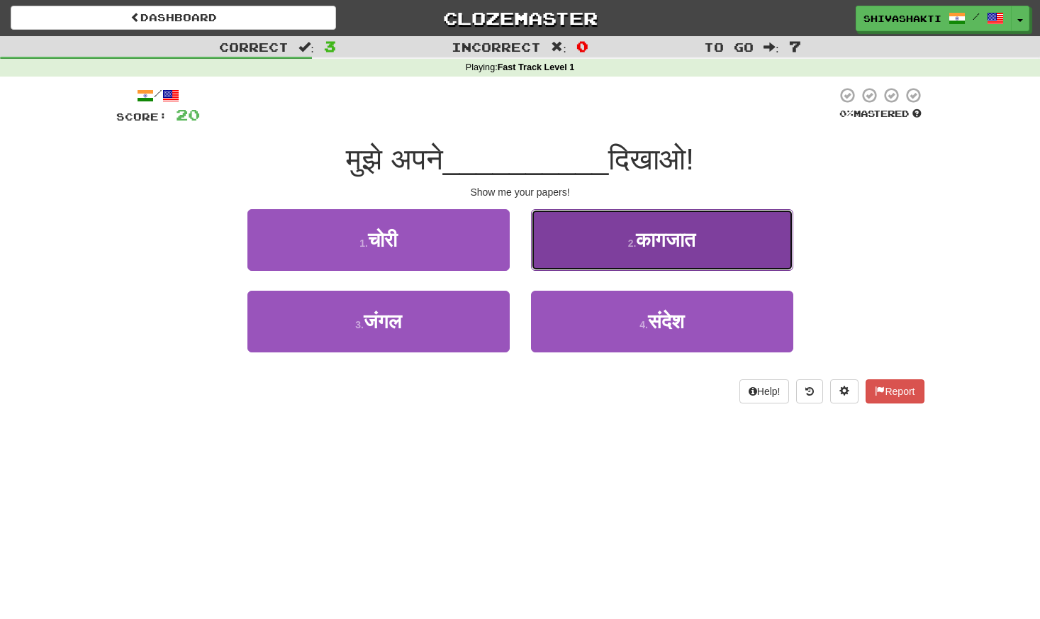
click at [647, 245] on span "कागजात" at bounding box center [666, 240] width 60 height 22
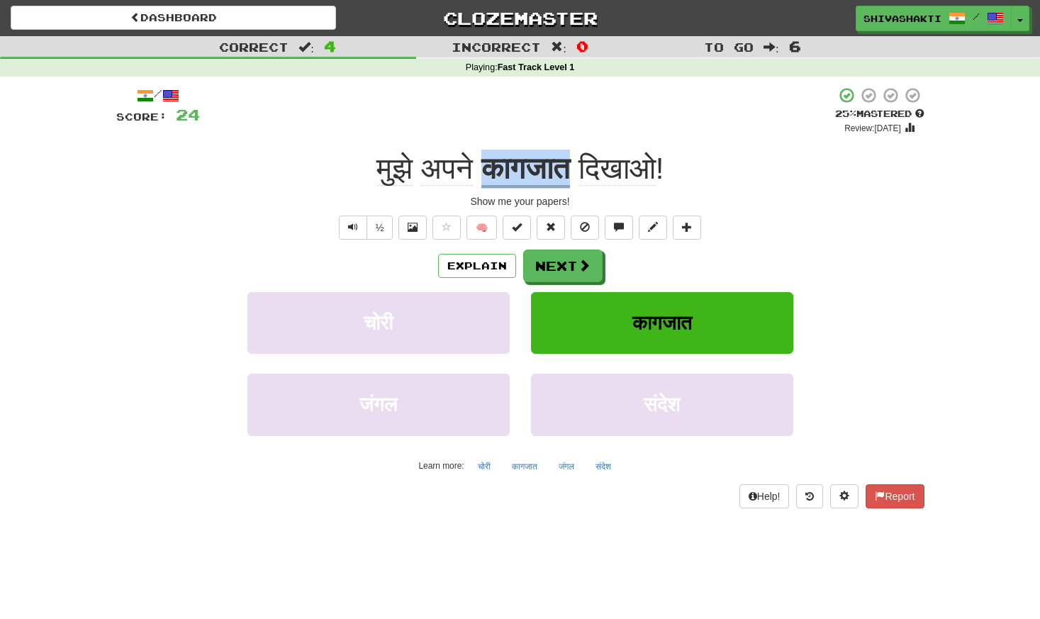
drag, startPoint x: 578, startPoint y: 171, endPoint x: 474, endPoint y: 166, distance: 104.4
click at [474, 166] on div "मुझे अपने कागजात दिखाओ !" at bounding box center [520, 169] width 808 height 39
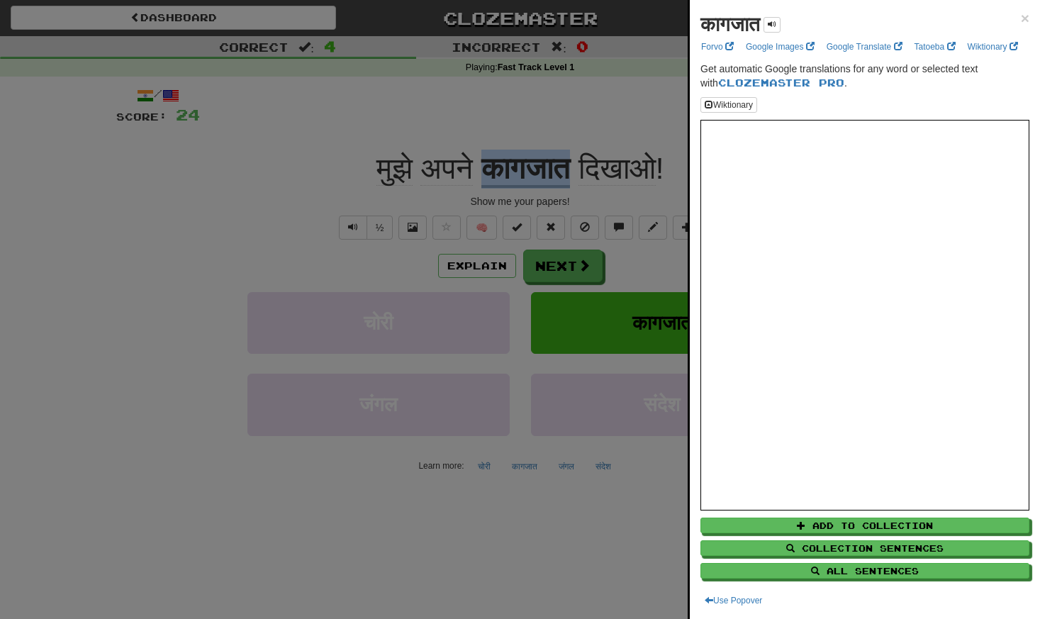
copy u "कागजात"
click at [466, 264] on div at bounding box center [520, 309] width 1040 height 619
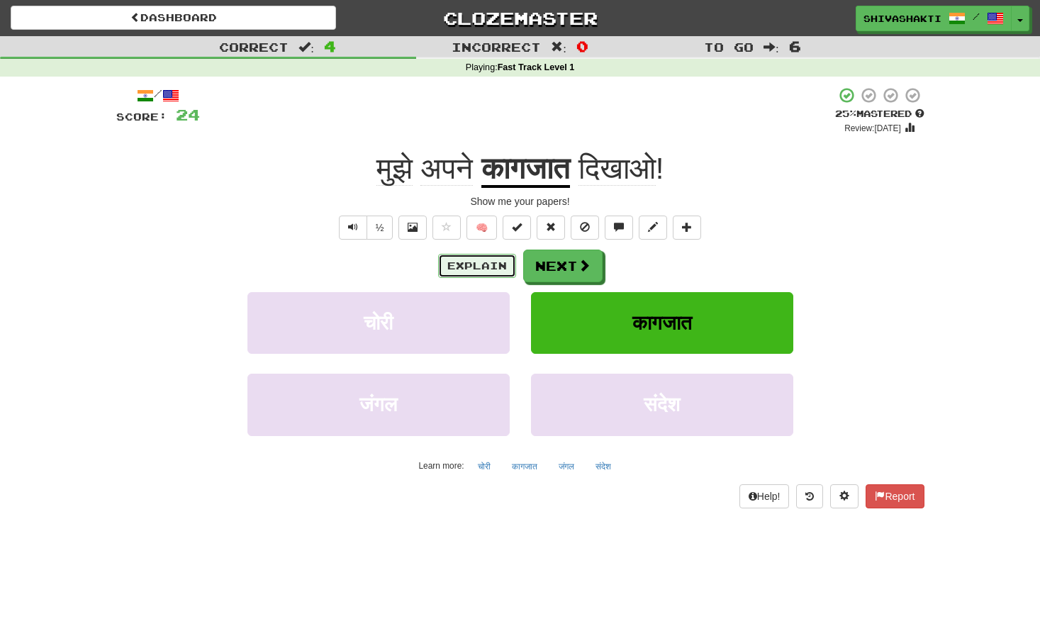
click at [466, 263] on button "Explain" at bounding box center [477, 266] width 78 height 24
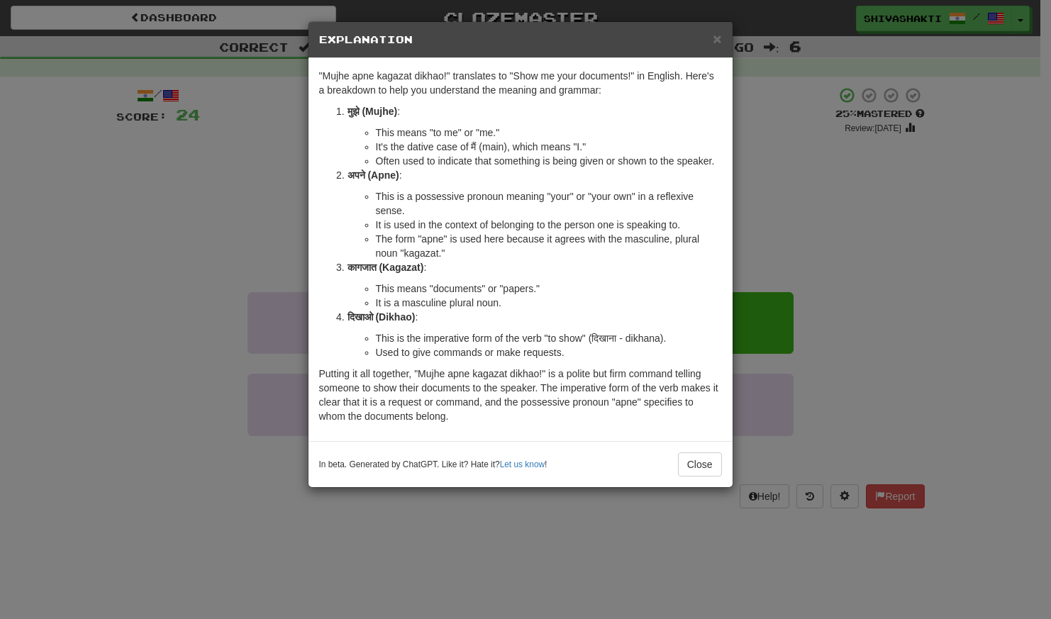
click at [181, 167] on div "× Explanation "Mujhe apne kagazat dikhao!" translates to "Show me your document…" at bounding box center [525, 309] width 1051 height 619
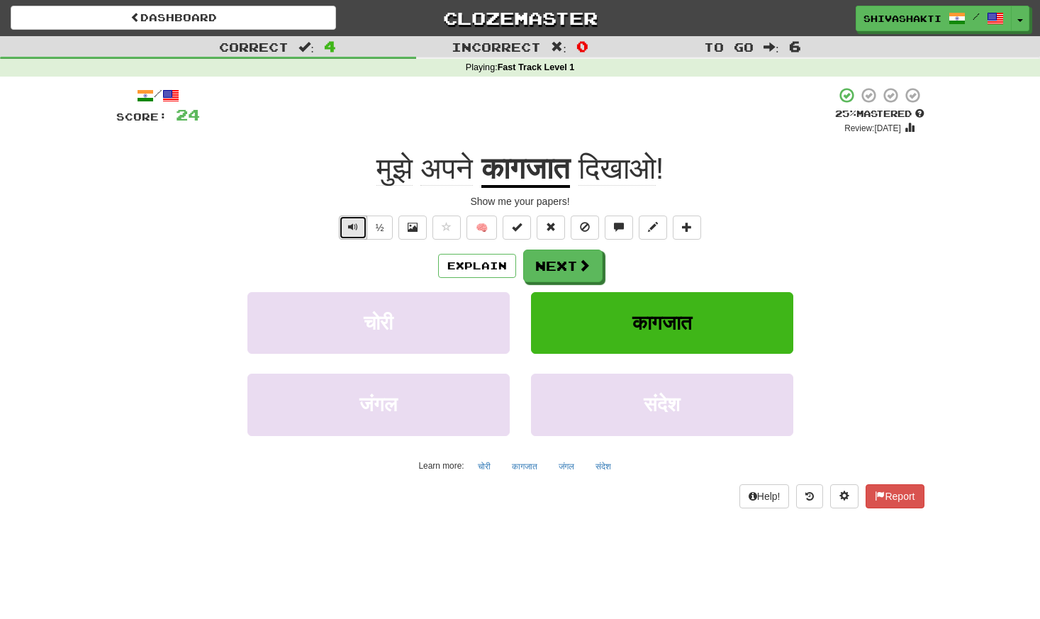
click at [343, 223] on button "Text-to-speech controls" at bounding box center [353, 228] width 28 height 24
click at [566, 266] on button "Next" at bounding box center [563, 266] width 79 height 33
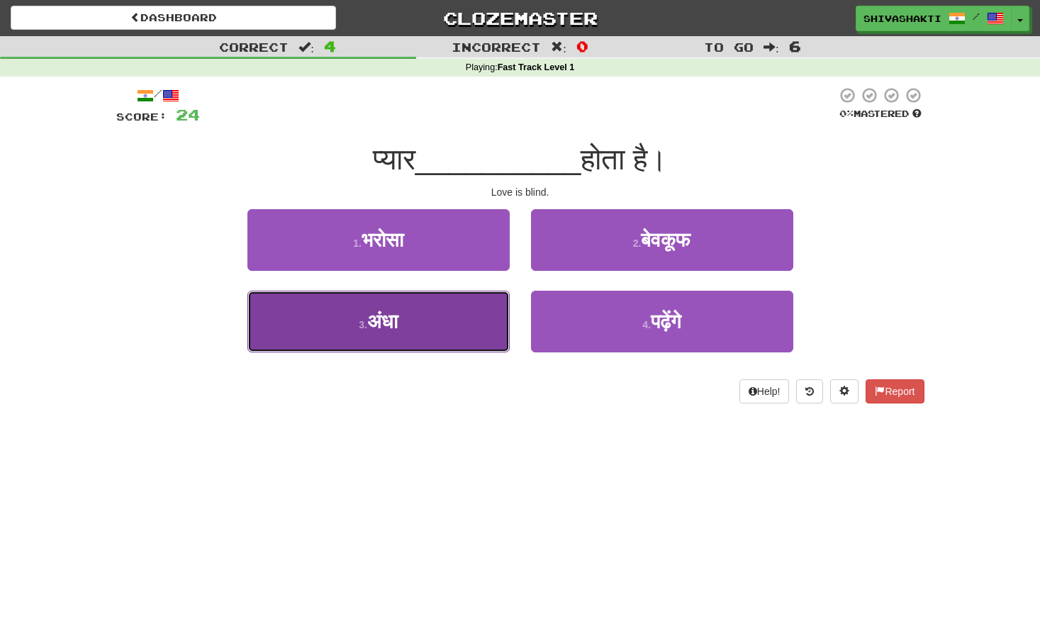
click at [407, 316] on button "3 . अंधा" at bounding box center [378, 322] width 262 height 62
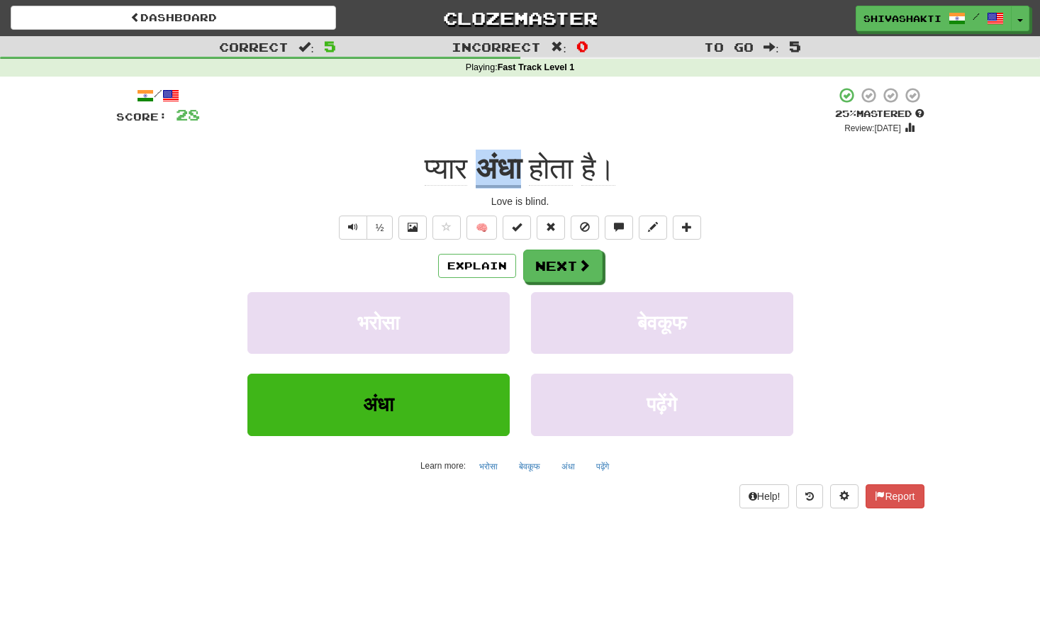
drag, startPoint x: 525, startPoint y: 173, endPoint x: 477, endPoint y: 177, distance: 47.6
click at [477, 177] on u "अंधा" at bounding box center [498, 170] width 45 height 36
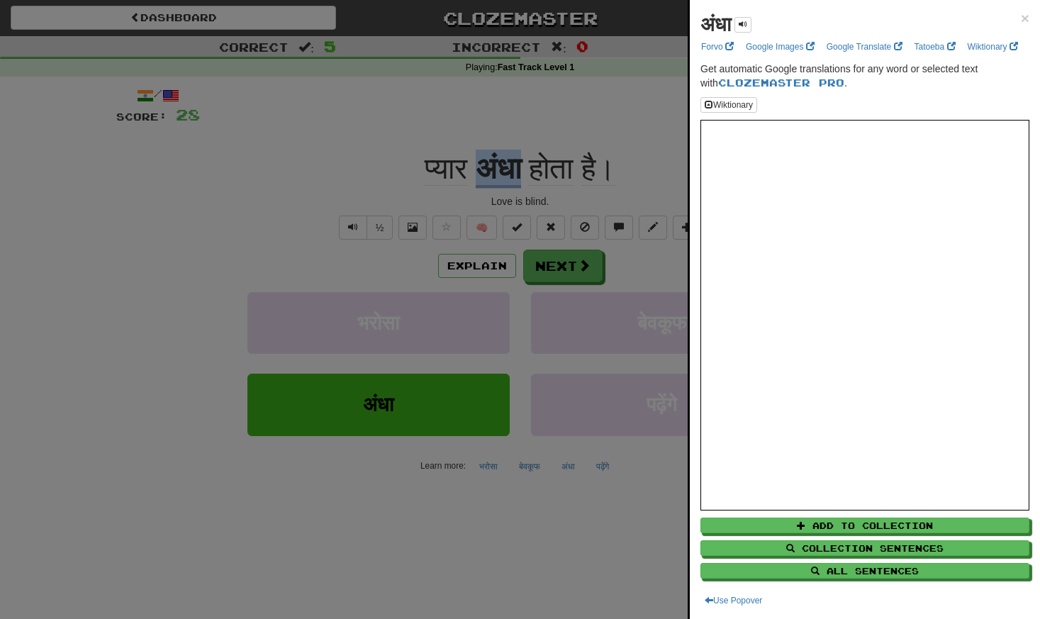
copy u "अंधा"
click at [148, 174] on div at bounding box center [520, 309] width 1040 height 619
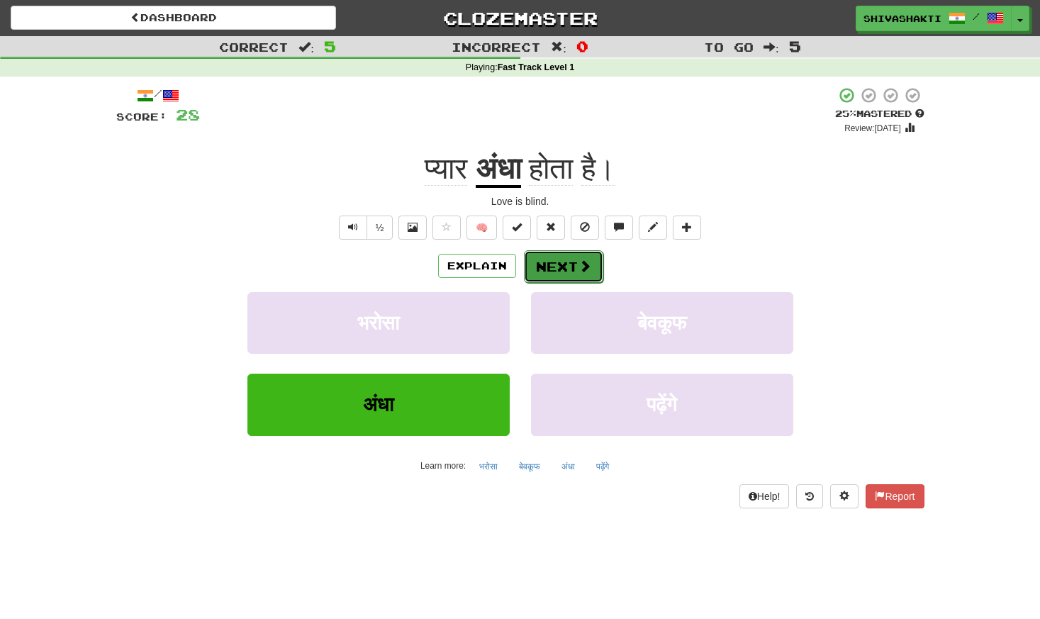
click at [562, 265] on button "Next" at bounding box center [563, 266] width 79 height 33
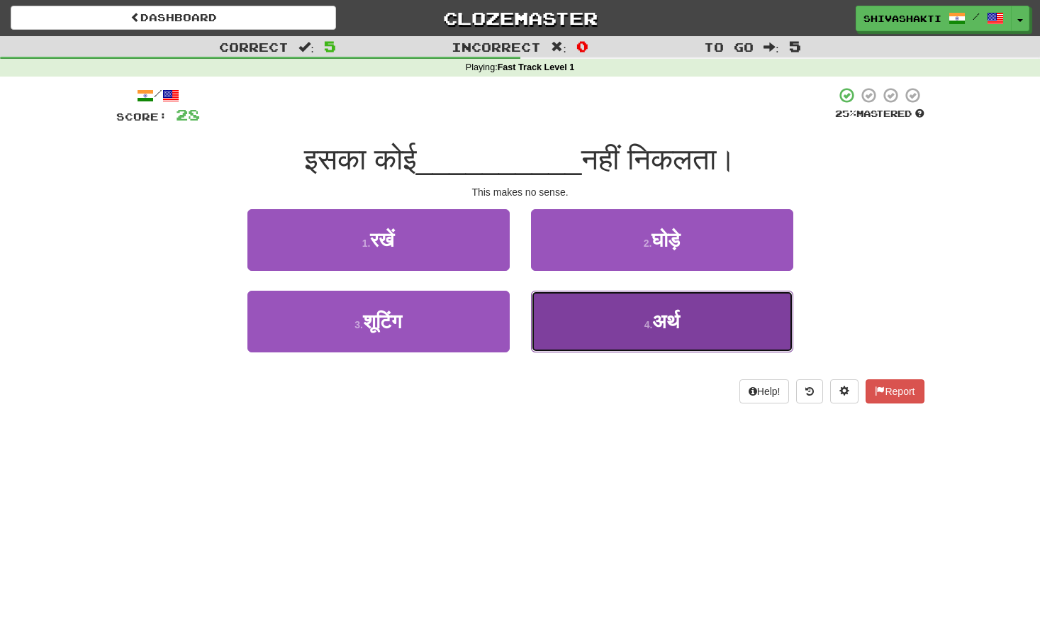
click at [655, 317] on span "अर्थ" at bounding box center [665, 322] width 27 height 22
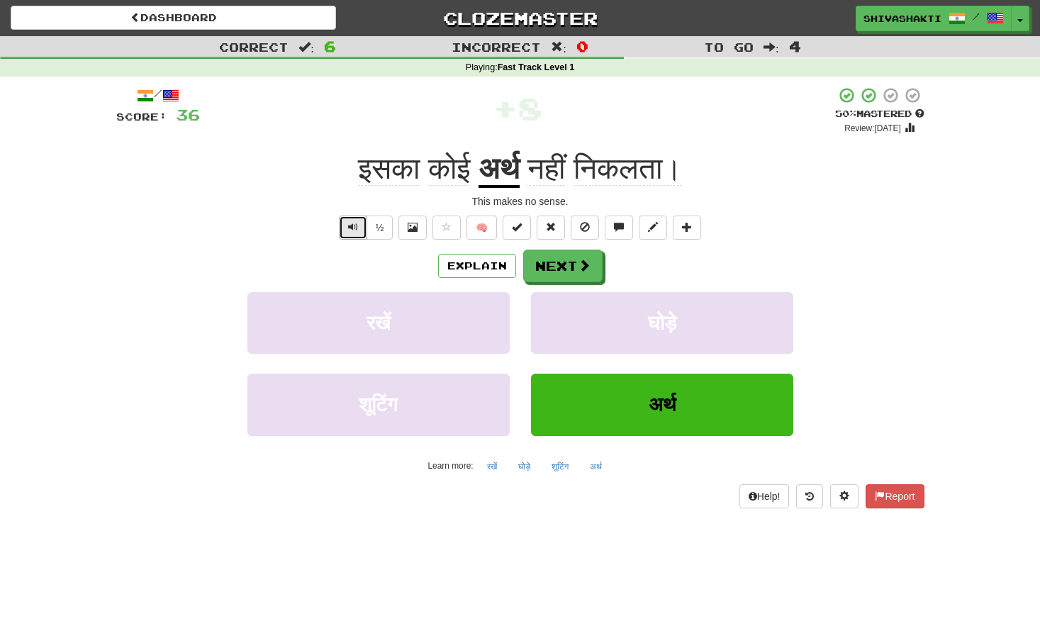
click at [347, 225] on button "Text-to-speech controls" at bounding box center [353, 228] width 28 height 24
click at [469, 267] on button "Explain" at bounding box center [477, 266] width 78 height 24
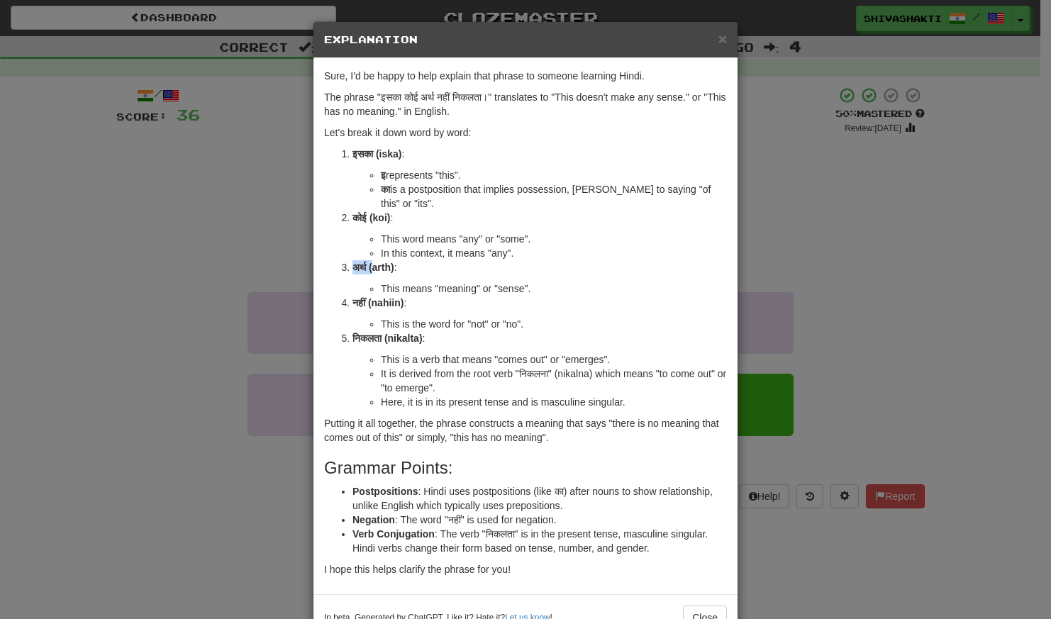
drag, startPoint x: 367, startPoint y: 252, endPoint x: 349, endPoint y: 255, distance: 18.0
click at [352, 262] on strong "अर्थ (arth)" at bounding box center [373, 267] width 42 height 11
copy strong "अर्थ ("
click at [204, 218] on div "× Explanation Sure, I'd be happy to help explain that phrase to someone learnin…" at bounding box center [525, 309] width 1051 height 619
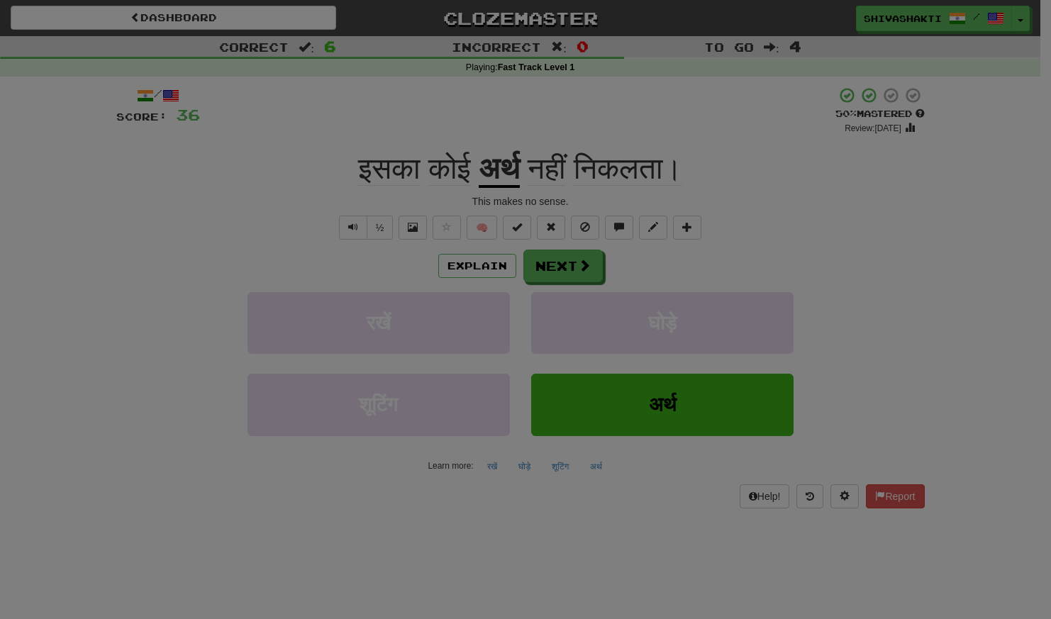
click at [204, 218] on div "× Explanation Sure, I'd be happy to help explain that phrase to someone learnin…" at bounding box center [525, 309] width 1051 height 619
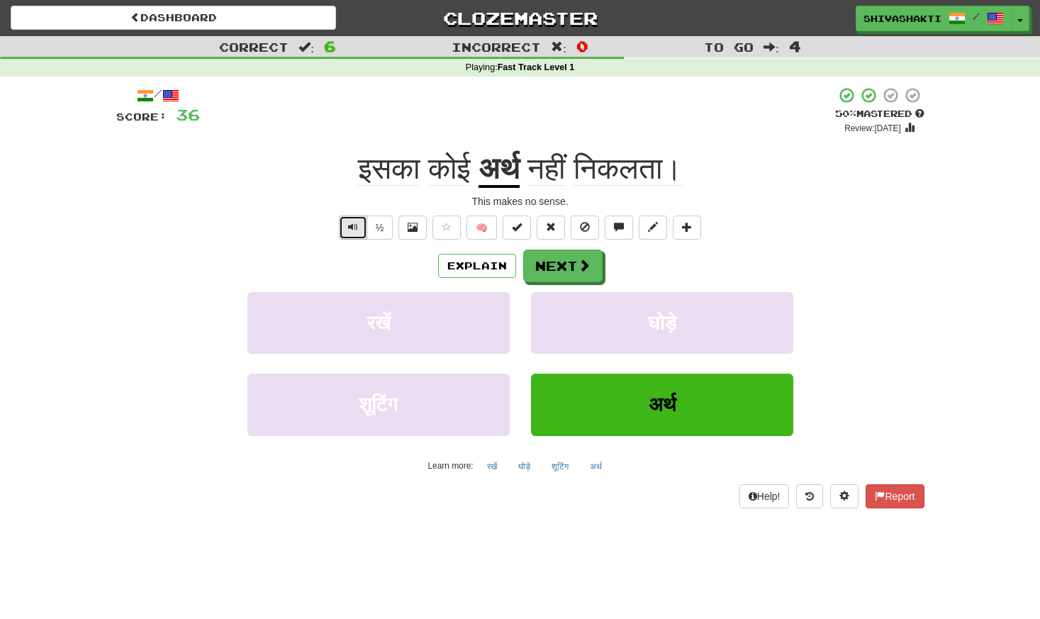
click at [352, 232] on span "Text-to-speech controls" at bounding box center [353, 227] width 10 height 10
click at [568, 267] on button "Next" at bounding box center [563, 266] width 79 height 33
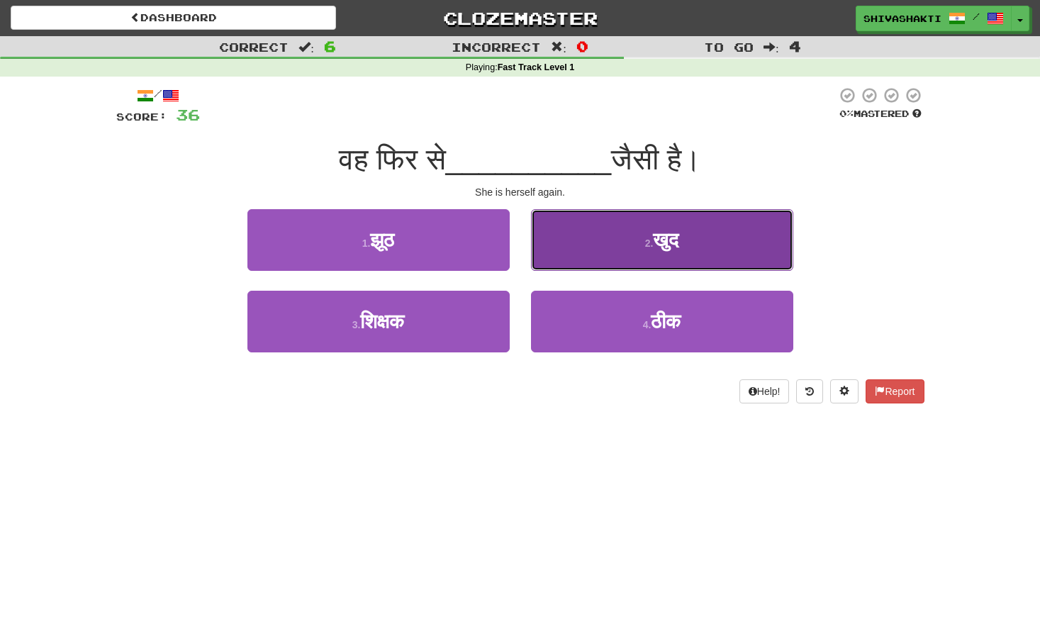
click at [667, 245] on span "खुद" at bounding box center [666, 240] width 26 height 22
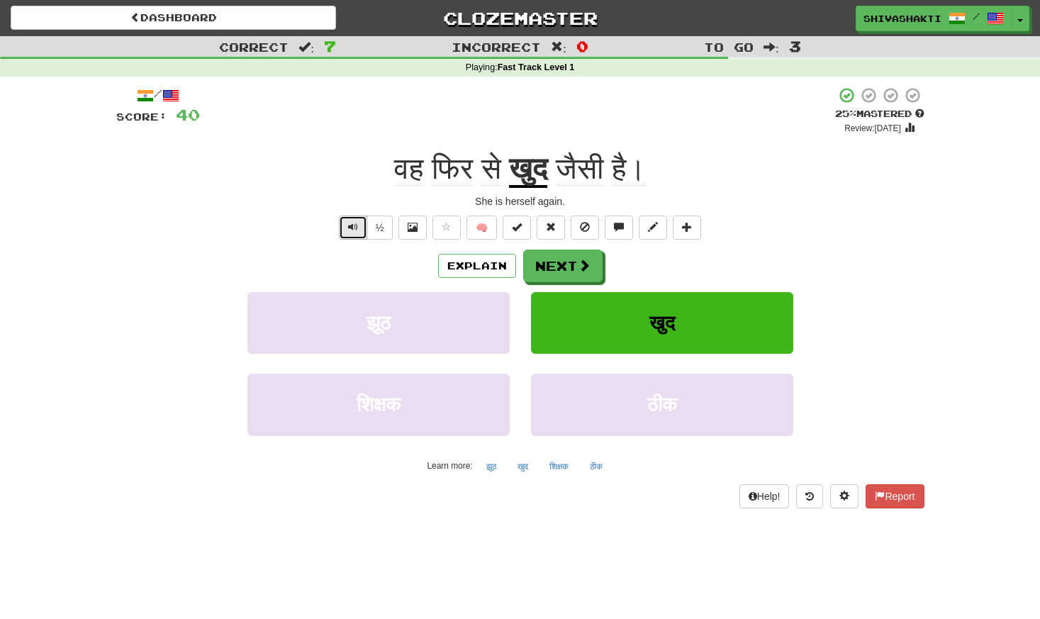
click at [347, 222] on button "Text-to-speech controls" at bounding box center [353, 228] width 28 height 24
click at [486, 262] on button "Explain" at bounding box center [477, 266] width 78 height 24
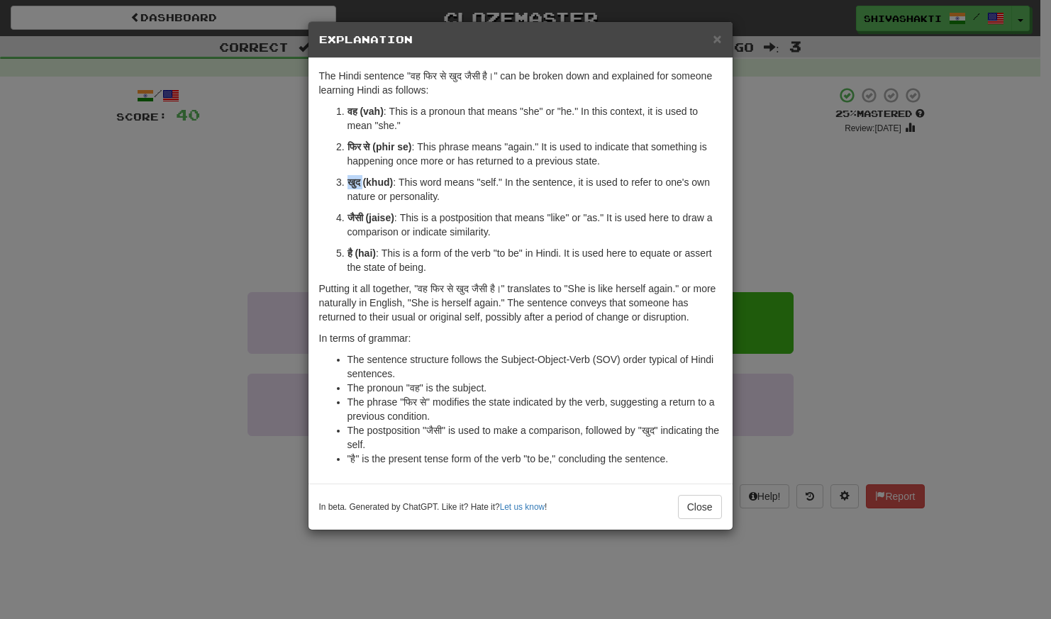
drag, startPoint x: 364, startPoint y: 179, endPoint x: 341, endPoint y: 179, distance: 22.7
click at [347, 179] on li "खुद (khud) : This word means "self." In the sentence, it is used to refer to on…" at bounding box center [534, 189] width 374 height 28
copy strong "खुद"
click at [171, 178] on div "× Explanation The Hindi sentence "वह फिर से खुद जैसी है।" can be broken down an…" at bounding box center [525, 309] width 1051 height 619
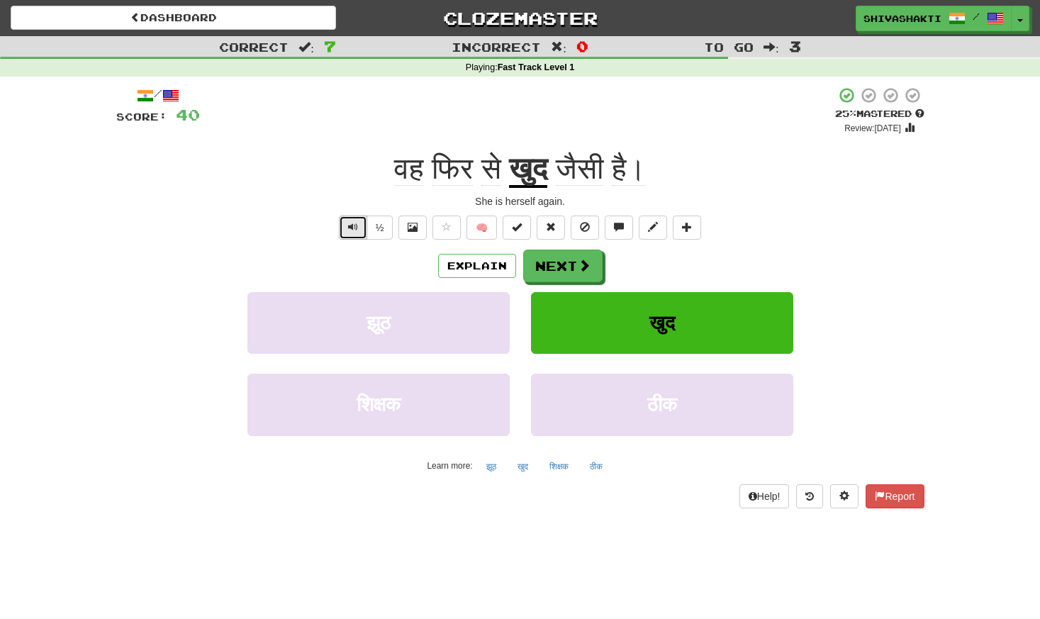
click at [350, 231] on span "Text-to-speech controls" at bounding box center [353, 227] width 10 height 10
click at [584, 269] on span at bounding box center [585, 266] width 13 height 13
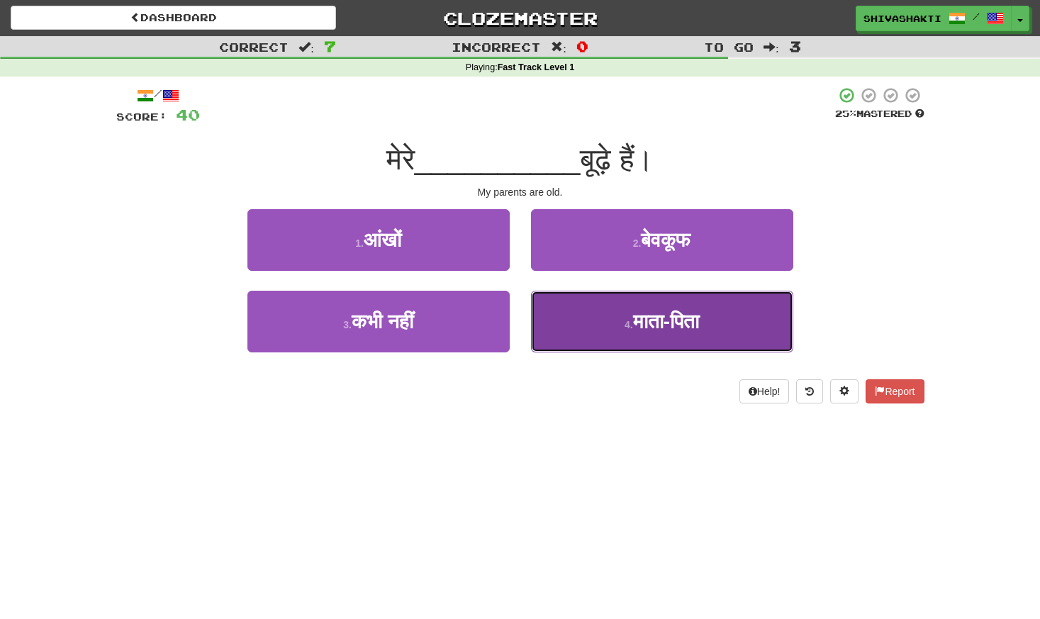
click at [654, 330] on span "माता-पिता" at bounding box center [666, 322] width 66 height 22
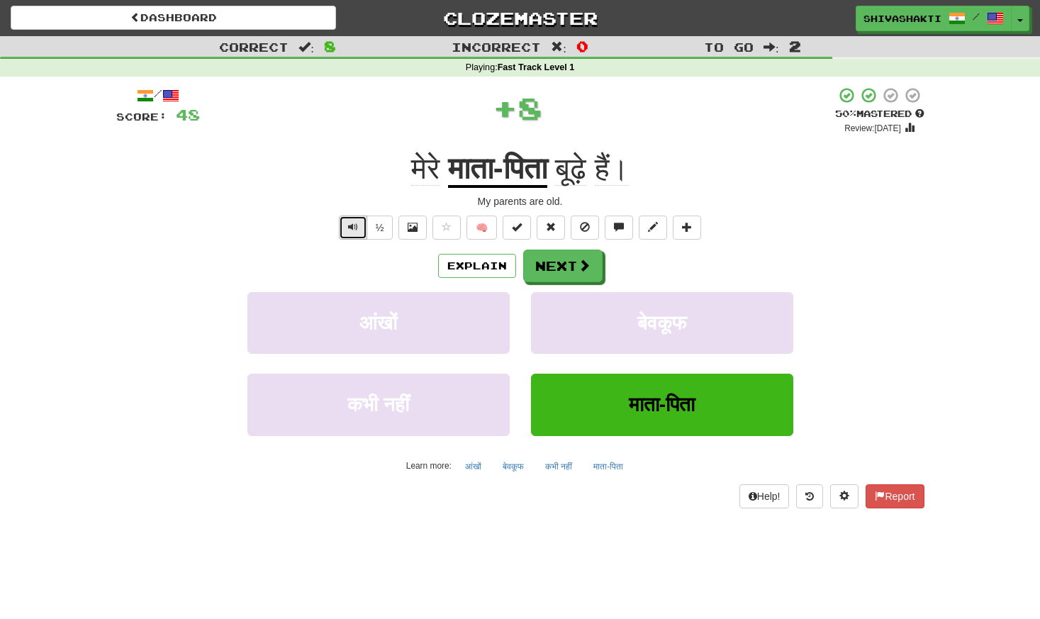
click at [348, 219] on button "Text-to-speech controls" at bounding box center [353, 228] width 28 height 24
click at [579, 263] on span at bounding box center [585, 266] width 13 height 13
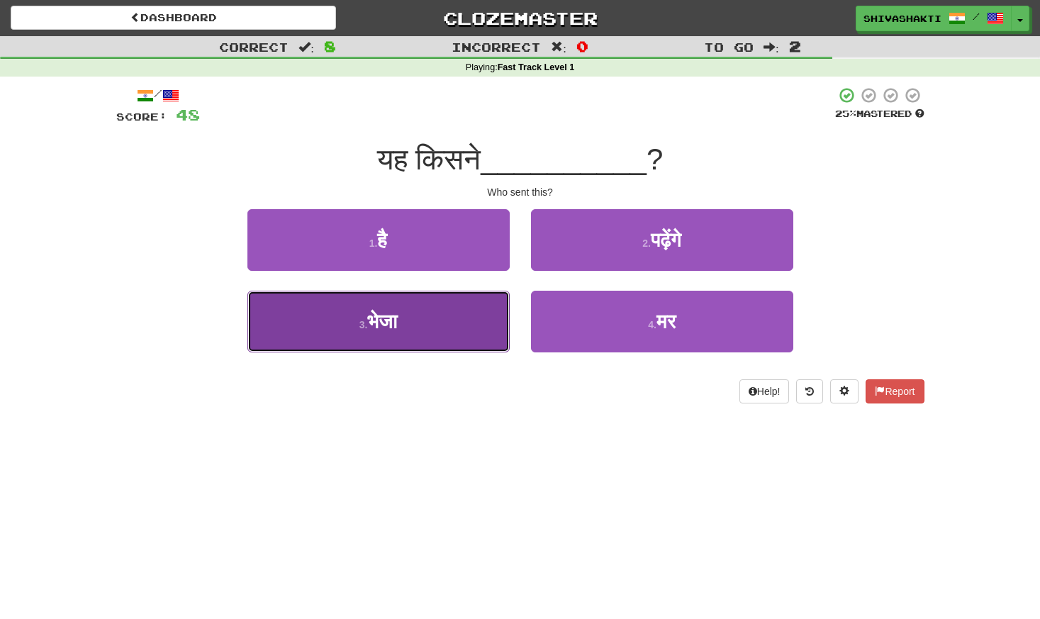
click at [413, 318] on button "3 . भेजा" at bounding box center [378, 322] width 262 height 62
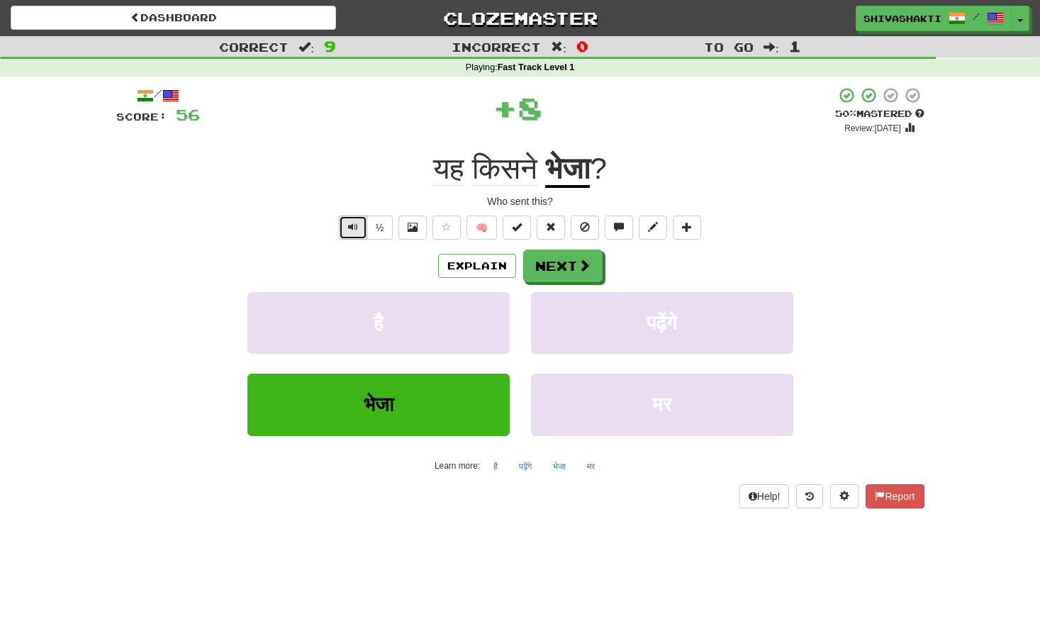
click at [351, 225] on span "Text-to-speech controls" at bounding box center [353, 227] width 10 height 10
click at [546, 269] on button "Next" at bounding box center [563, 266] width 79 height 33
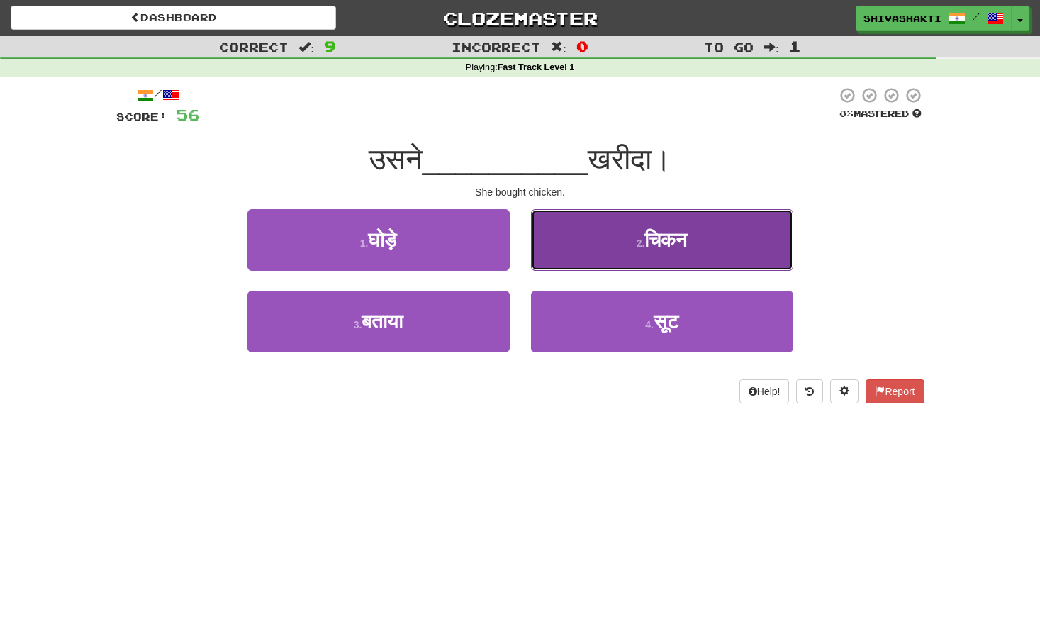
click at [618, 254] on button "2 . चिकन" at bounding box center [662, 240] width 262 height 62
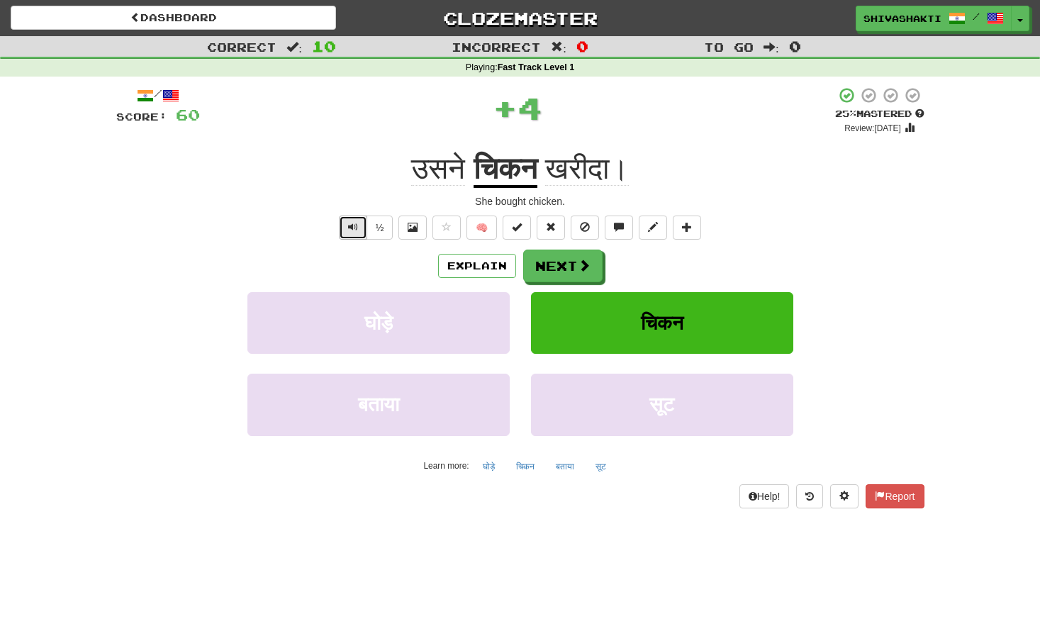
click at [361, 223] on button "Text-to-speech controls" at bounding box center [353, 228] width 28 height 24
click at [574, 269] on button "Next" at bounding box center [563, 266] width 79 height 33
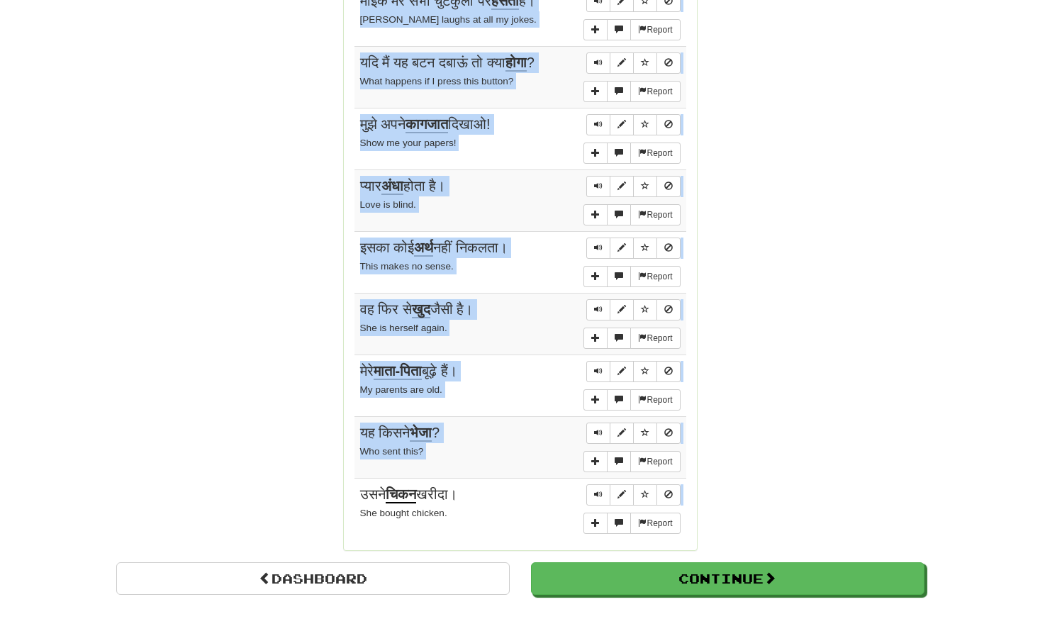
scroll to position [1042, 0]
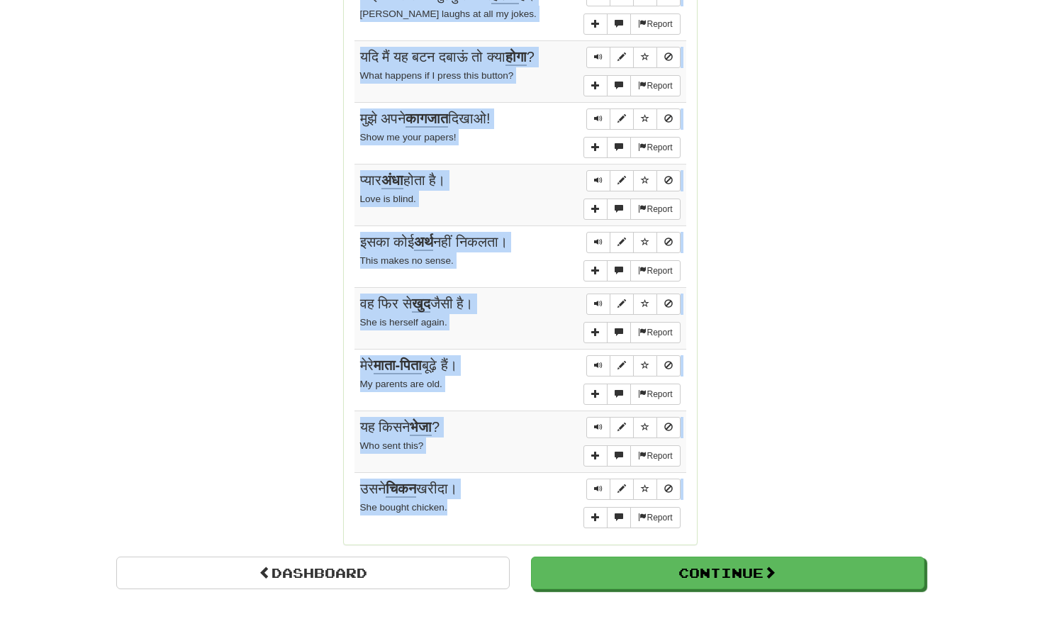
drag, startPoint x: 355, startPoint y: 244, endPoint x: 466, endPoint y: 503, distance: 282.1
click at [466, 504] on div "Sentences: Report वह अवश्य ही निर्दोष होगा। He must be innocent. Report माइक मे…" at bounding box center [521, 210] width 332 height 647
copy div "Sentences: Report वह अवश्य ही निर्दोष होगा। He must be innocent. Report माइक मे…"
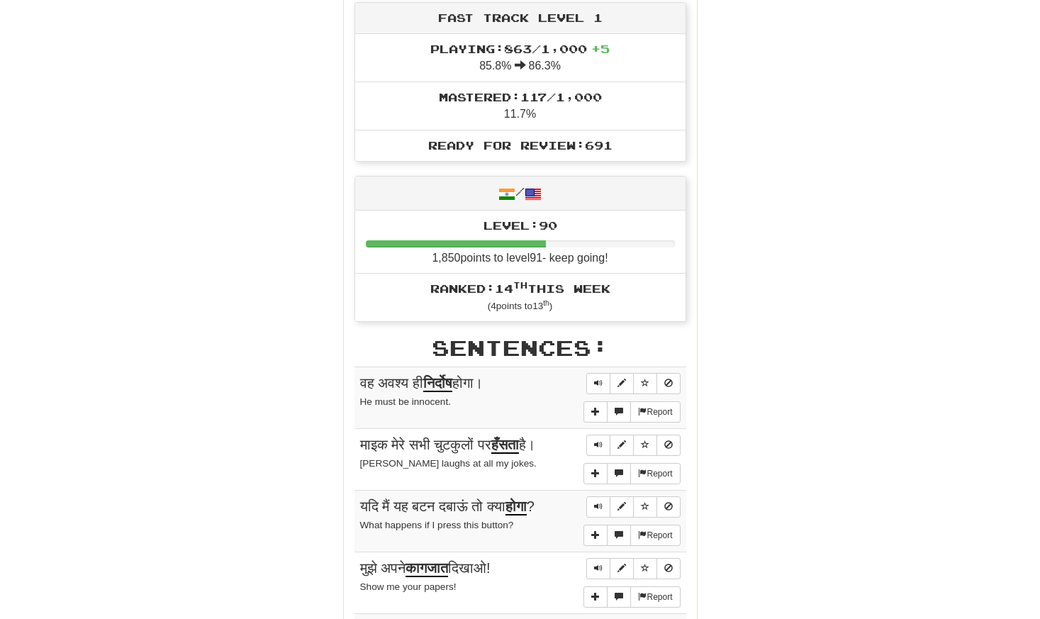
scroll to position [0, 0]
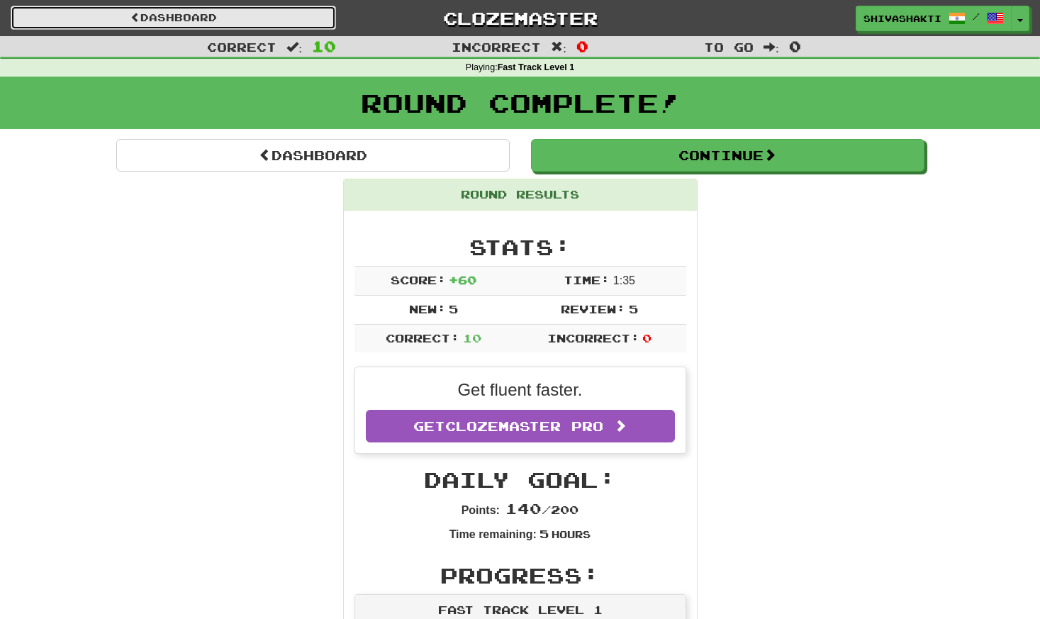
click at [156, 20] on link "Dashboard" at bounding box center [173, 18] width 325 height 24
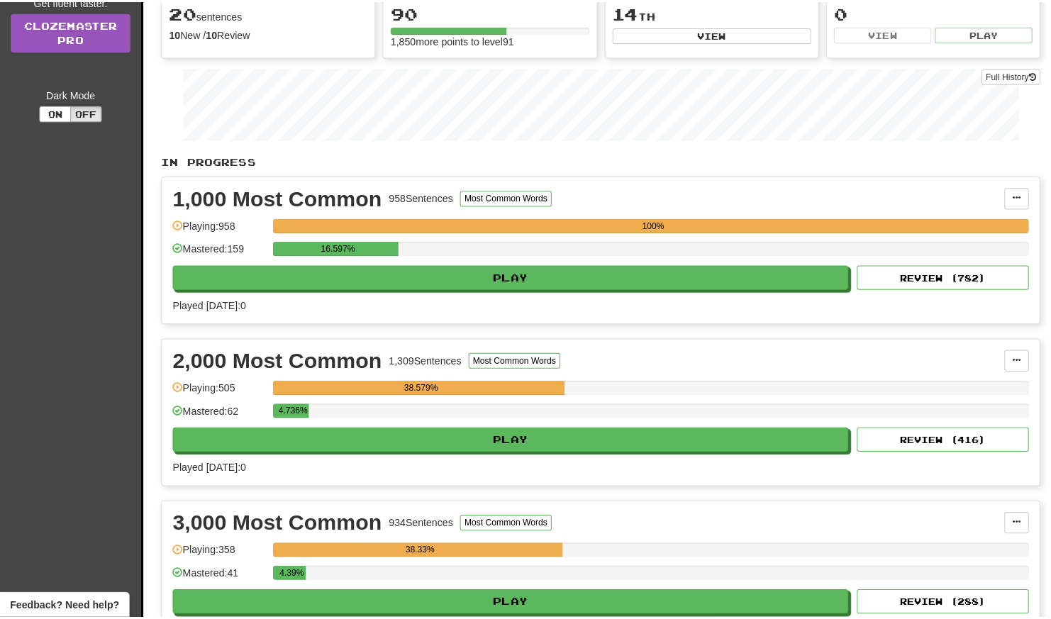
scroll to position [183, 0]
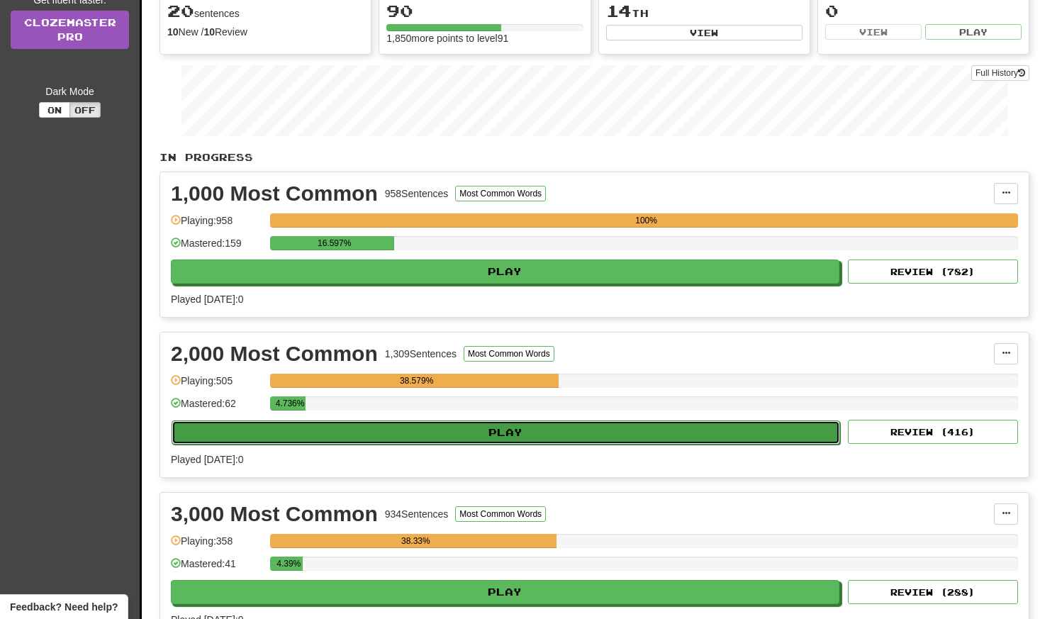
click at [396, 441] on button "Play" at bounding box center [506, 433] width 669 height 24
select select "**"
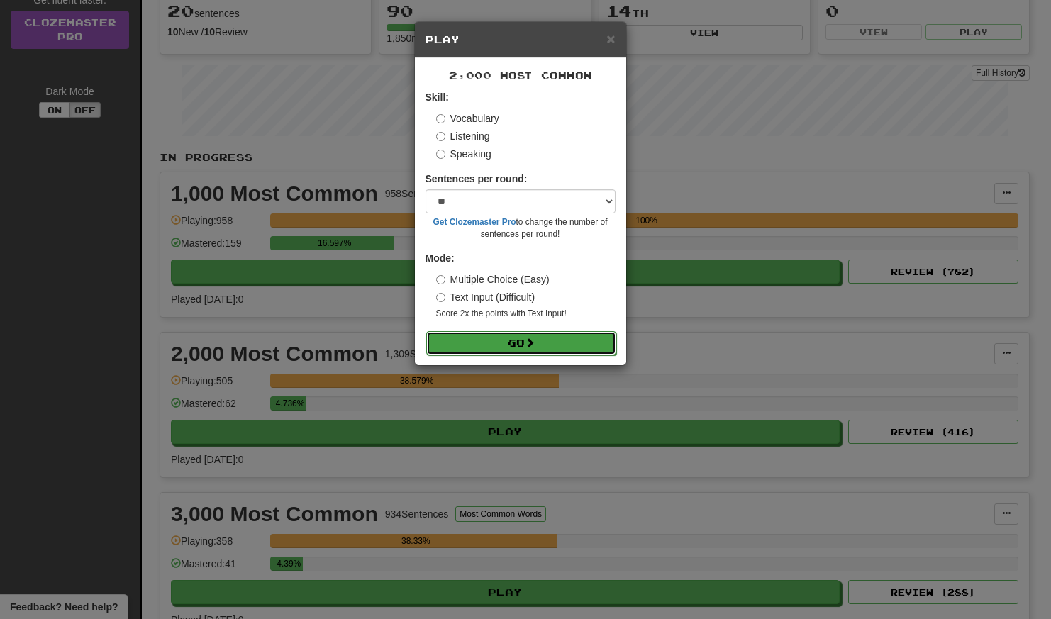
click at [535, 346] on span at bounding box center [530, 343] width 10 height 10
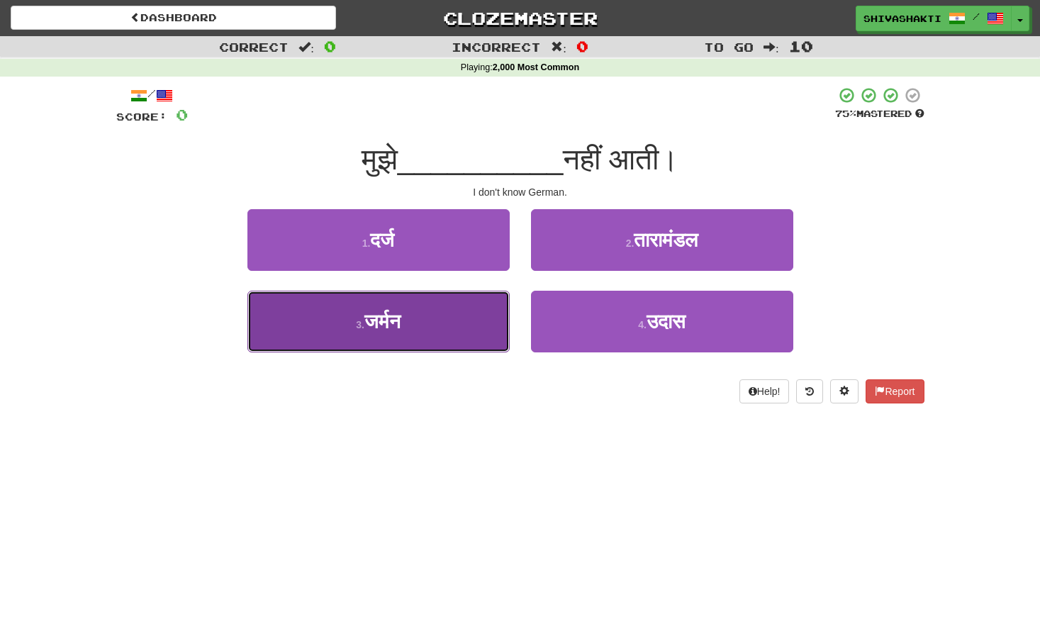
click at [387, 312] on span "जर्मन" at bounding box center [382, 322] width 36 height 22
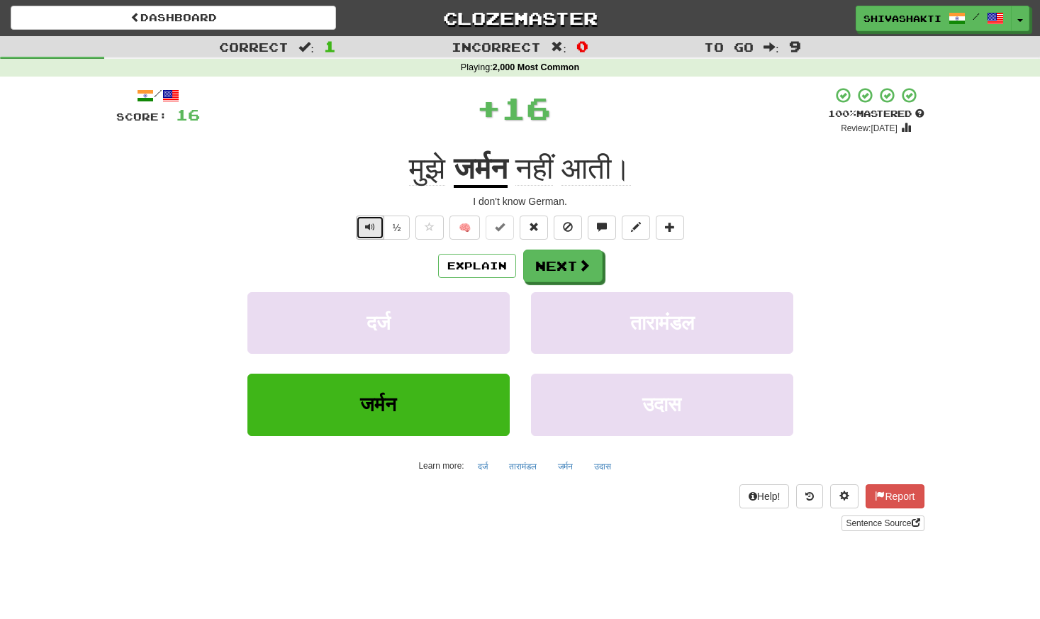
click at [364, 228] on button "Text-to-speech controls" at bounding box center [370, 228] width 28 height 24
click at [480, 265] on button "Explain" at bounding box center [477, 266] width 78 height 24
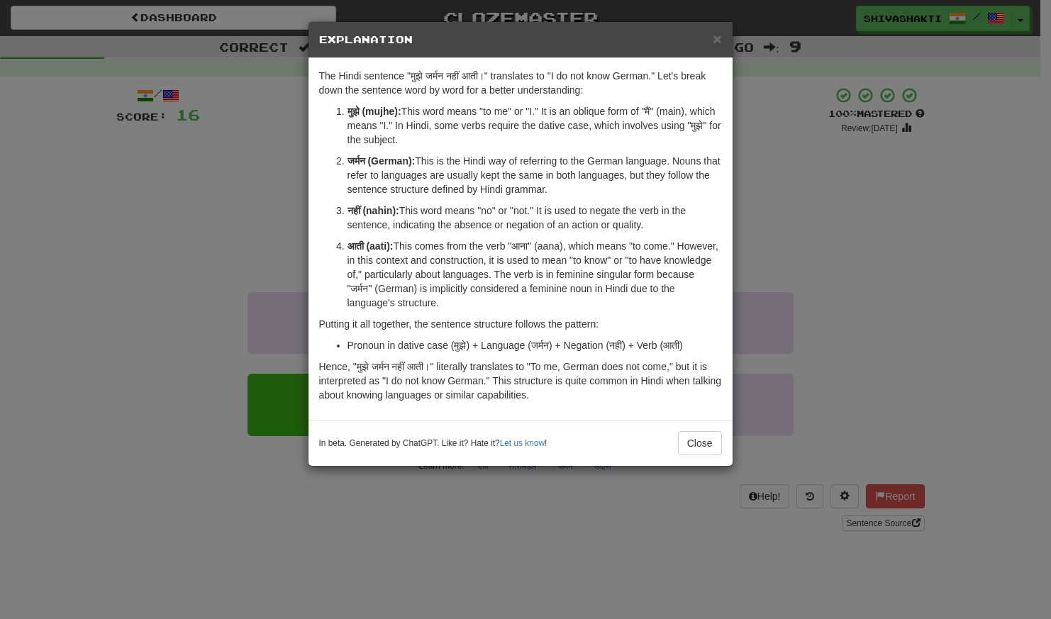
click at [195, 188] on div "× Explanation The Hindi sentence "मुझे जर्मन नहीं आती।" translates to "I do not…" at bounding box center [525, 309] width 1051 height 619
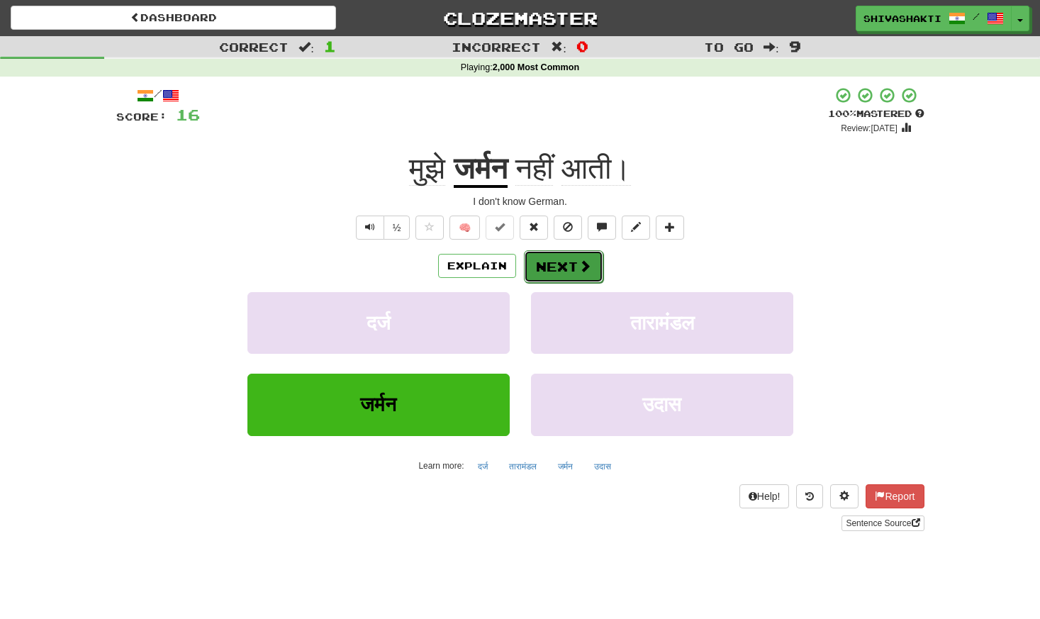
click at [574, 265] on button "Next" at bounding box center [563, 266] width 79 height 33
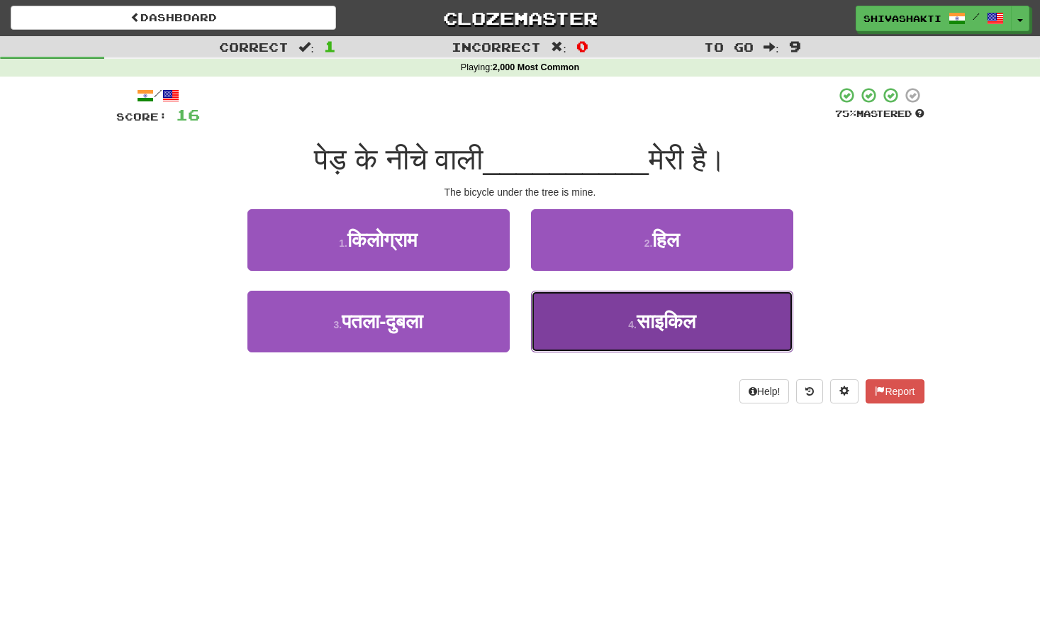
click at [607, 300] on button "4 . साइकिल" at bounding box center [662, 322] width 262 height 62
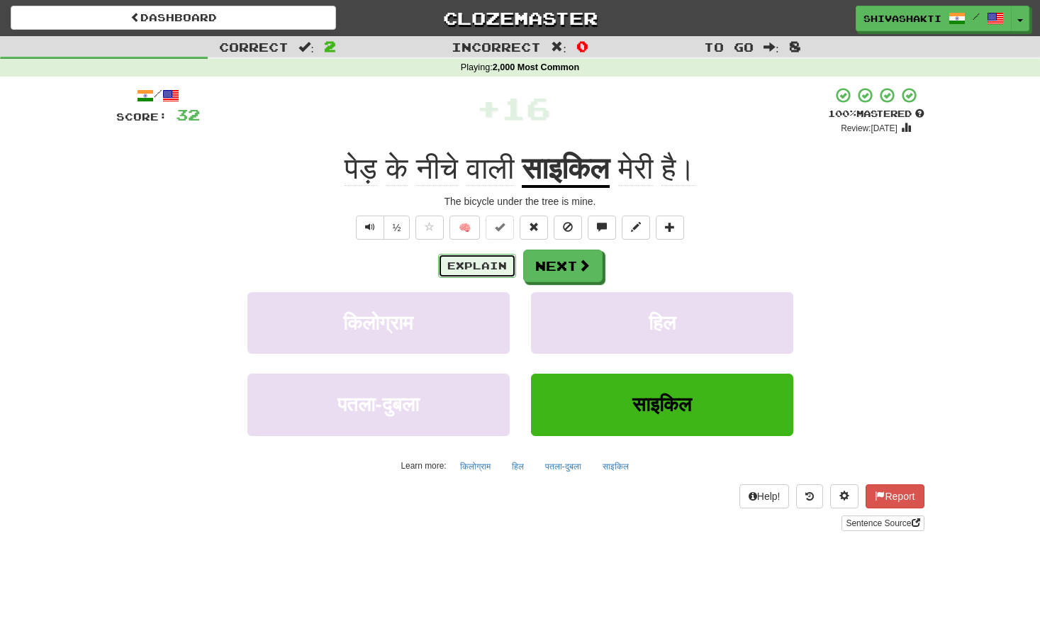
click at [460, 270] on button "Explain" at bounding box center [477, 266] width 78 height 24
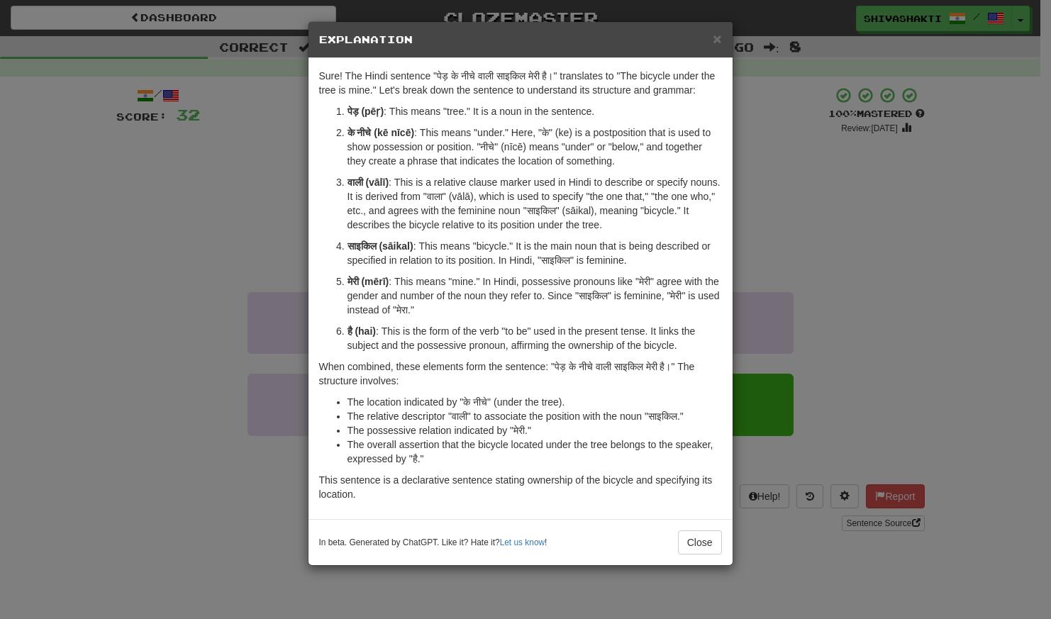
click at [177, 158] on div "× Explanation Sure! The Hindi sentence "पेड़ के नीचे वाली साइकिल मेरी है।" tran…" at bounding box center [525, 309] width 1051 height 619
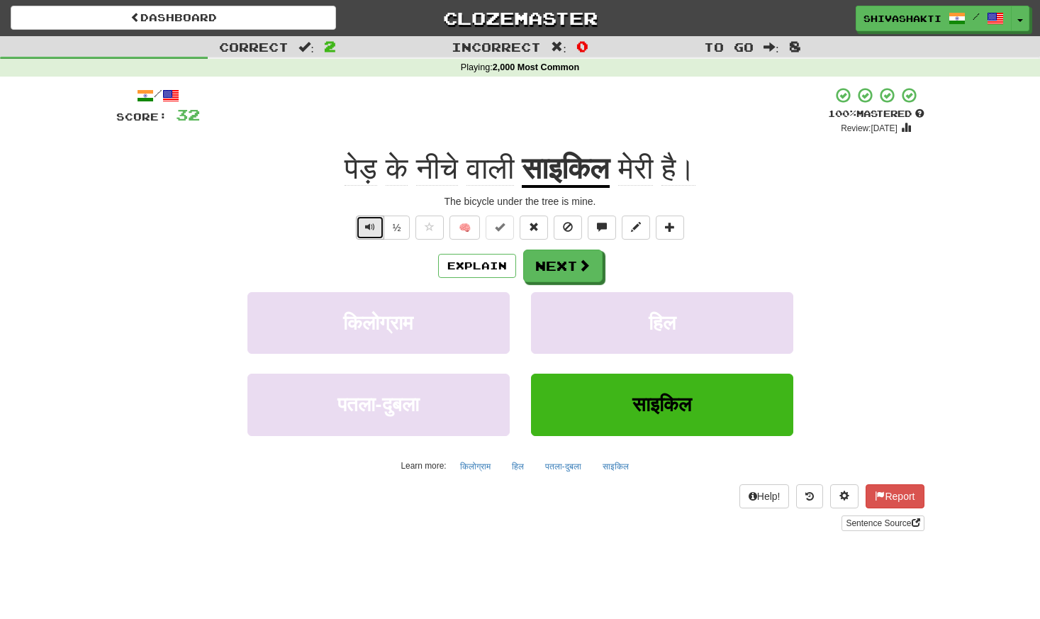
click at [368, 223] on span "Text-to-speech controls" at bounding box center [370, 227] width 10 height 10
click at [567, 264] on button "Next" at bounding box center [563, 266] width 79 height 33
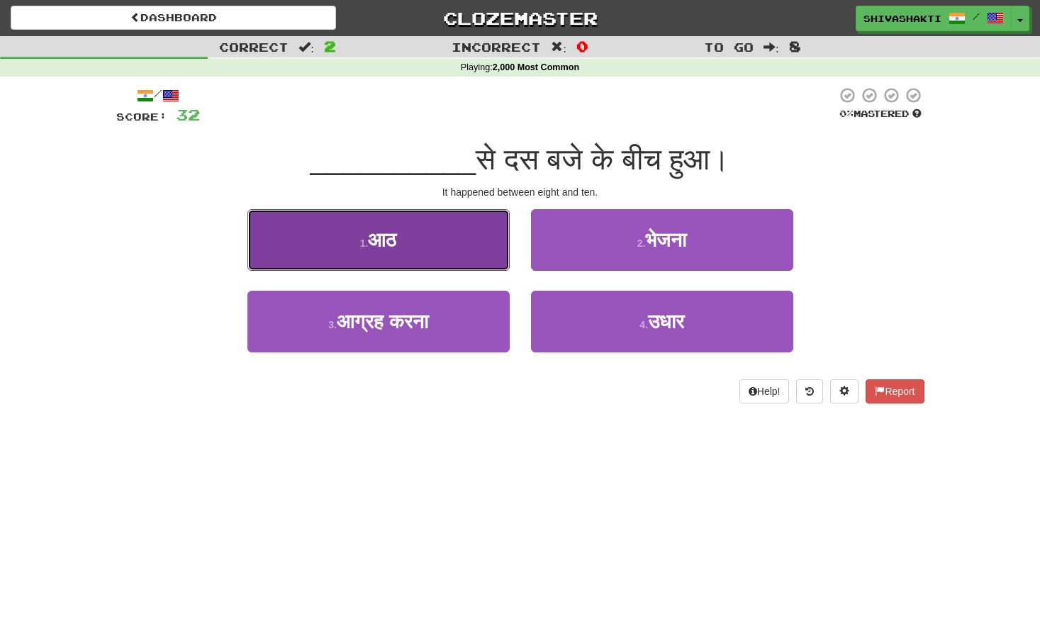
click at [396, 240] on span "आठ" at bounding box center [382, 240] width 28 height 22
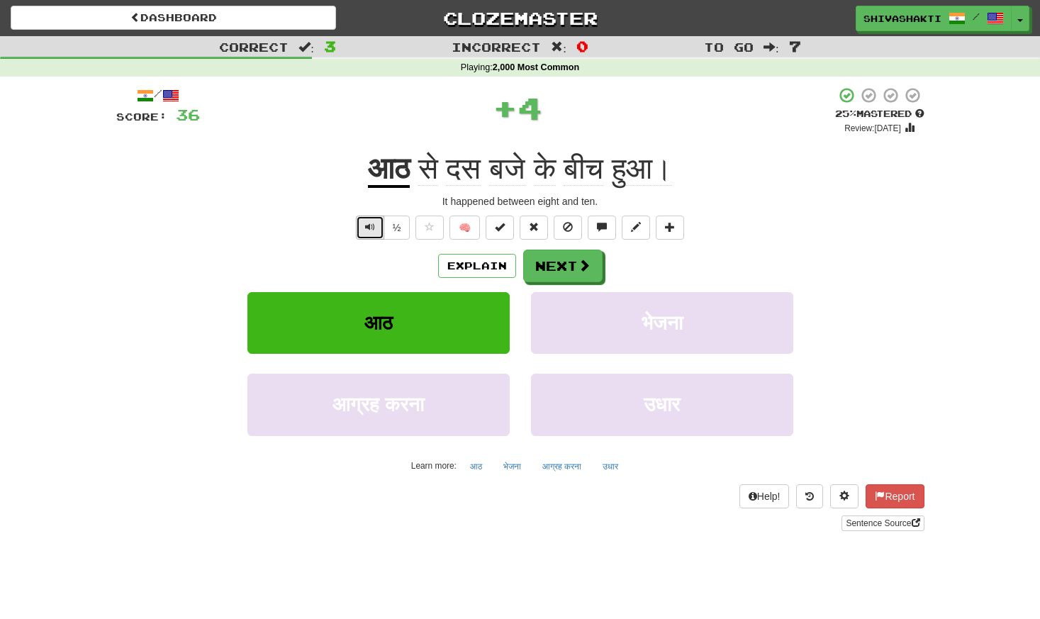
click at [366, 226] on span "Text-to-speech controls" at bounding box center [370, 227] width 10 height 10
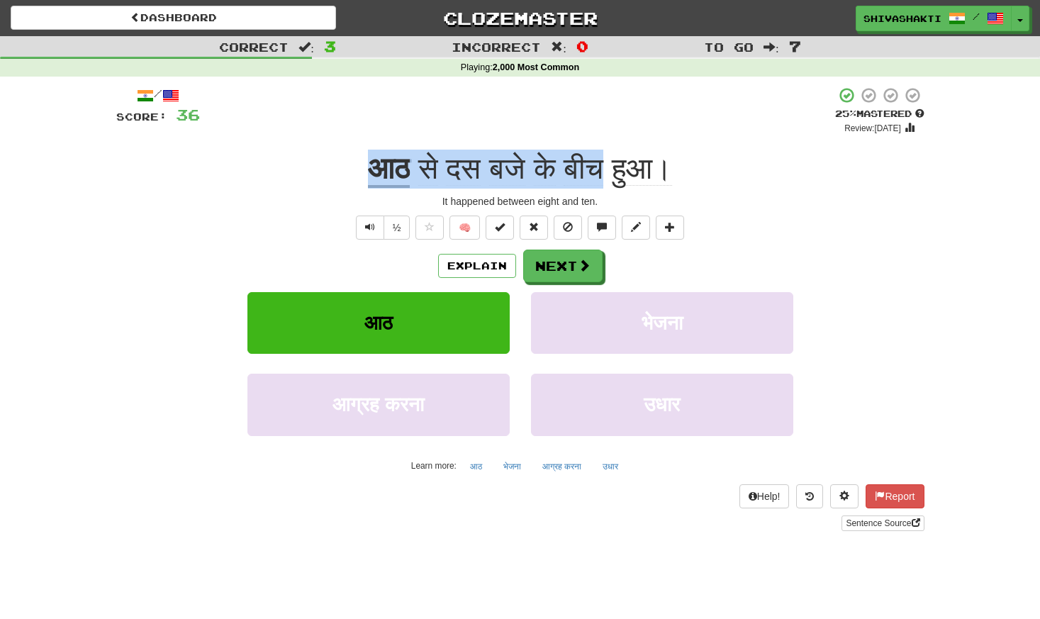
drag, startPoint x: 611, startPoint y: 165, endPoint x: 330, endPoint y: 167, distance: 281.5
click at [331, 167] on div "आठ से दस बजे के बीच हुआ।" at bounding box center [520, 169] width 808 height 39
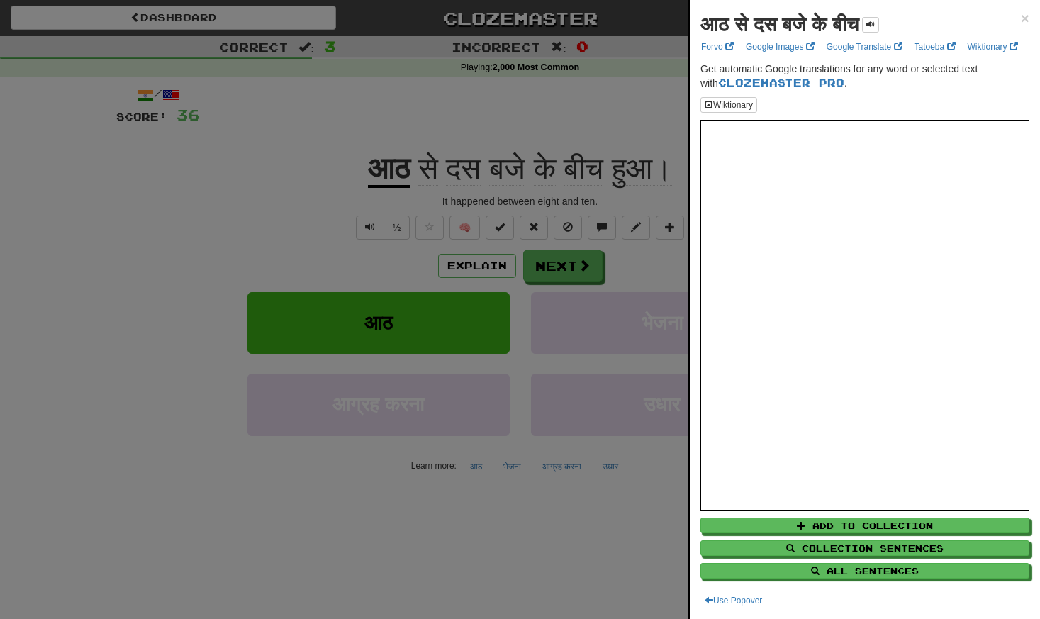
click at [616, 202] on div at bounding box center [520, 309] width 1040 height 619
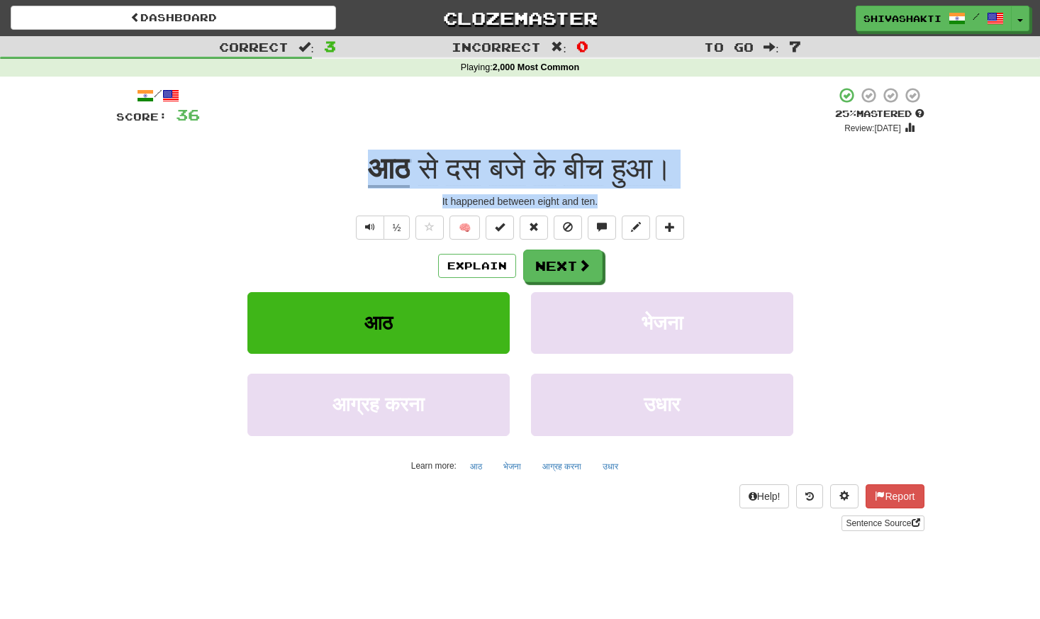
drag, startPoint x: 616, startPoint y: 202, endPoint x: 294, endPoint y: 164, distance: 323.5
click at [294, 164] on div "/ Score: 36 + 4 25 % Mastered Review: 2025-09-22 आठ से दस बजे के बीच हुआ। It ha…" at bounding box center [520, 309] width 808 height 445
copy div "आठ से दस बजे के बीच हुआ। It happened between eight and ten."
click at [363, 233] on button "Text-to-speech controls" at bounding box center [370, 228] width 28 height 24
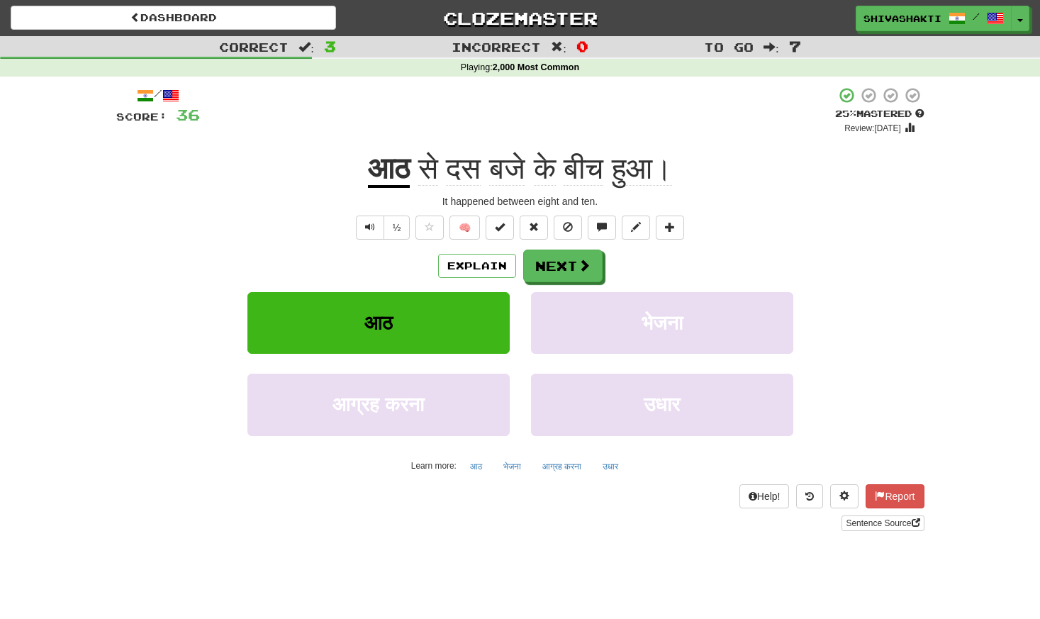
click at [605, 268] on div "Explain Next" at bounding box center [520, 266] width 808 height 33
click at [586, 268] on span at bounding box center [585, 266] width 13 height 13
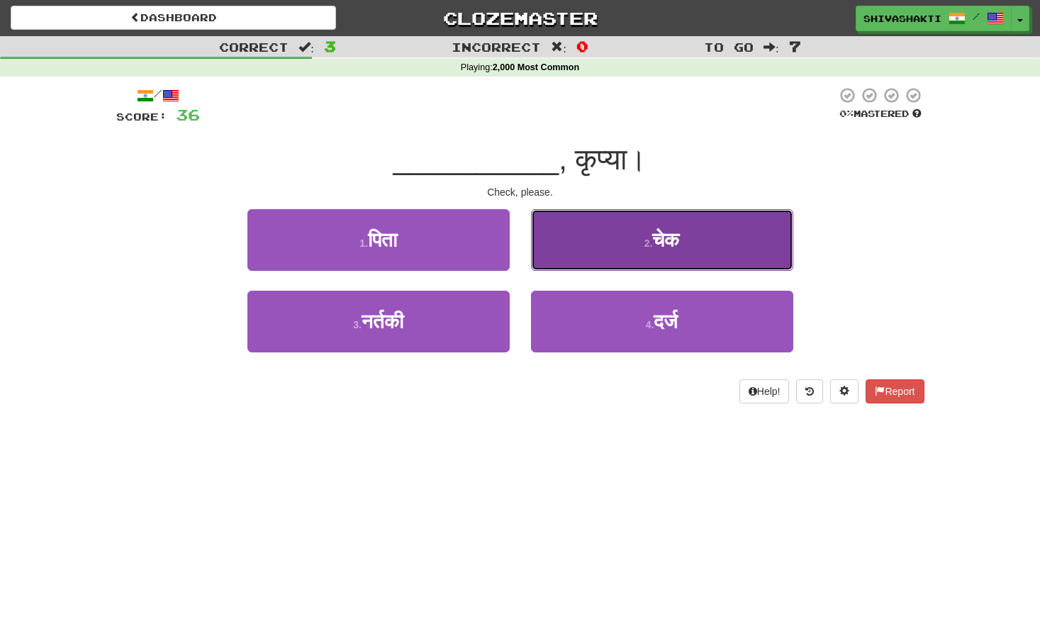
click at [676, 245] on span "चेक" at bounding box center [665, 240] width 27 height 22
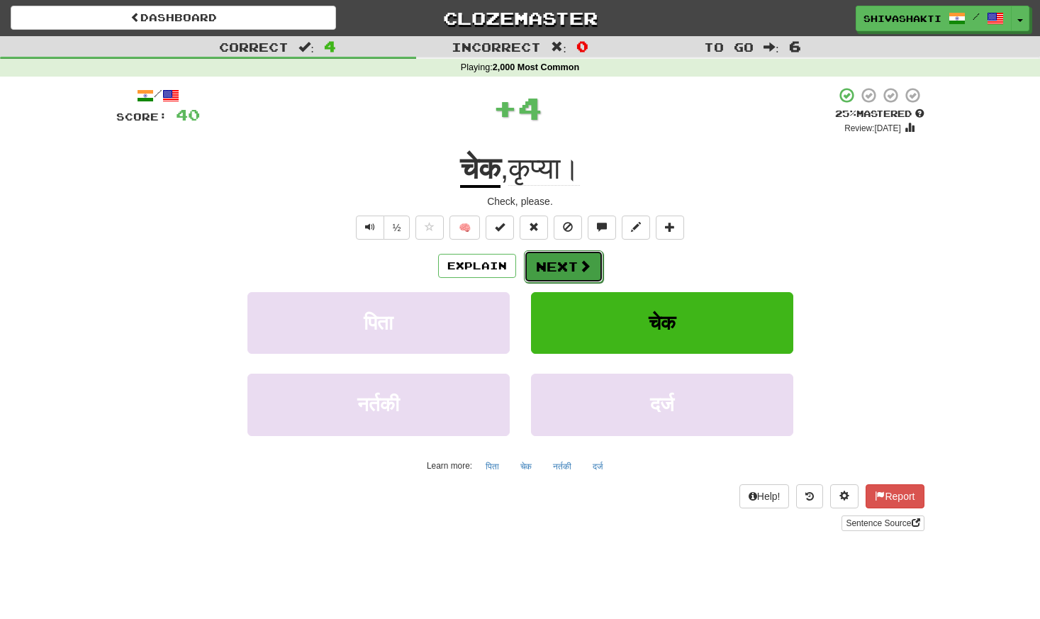
click at [574, 257] on button "Next" at bounding box center [563, 266] width 79 height 33
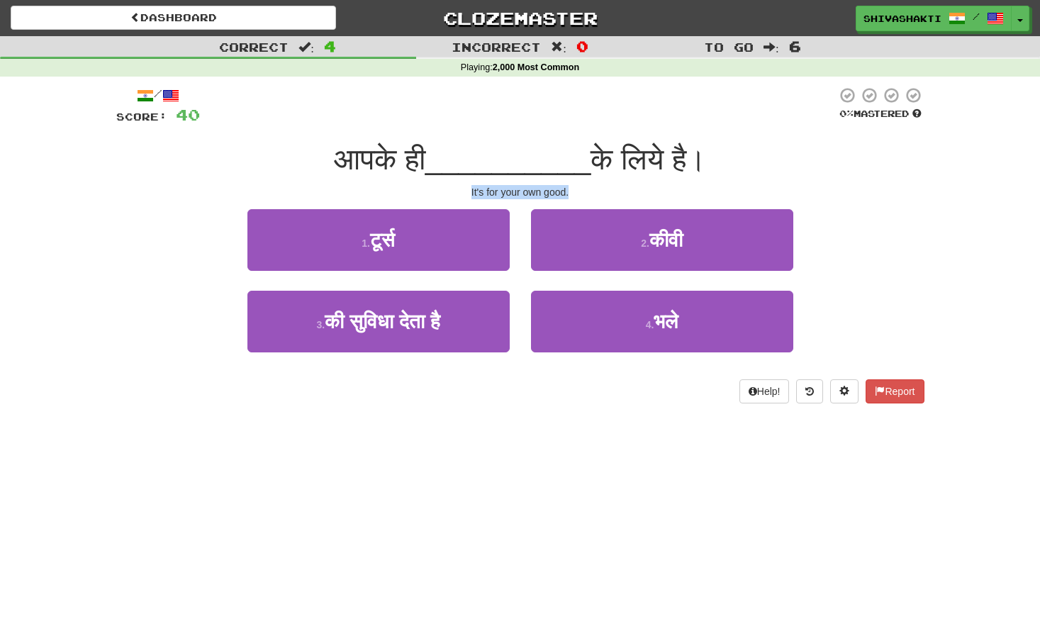
drag, startPoint x: 574, startPoint y: 188, endPoint x: 455, endPoint y: 192, distance: 119.9
click at [455, 192] on div "It's for your own good." at bounding box center [520, 192] width 808 height 14
copy div "It's for your own good."
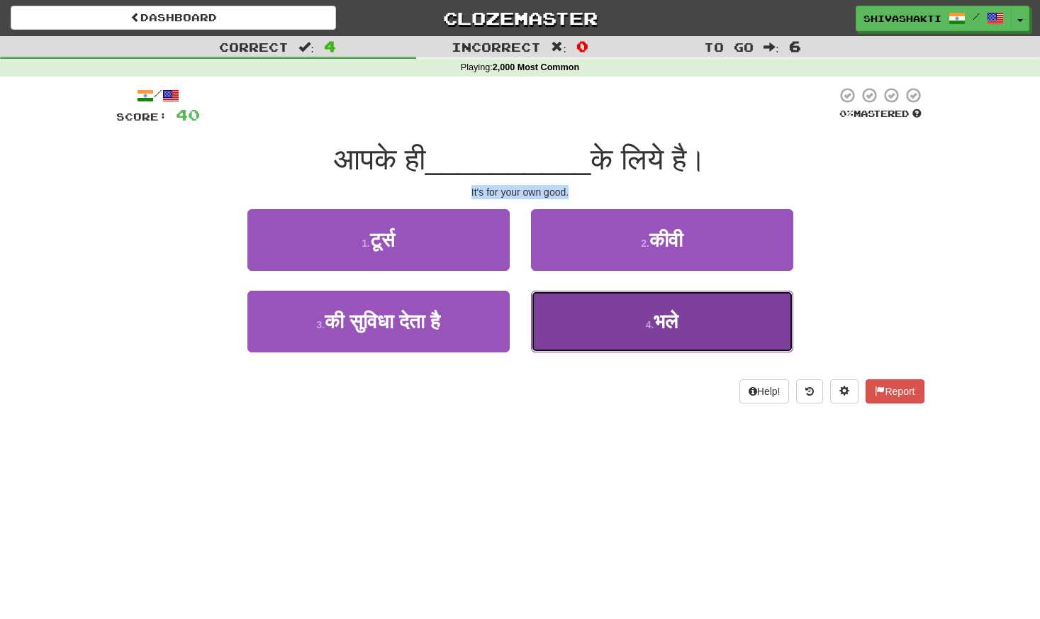
click at [685, 314] on button "4 . भले" at bounding box center [662, 322] width 262 height 62
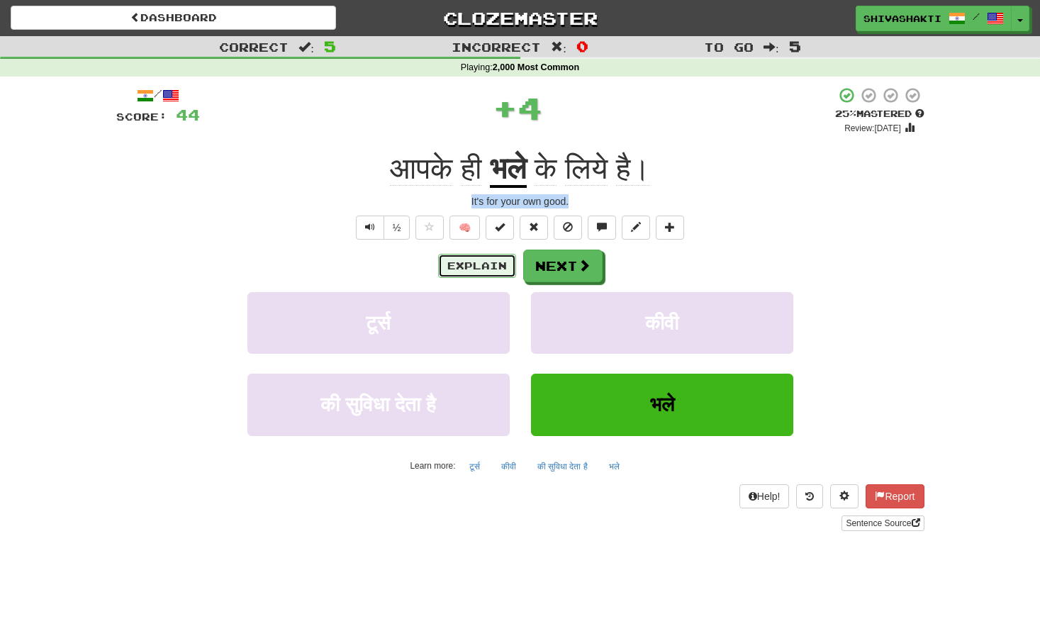
click at [462, 261] on button "Explain" at bounding box center [477, 266] width 78 height 24
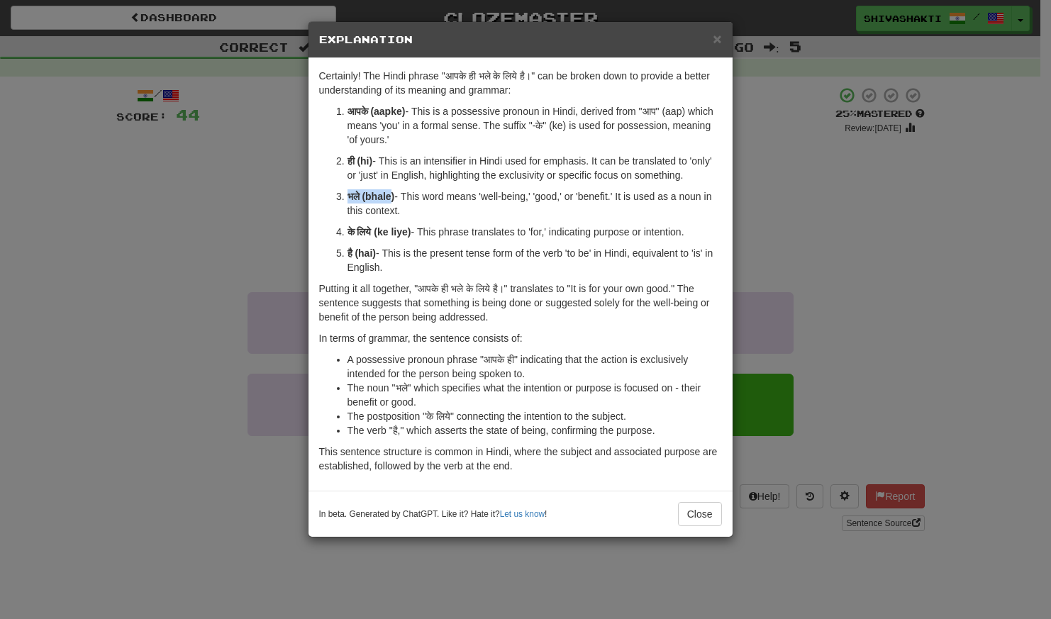
drag, startPoint x: 391, startPoint y: 197, endPoint x: 344, endPoint y: 196, distance: 47.5
click at [347, 196] on li "भले (bhale) - This word means 'well-being,' 'good,' or 'benefit.' It is used as…" at bounding box center [534, 203] width 374 height 28
copy strong "भले (bhale"
click at [226, 179] on div "× Explanation Certainly! The Hindi phrase "आपके ही भले के लिये है।" can be brok…" at bounding box center [525, 309] width 1051 height 619
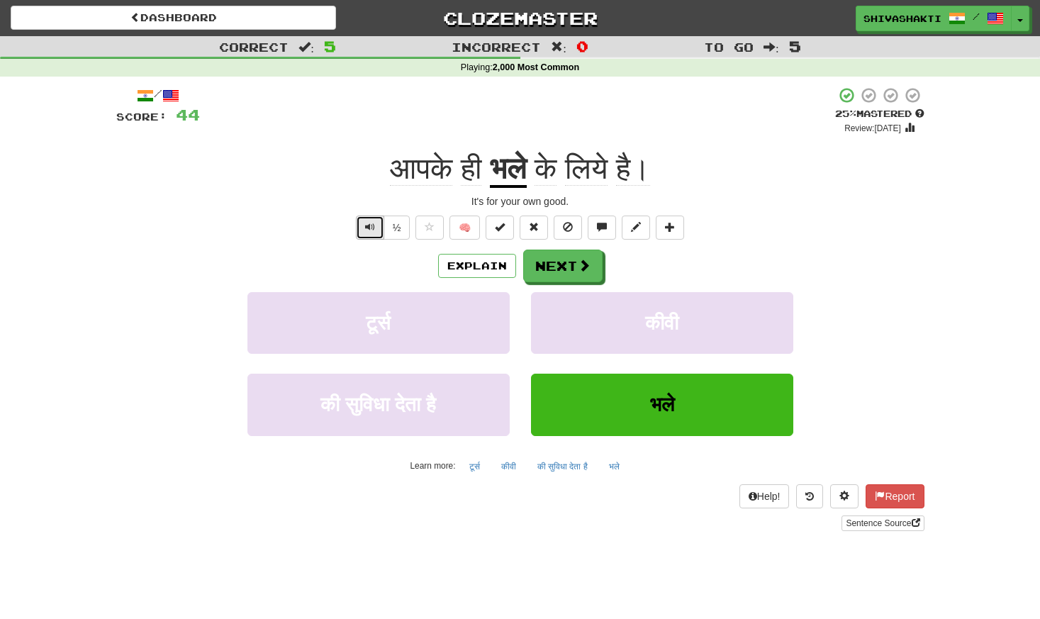
click at [364, 226] on button "Text-to-speech controls" at bounding box center [370, 228] width 28 height 24
click at [566, 273] on button "Next" at bounding box center [563, 266] width 79 height 33
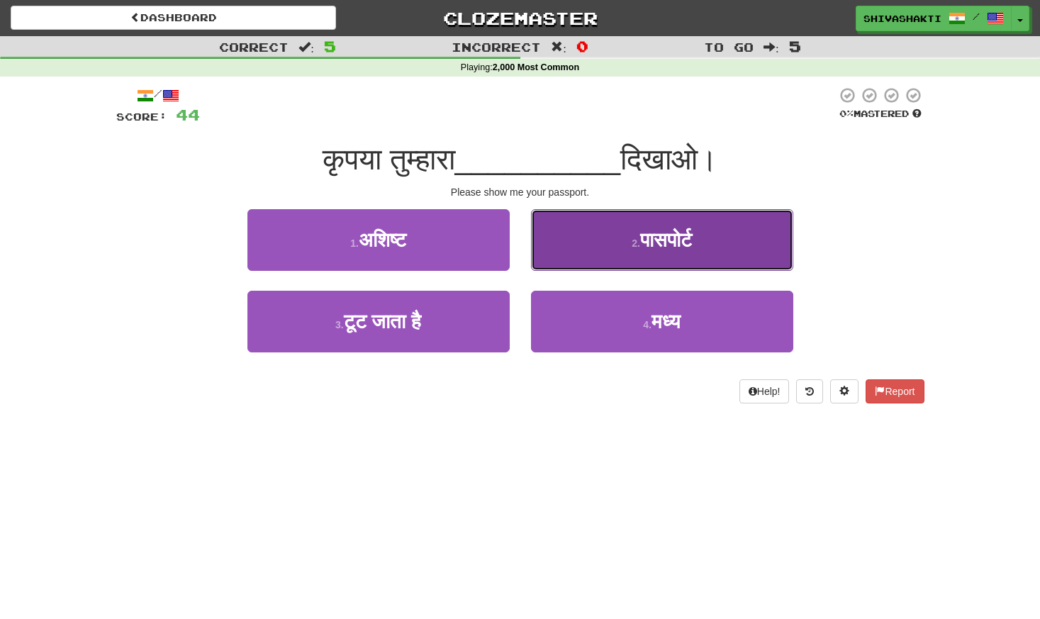
click at [681, 268] on button "2 . पासपोर्ट" at bounding box center [662, 240] width 262 height 62
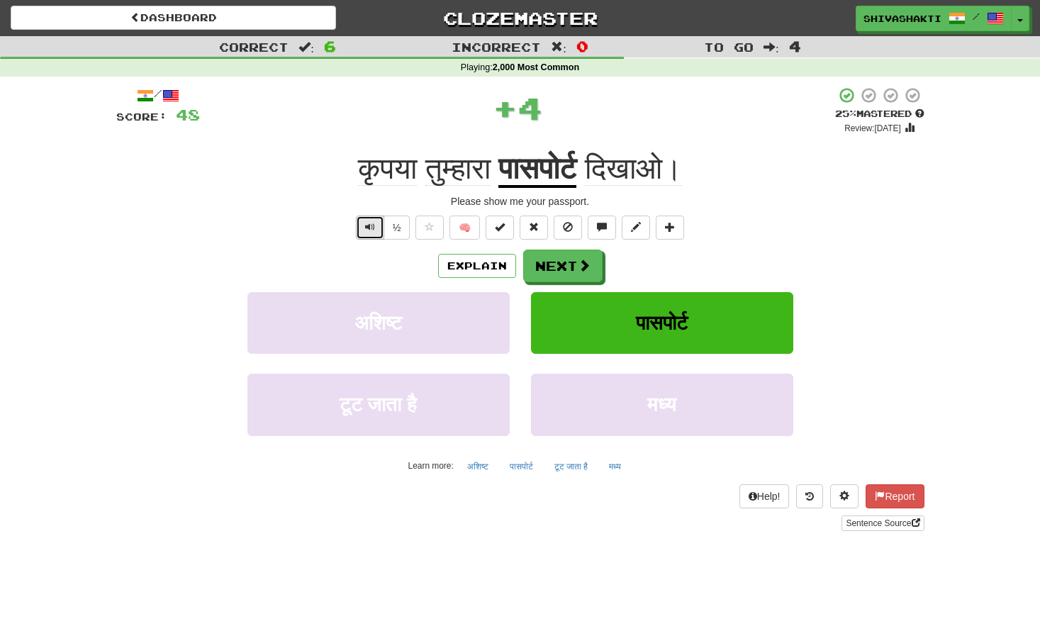
click at [372, 227] on span "Text-to-speech controls" at bounding box center [370, 227] width 10 height 10
click at [565, 272] on button "Next" at bounding box center [563, 266] width 79 height 33
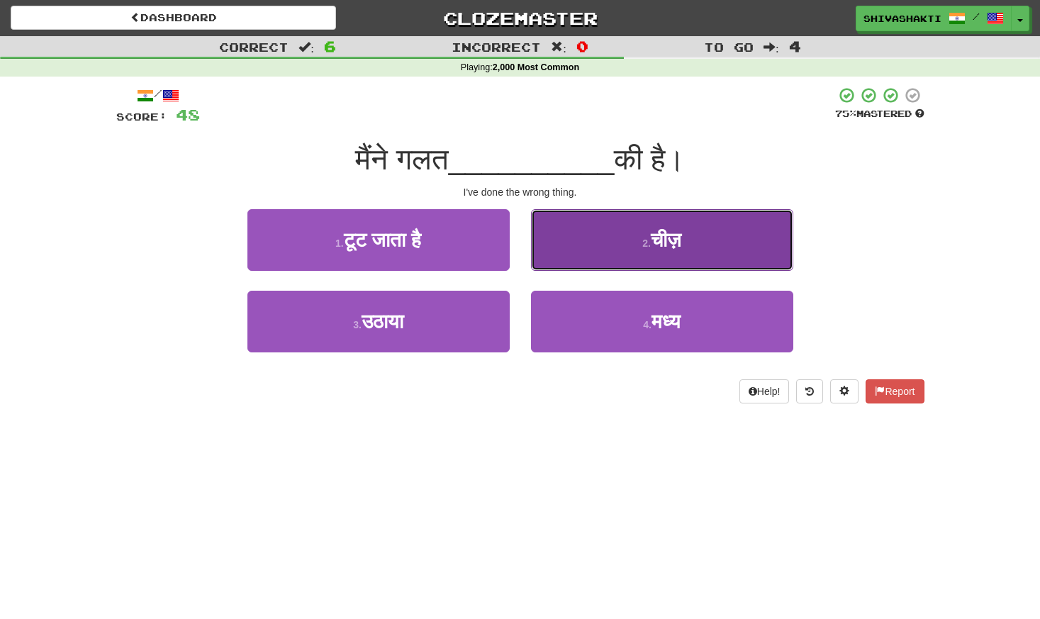
click at [620, 245] on button "2 . चीज़" at bounding box center [662, 240] width 262 height 62
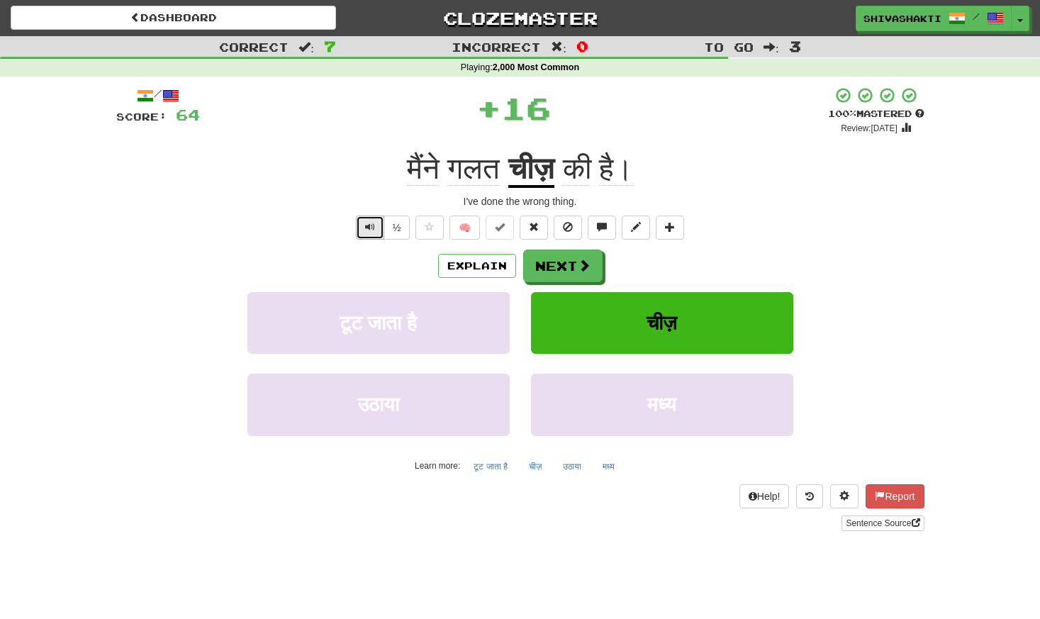
click at [369, 226] on span "Text-to-speech controls" at bounding box center [370, 227] width 10 height 10
click at [572, 257] on button "Next" at bounding box center [563, 266] width 79 height 33
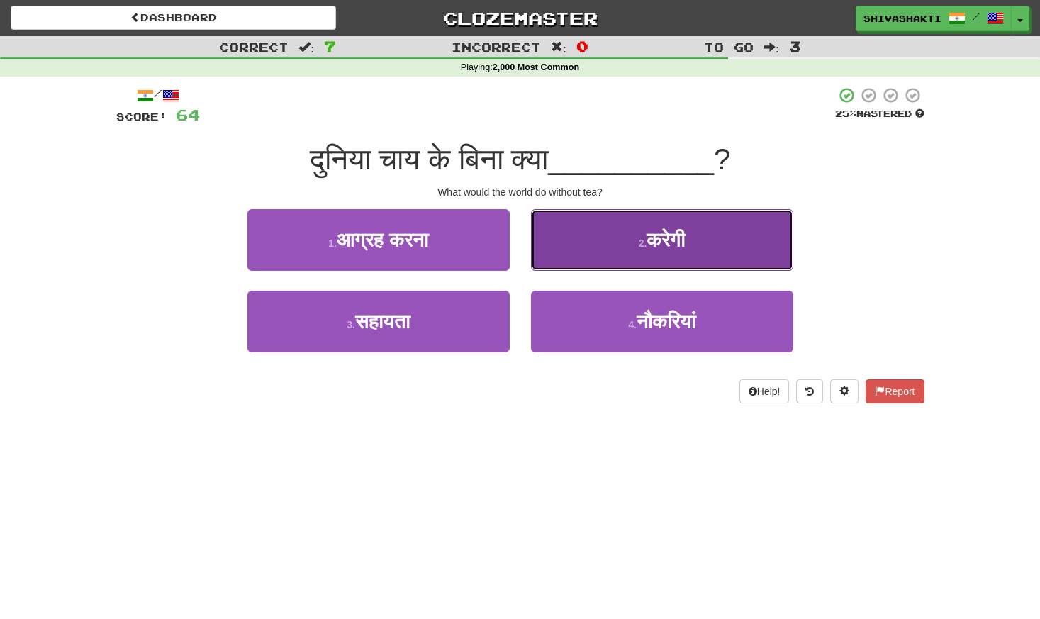
click at [629, 235] on button "2 . करेगी" at bounding box center [662, 240] width 262 height 62
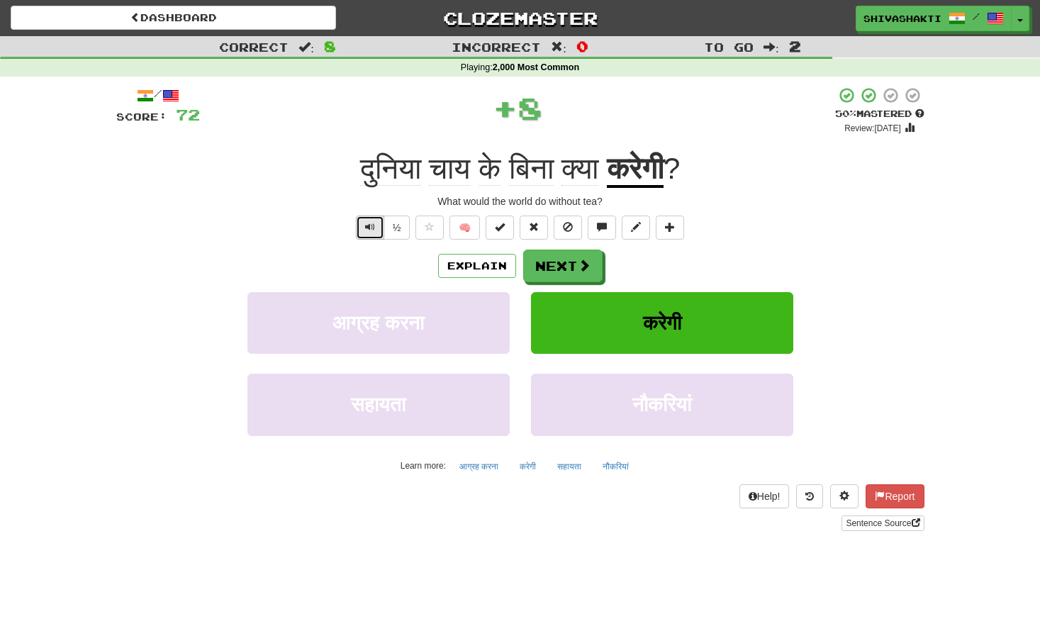
click at [377, 226] on button "Text-to-speech controls" at bounding box center [370, 228] width 28 height 24
click at [455, 260] on button "Explain" at bounding box center [477, 266] width 78 height 24
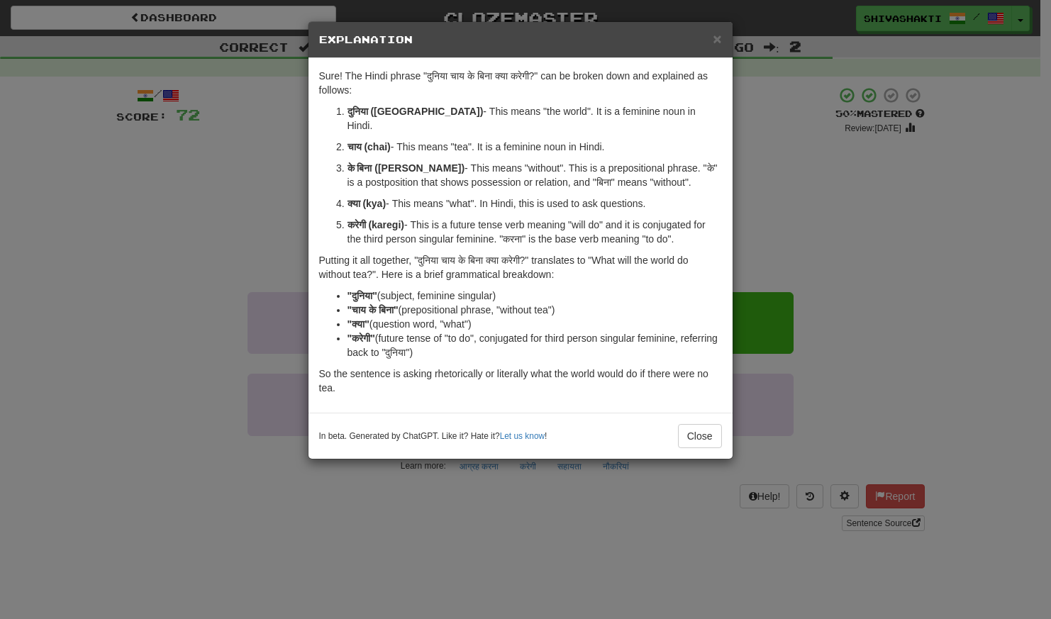
click at [106, 206] on div "× Explanation Sure! The Hindi phrase "दुनिया चाय के बिना क्या करेगी?" can be br…" at bounding box center [525, 309] width 1051 height 619
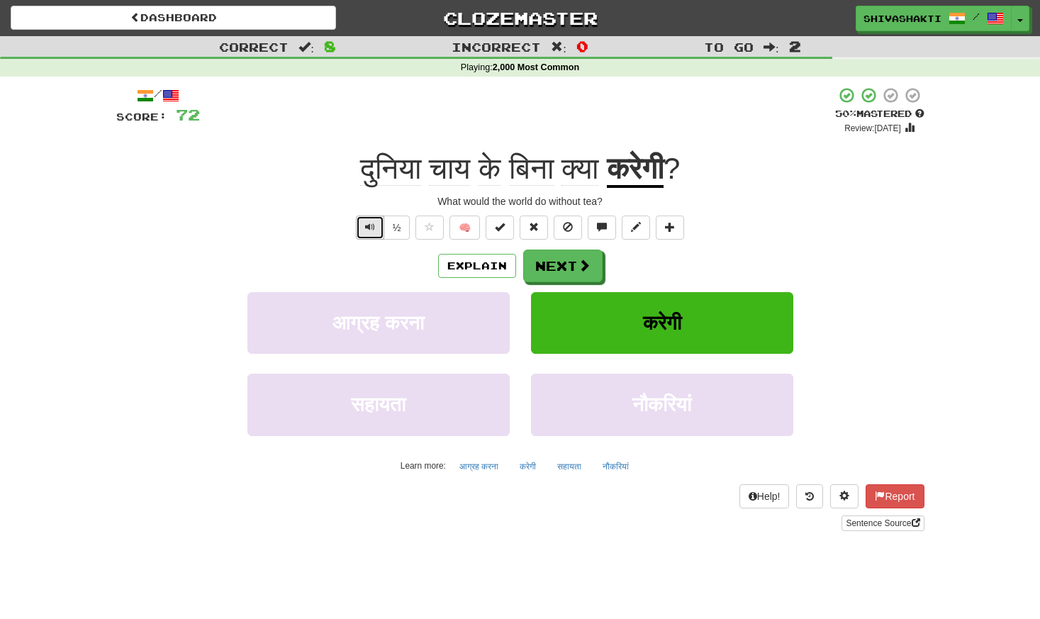
click at [367, 220] on button "Text-to-speech controls" at bounding box center [370, 228] width 28 height 24
click at [563, 260] on button "Next" at bounding box center [563, 266] width 79 height 33
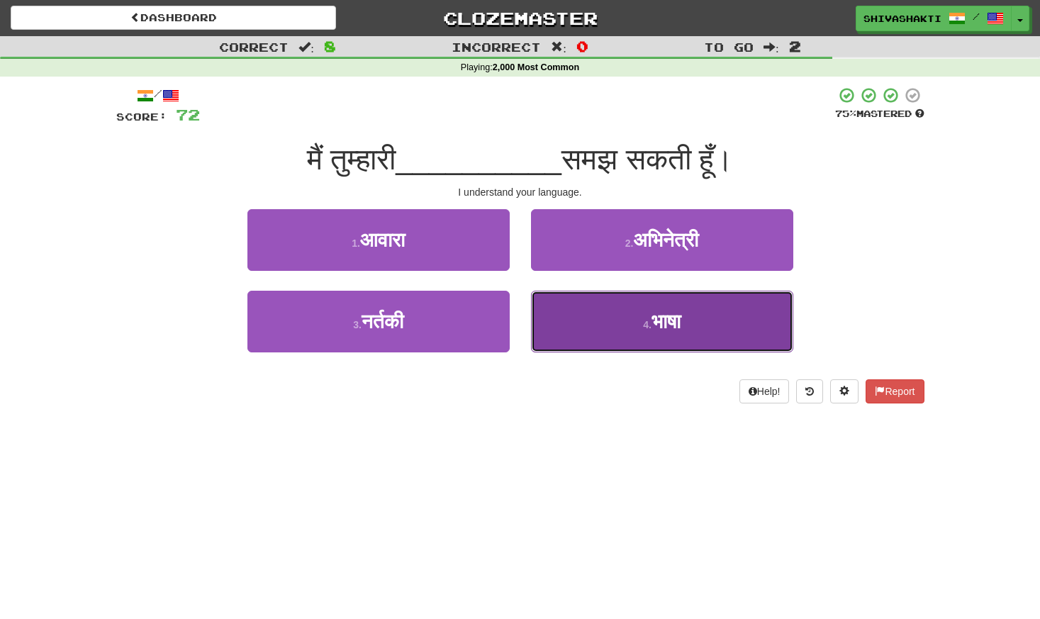
click at [680, 321] on span "भाषा" at bounding box center [666, 322] width 29 height 22
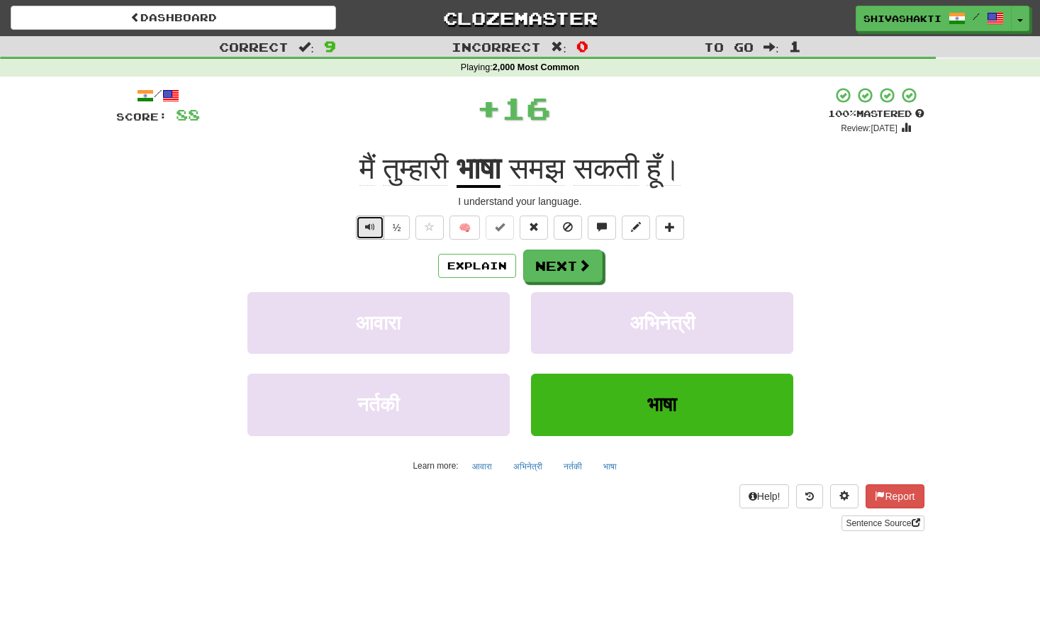
click at [365, 229] on button "Text-to-speech controls" at bounding box center [370, 228] width 28 height 24
click at [574, 277] on button "Next" at bounding box center [563, 266] width 79 height 33
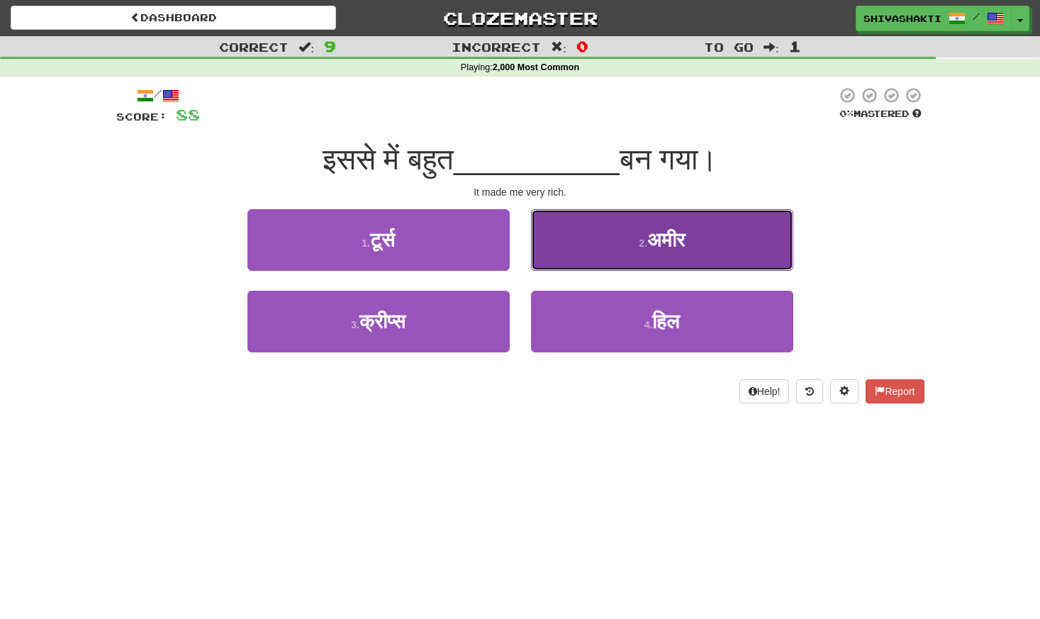
click at [699, 237] on button "2 . अमीर" at bounding box center [662, 240] width 262 height 62
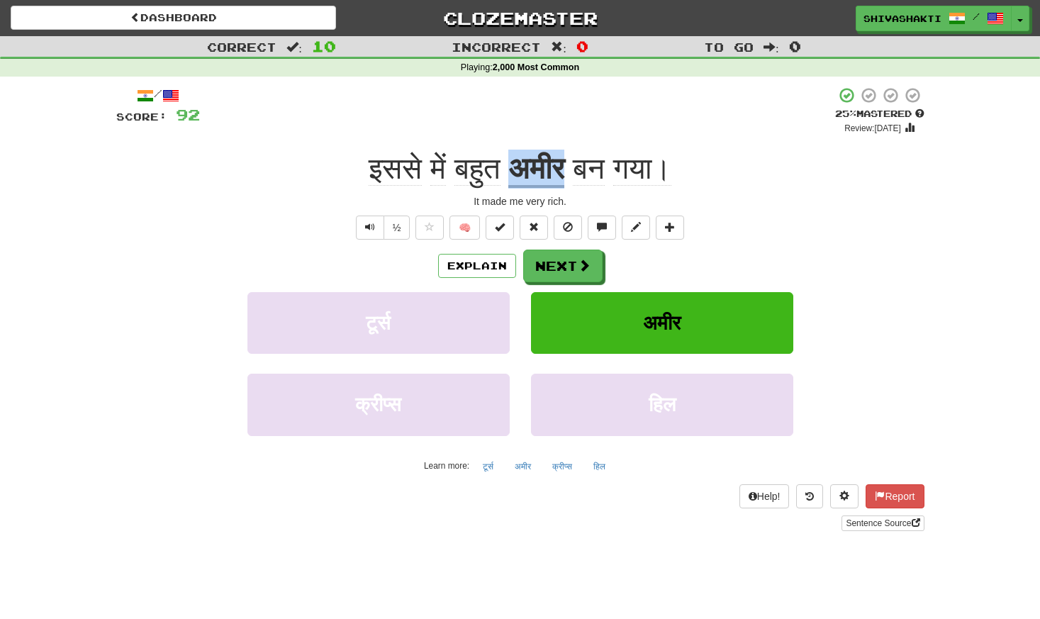
drag, startPoint x: 568, startPoint y: 167, endPoint x: 512, endPoint y: 170, distance: 56.1
click at [512, 170] on u "अमीर" at bounding box center [536, 170] width 56 height 36
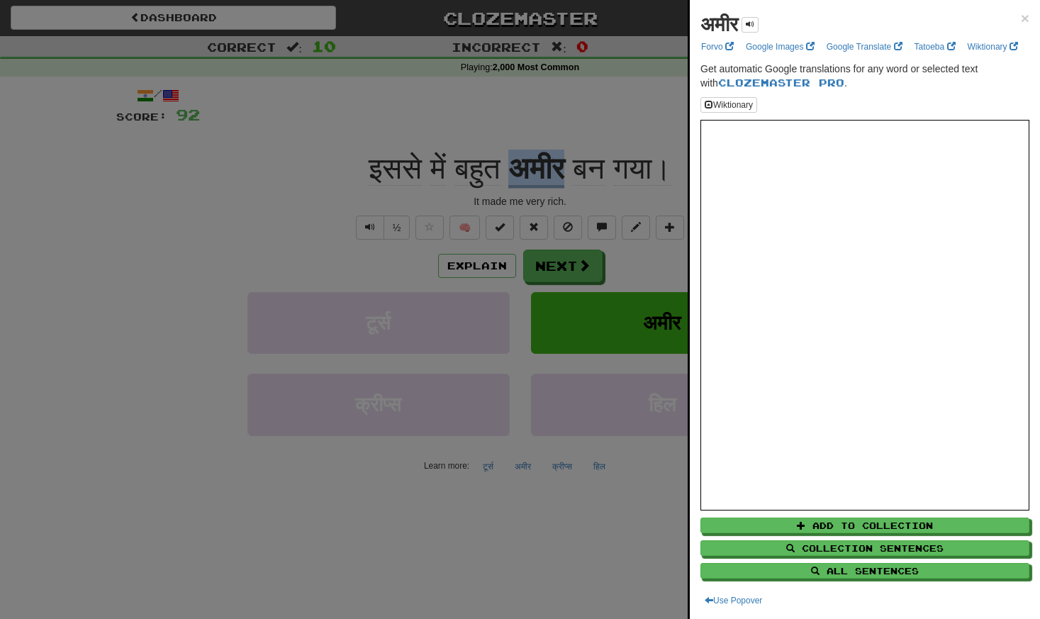
copy u "अमीर"
click at [464, 267] on div at bounding box center [520, 309] width 1040 height 619
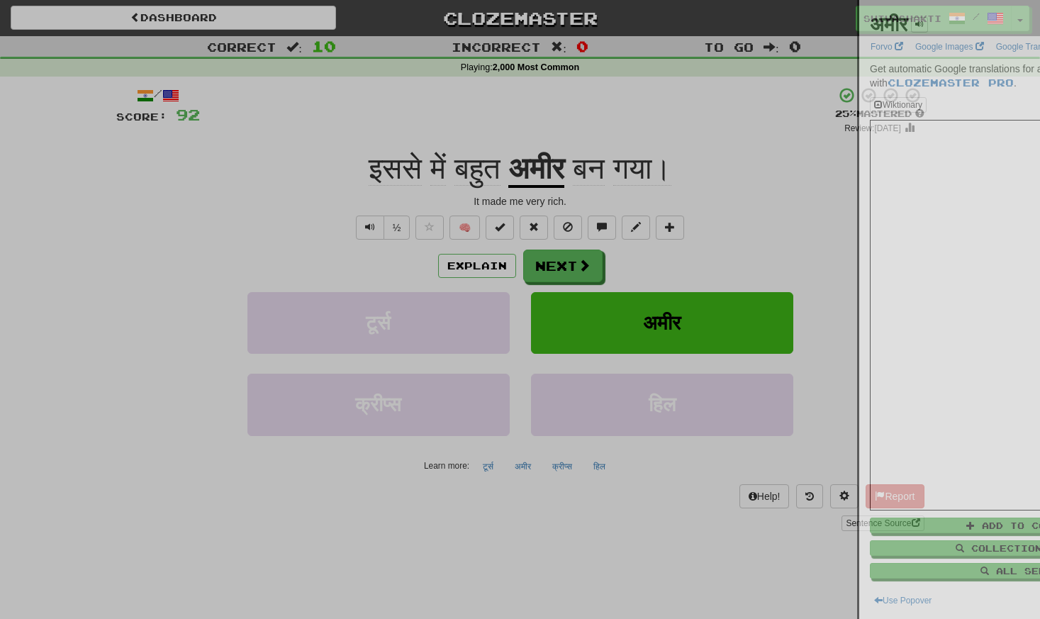
click at [464, 267] on div at bounding box center [520, 309] width 1040 height 619
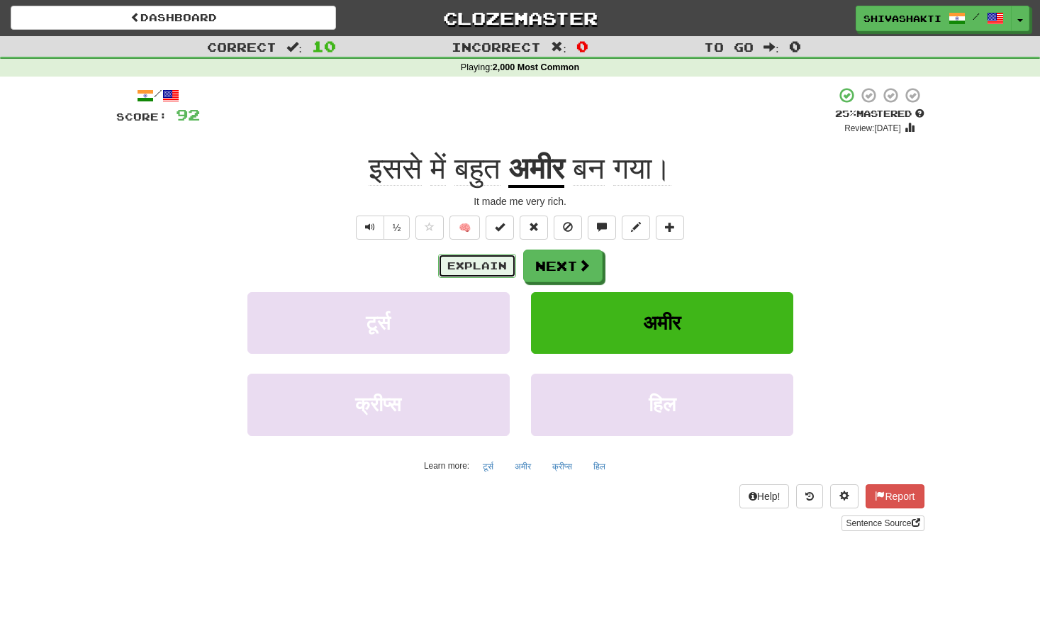
click at [464, 267] on button "Explain" at bounding box center [477, 266] width 78 height 24
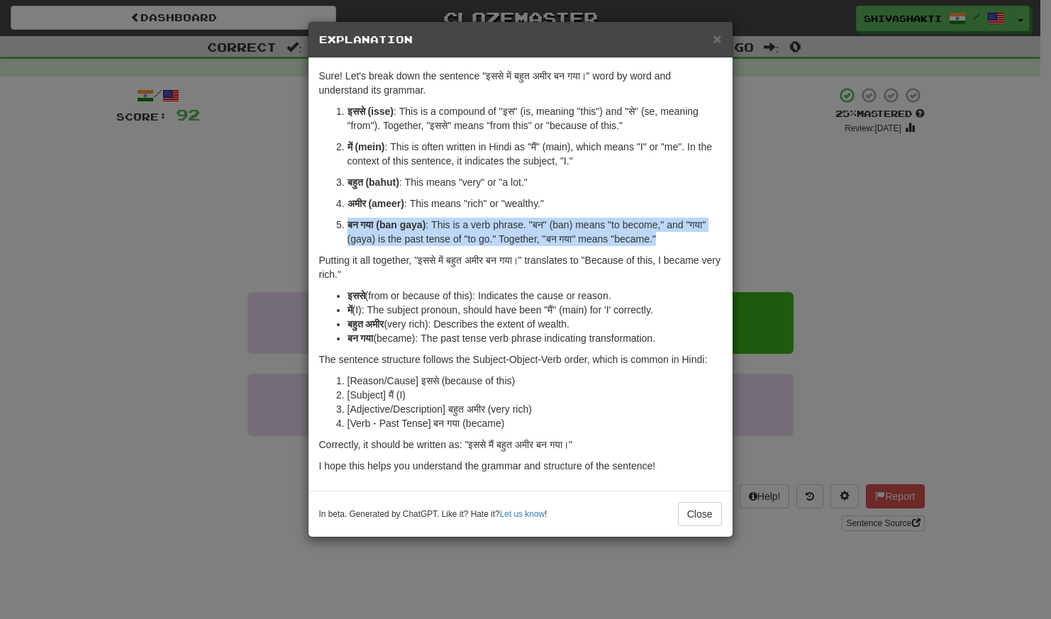
drag, startPoint x: 667, startPoint y: 240, endPoint x: 343, endPoint y: 222, distance: 324.6
click at [347, 222] on li "बन गया (ban gaya) : This is a verb phrase. "बन" (ban) means "to become," and "ग…" at bounding box center [534, 232] width 374 height 28
copy p "बन गया (ban gaya) : This is a verb phrase. "बन" (ban) means "to become," and "ग…"
click at [204, 218] on div "× Explanation Sure! Let's break down the sentence "इससे में बहुत अमीर बन गया।" …" at bounding box center [525, 309] width 1051 height 619
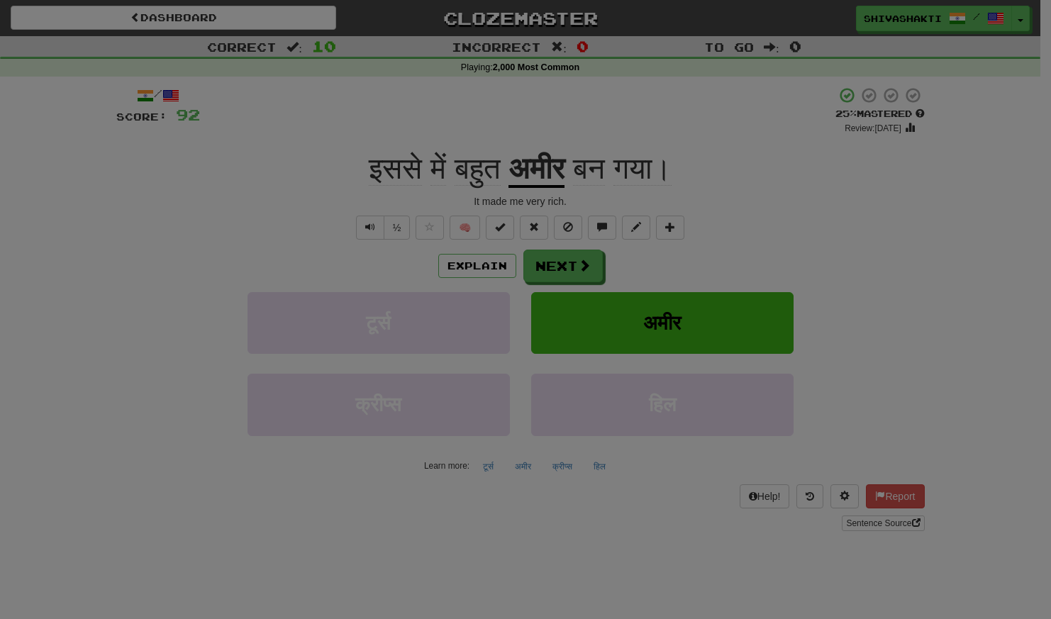
click at [204, 218] on div "× Explanation Sure! Let's break down the sentence "इससे में बहुत अमीर बन गया।" …" at bounding box center [525, 309] width 1051 height 619
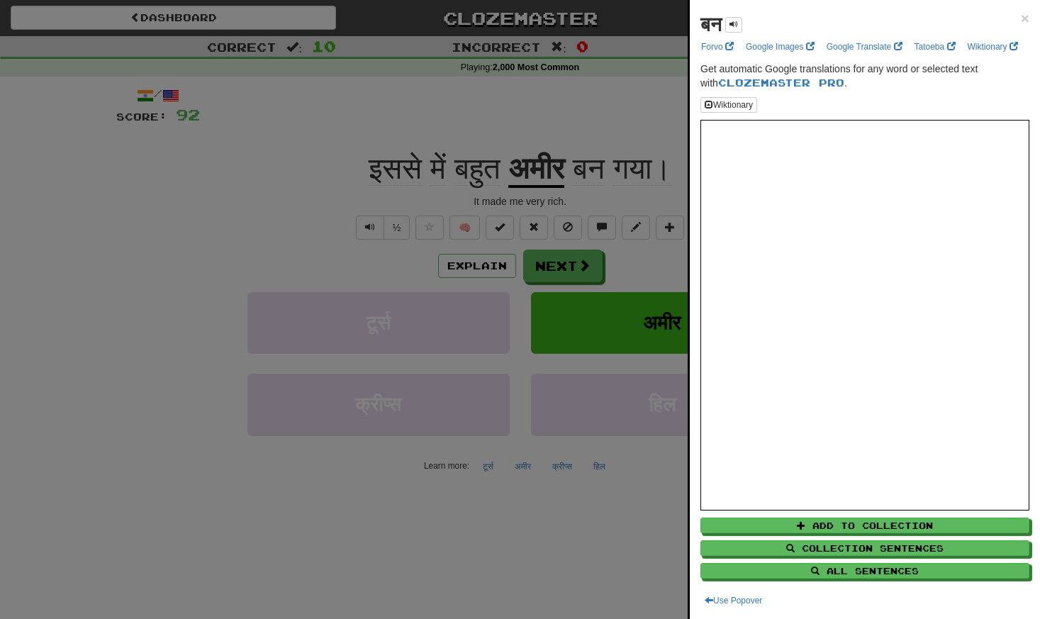
click at [204, 218] on div at bounding box center [520, 309] width 1040 height 619
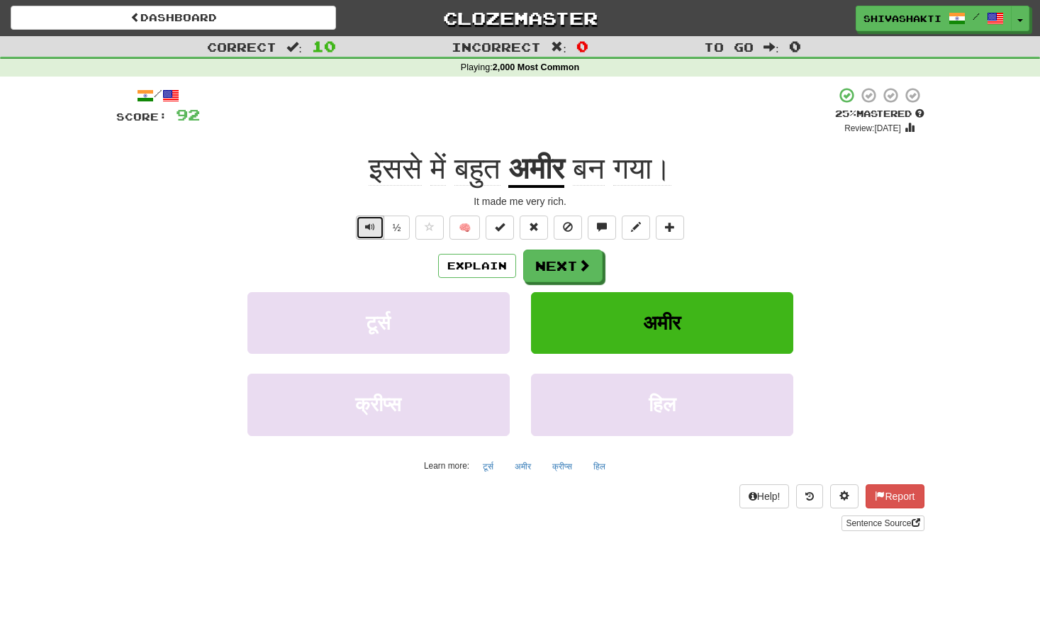
click at [362, 220] on button "Text-to-speech controls" at bounding box center [370, 228] width 28 height 24
click at [576, 261] on button "Next" at bounding box center [563, 266] width 79 height 33
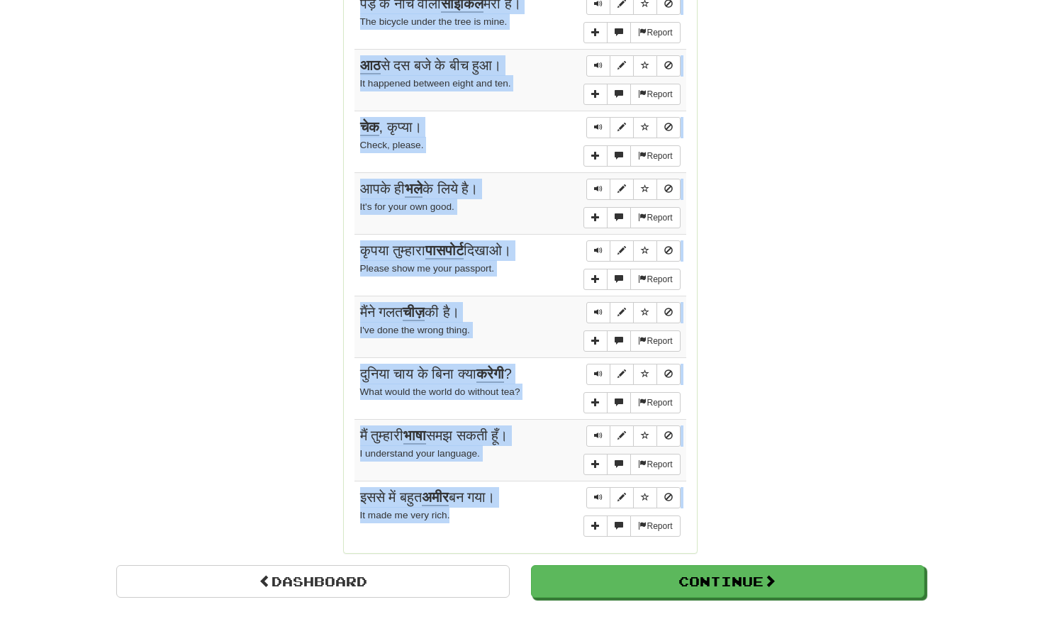
scroll to position [1035, 0]
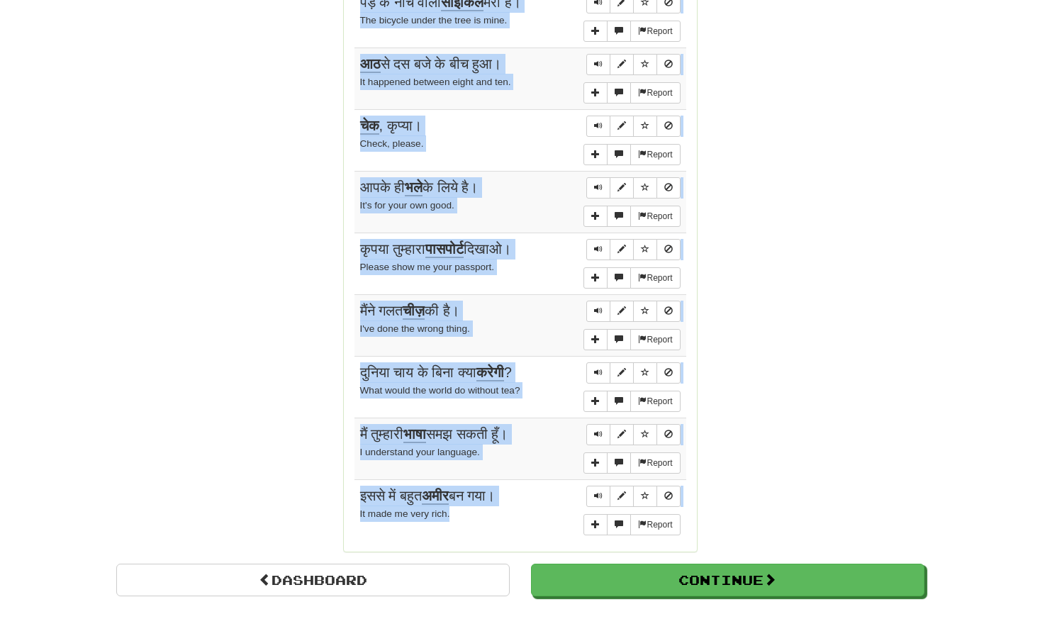
drag, startPoint x: 352, startPoint y: 138, endPoint x: 466, endPoint y: 533, distance: 411.6
copy div "Sentences: Report मुझे जर्मन नहीं आती। I don't know German. Report पेड़ के नीचे…"
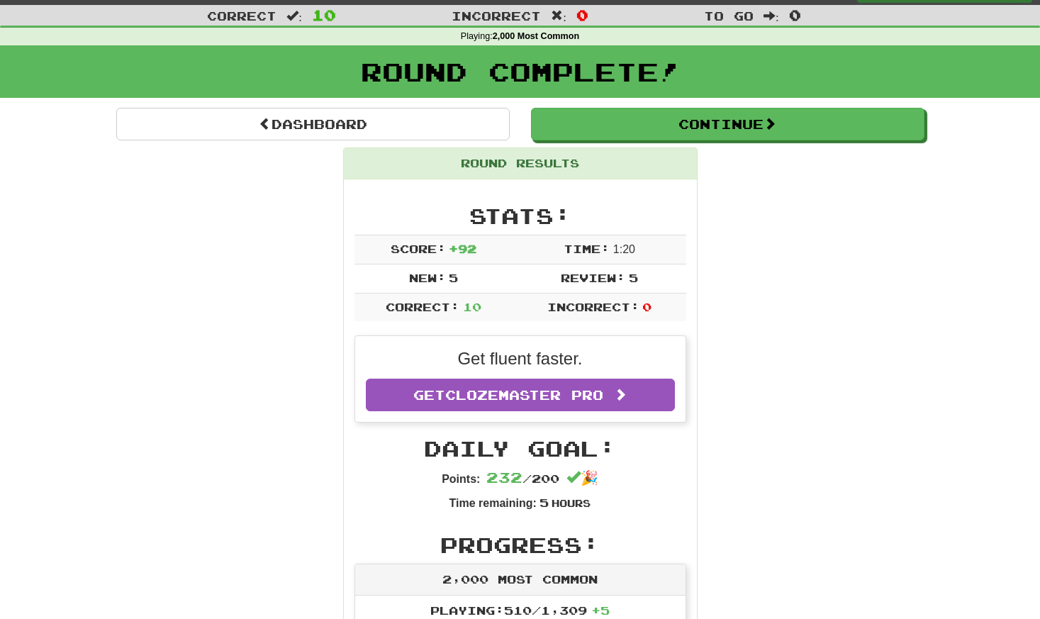
scroll to position [0, 0]
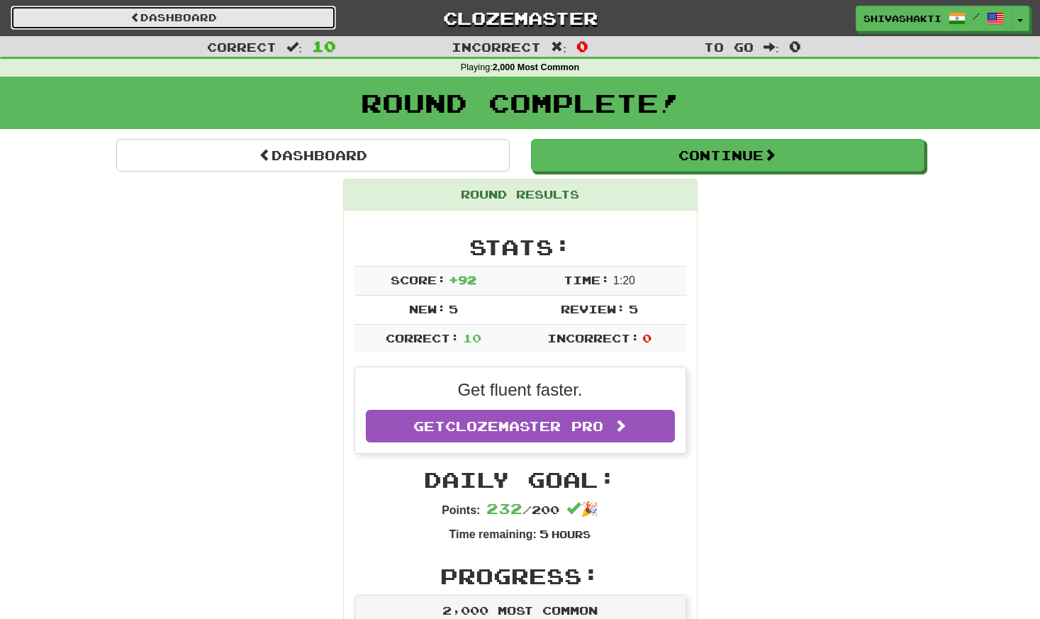
click at [219, 13] on link "Dashboard" at bounding box center [173, 18] width 325 height 24
